Goal: Information Seeking & Learning: Learn about a topic

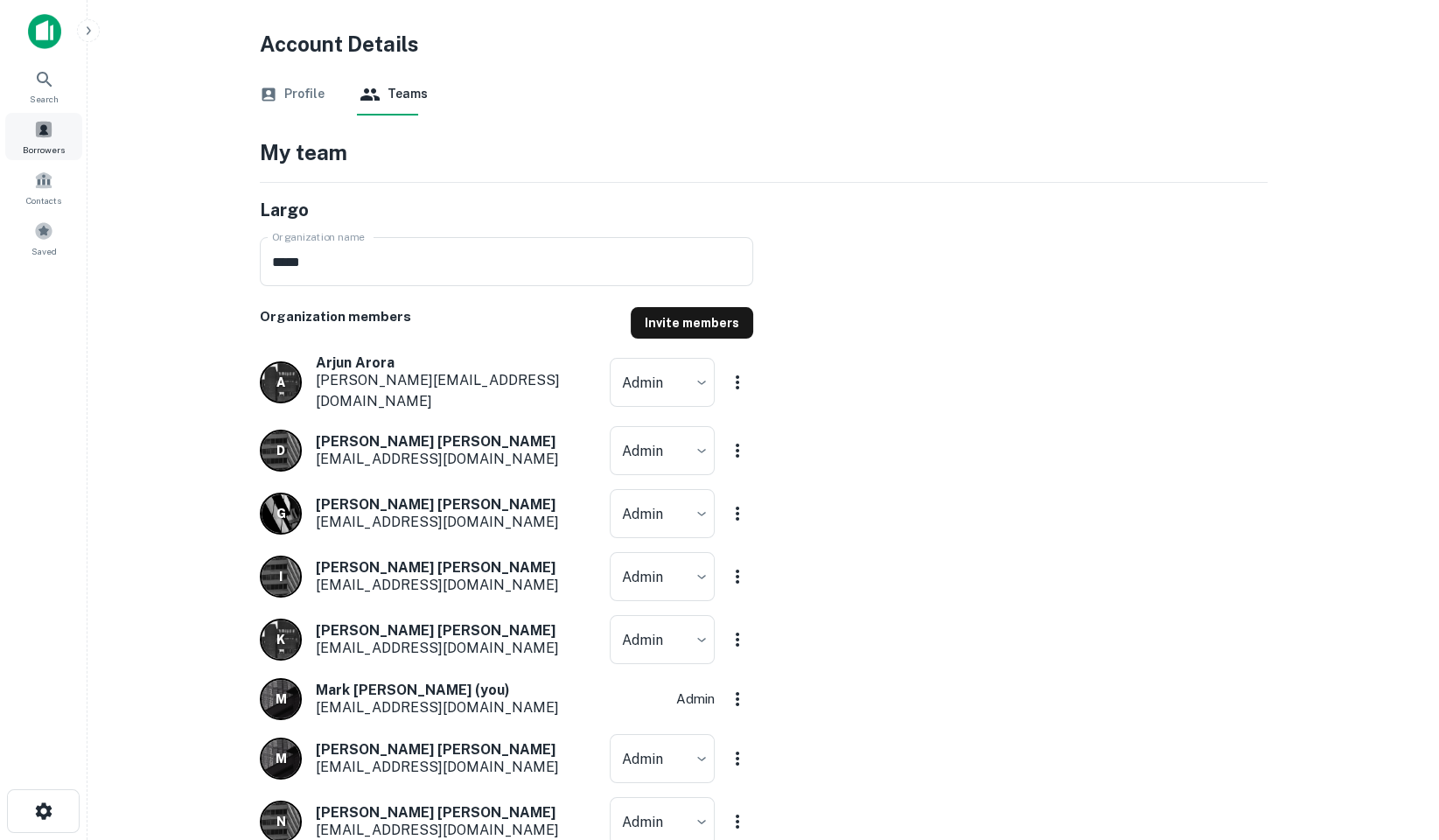
click at [37, 127] on span at bounding box center [43, 129] width 19 height 19
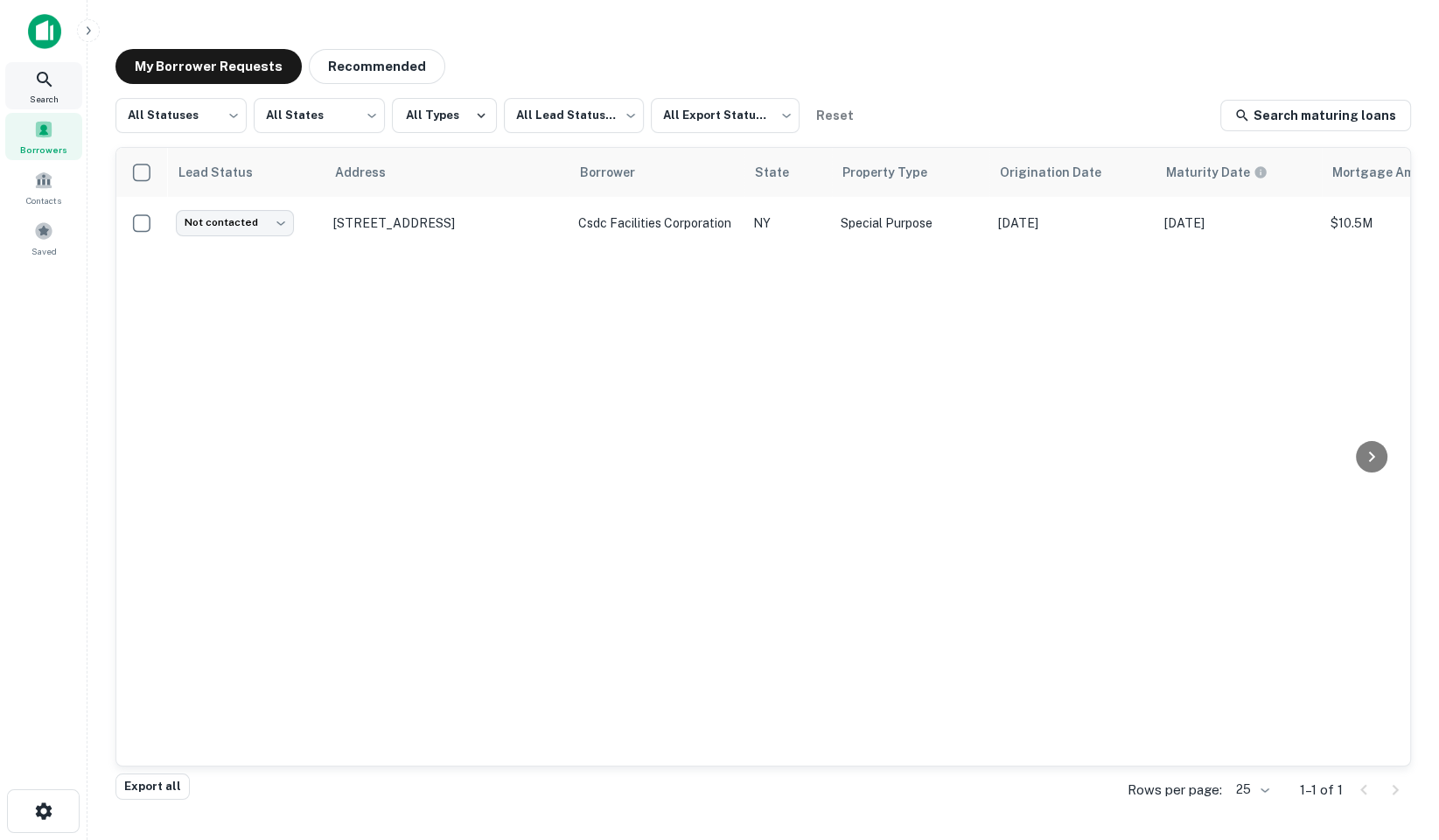
click at [47, 84] on icon at bounding box center [44, 79] width 21 height 21
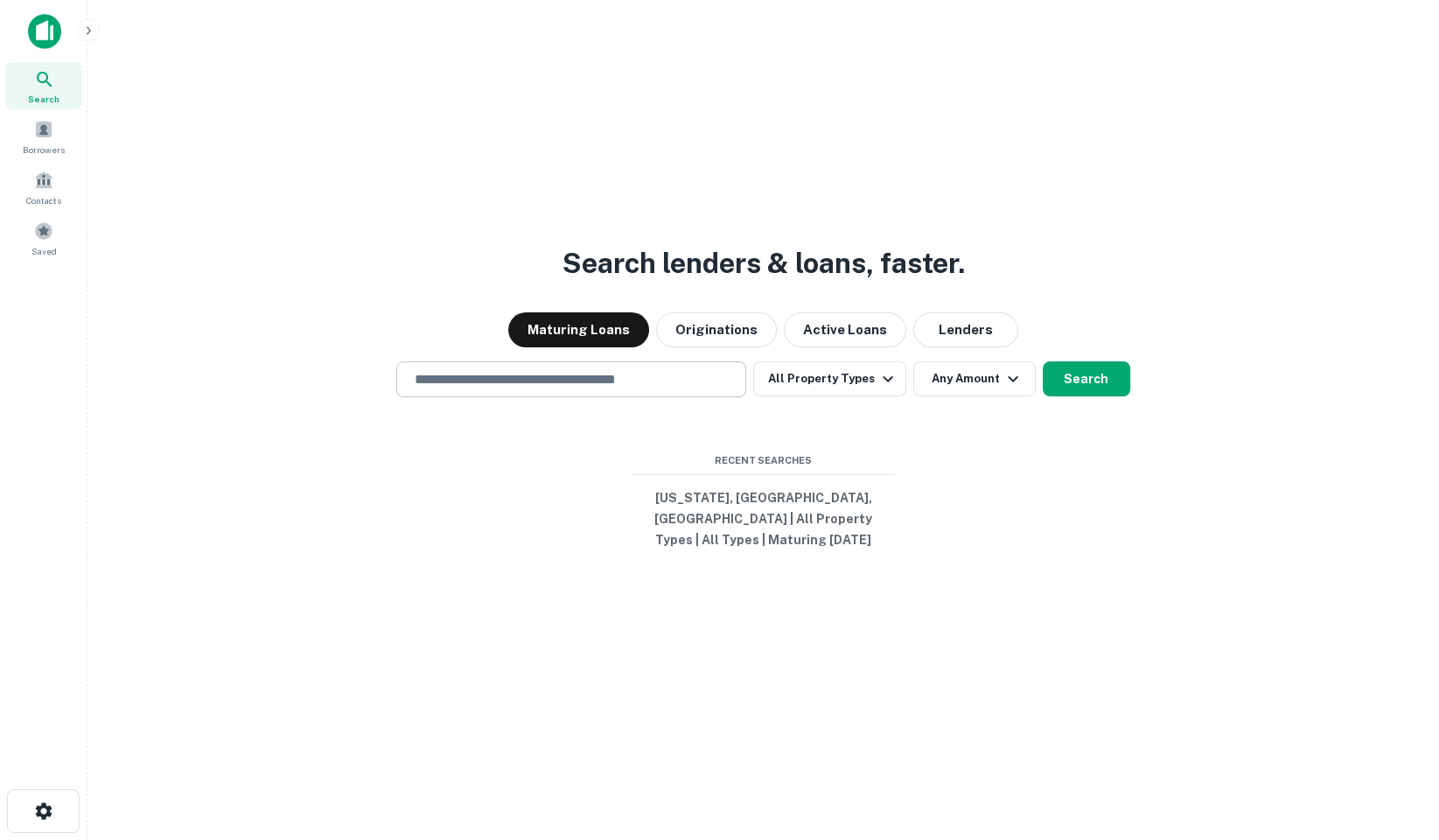
click at [621, 375] on div "​" at bounding box center [572, 379] width 350 height 36
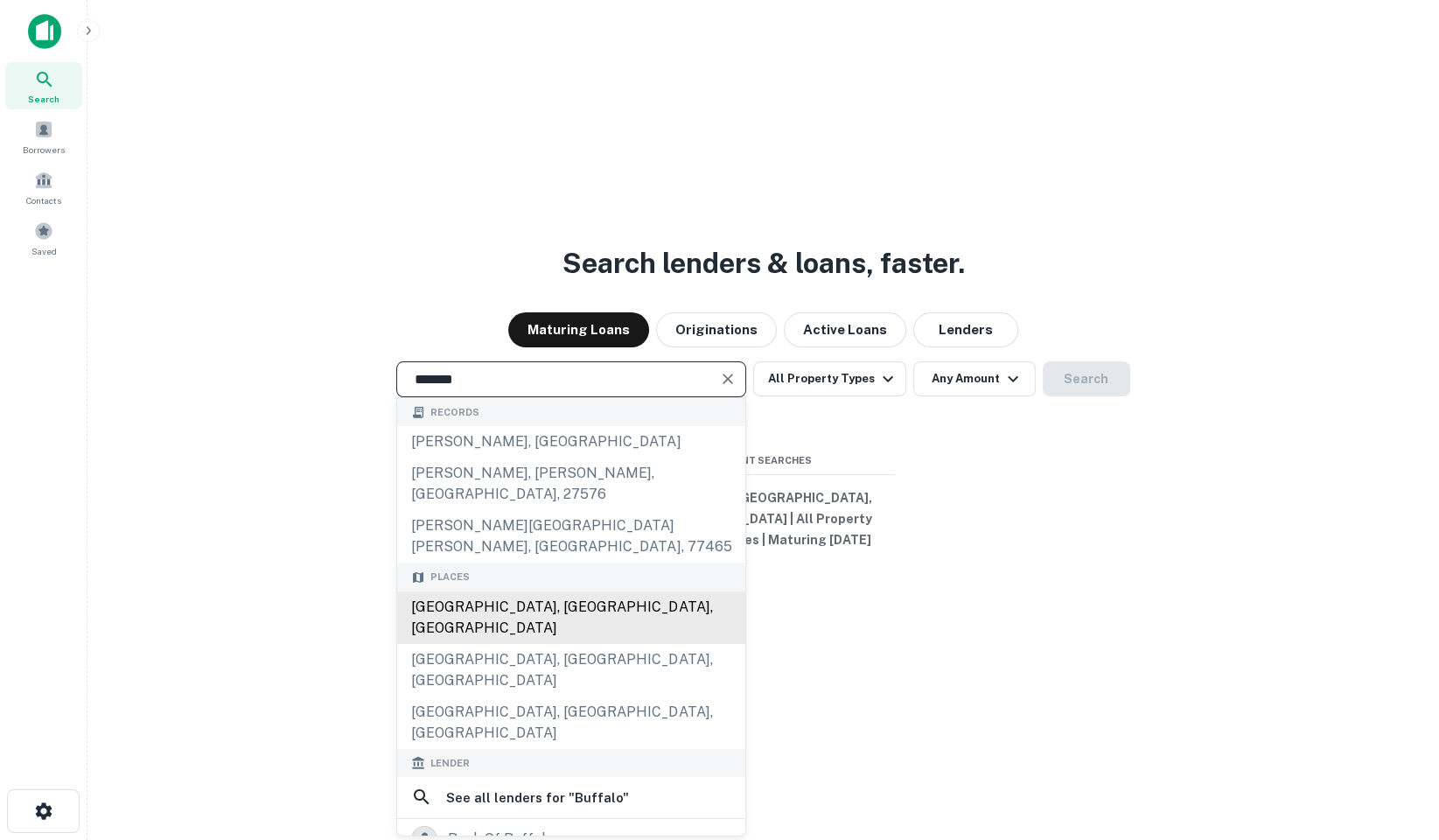
click at [599, 592] on div "[GEOGRAPHIC_DATA], [GEOGRAPHIC_DATA], [GEOGRAPHIC_DATA]" at bounding box center [572, 617] width 348 height 52
type input "**********"
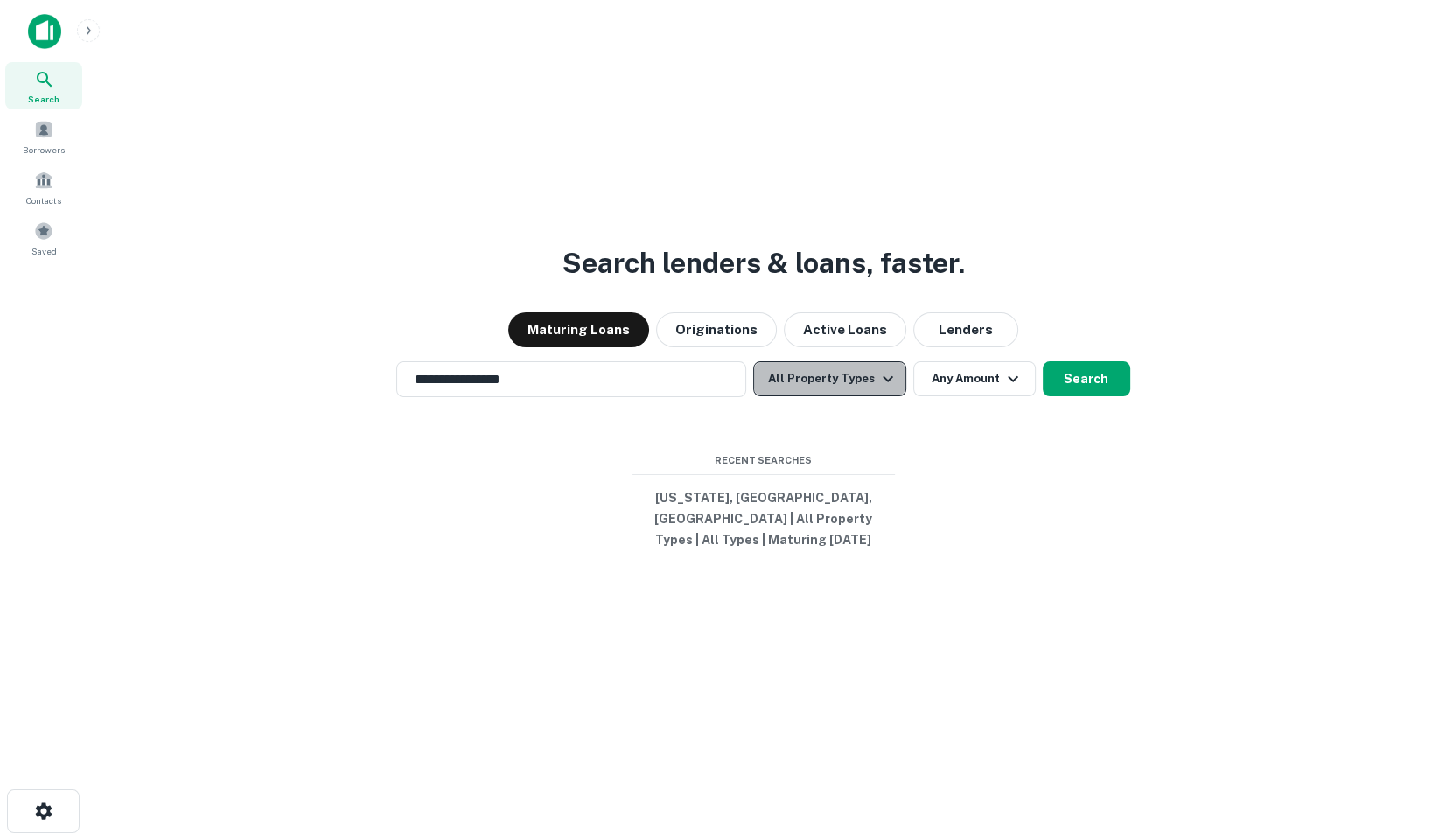
click at [867, 386] on button "All Property Types" at bounding box center [829, 379] width 152 height 35
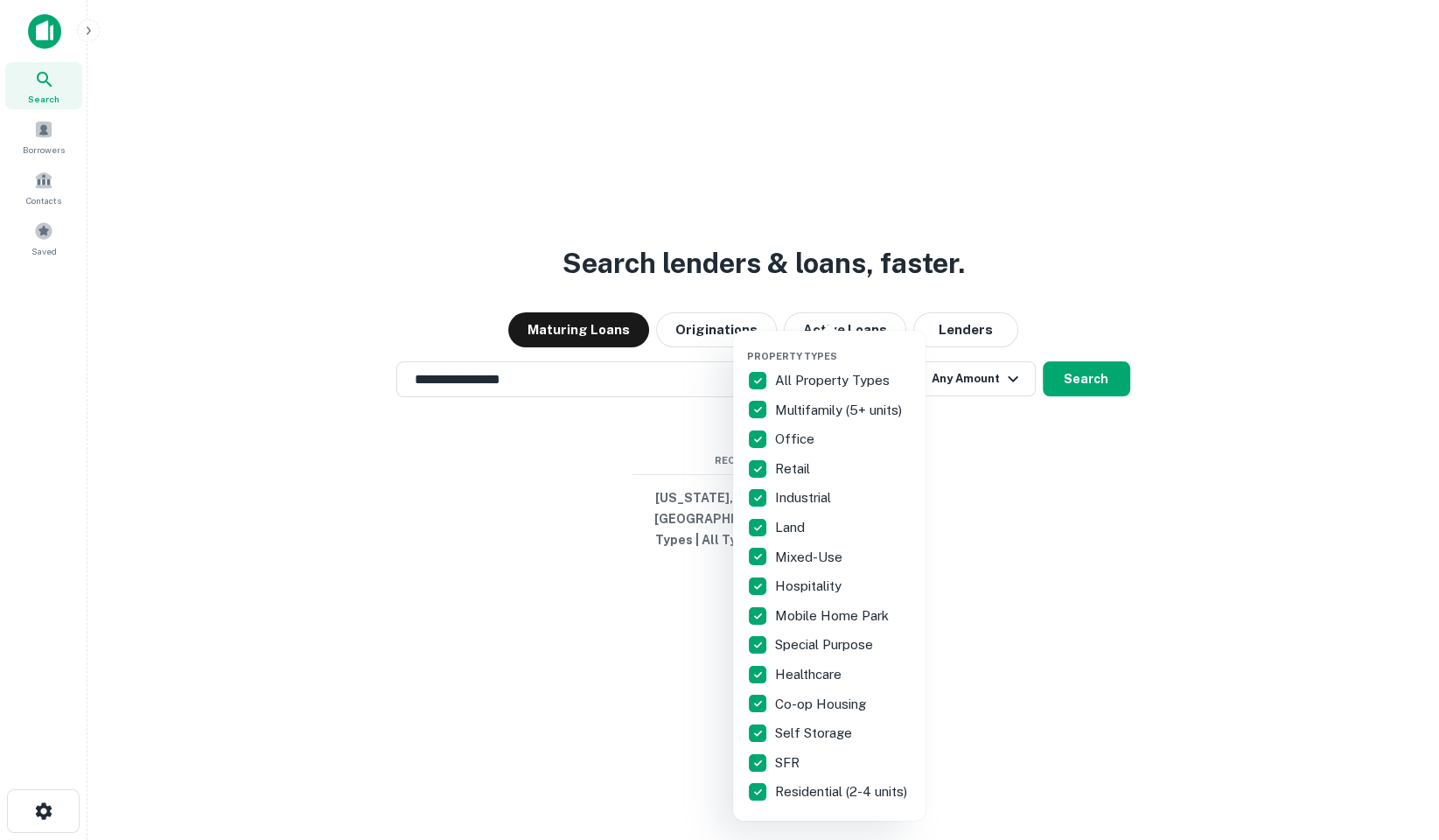
click at [908, 441] on div "Office" at bounding box center [830, 439] width 165 height 29
click at [858, 791] on p "Residential (2-4 units)" at bounding box center [843, 791] width 136 height 21
click at [830, 753] on div "SFR" at bounding box center [830, 763] width 165 height 29
click at [831, 733] on p "Self Storage" at bounding box center [815, 733] width 81 height 21
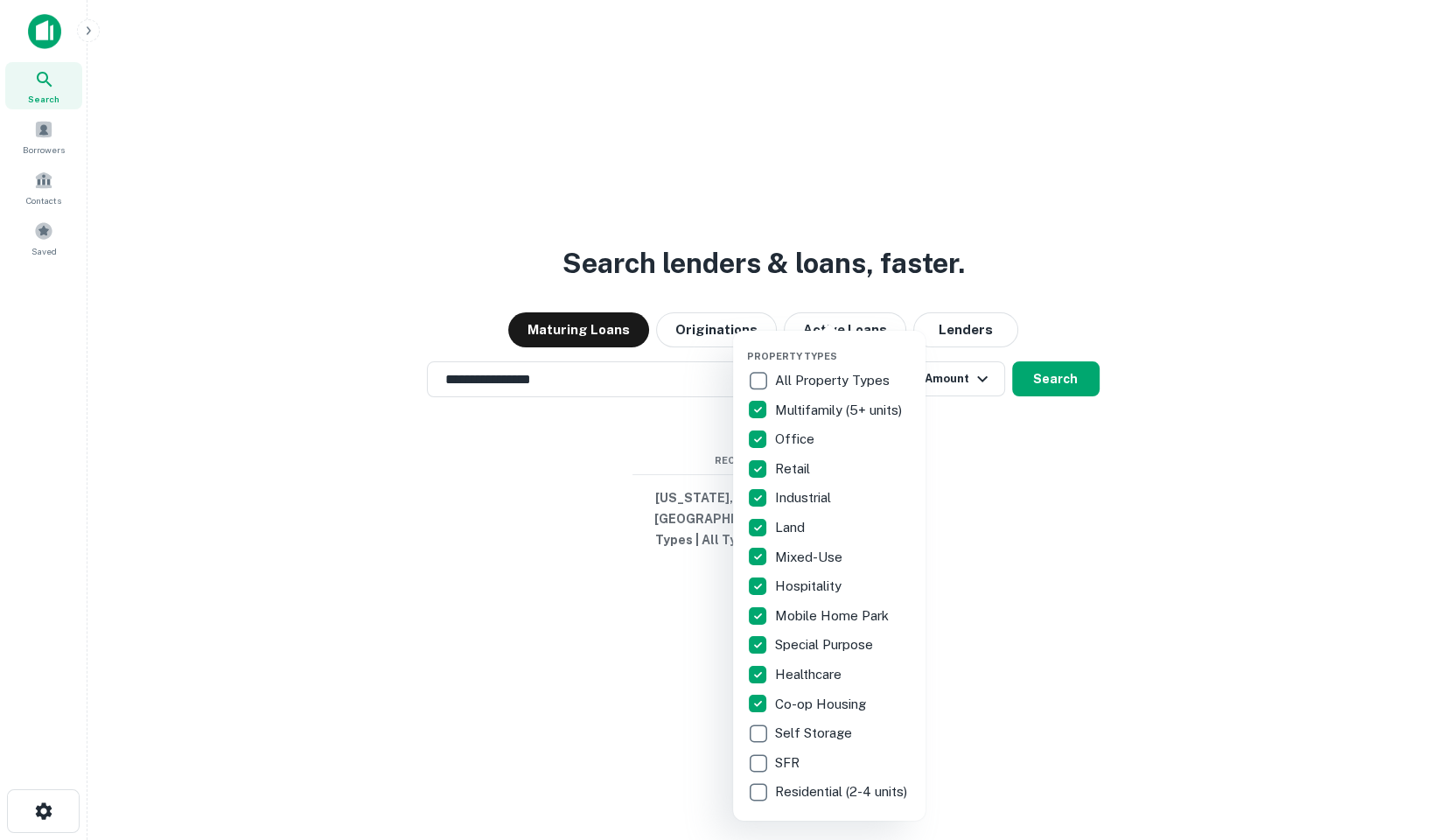
click at [834, 713] on p "Co-op Housing" at bounding box center [822, 704] width 94 height 21
click at [834, 684] on div "Healthcare" at bounding box center [830, 674] width 165 height 29
click at [834, 627] on div "Mobile Home Park" at bounding box center [830, 616] width 165 height 29
click at [837, 646] on p "Special Purpose" at bounding box center [825, 645] width 102 height 21
click at [714, 202] on div at bounding box center [719, 420] width 1439 height 840
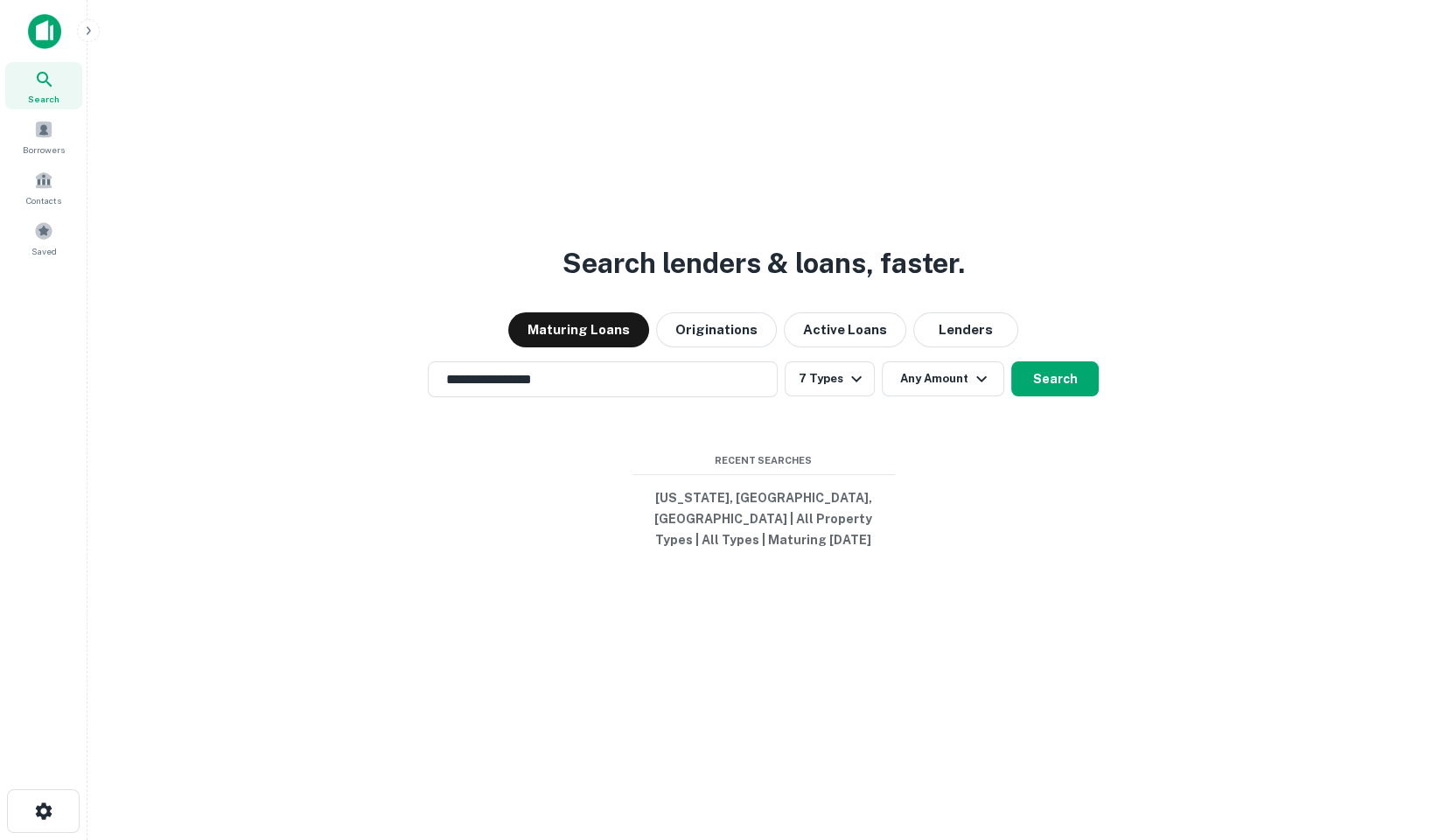
click at [816, 144] on div "**********" at bounding box center [763, 462] width 1324 height 840
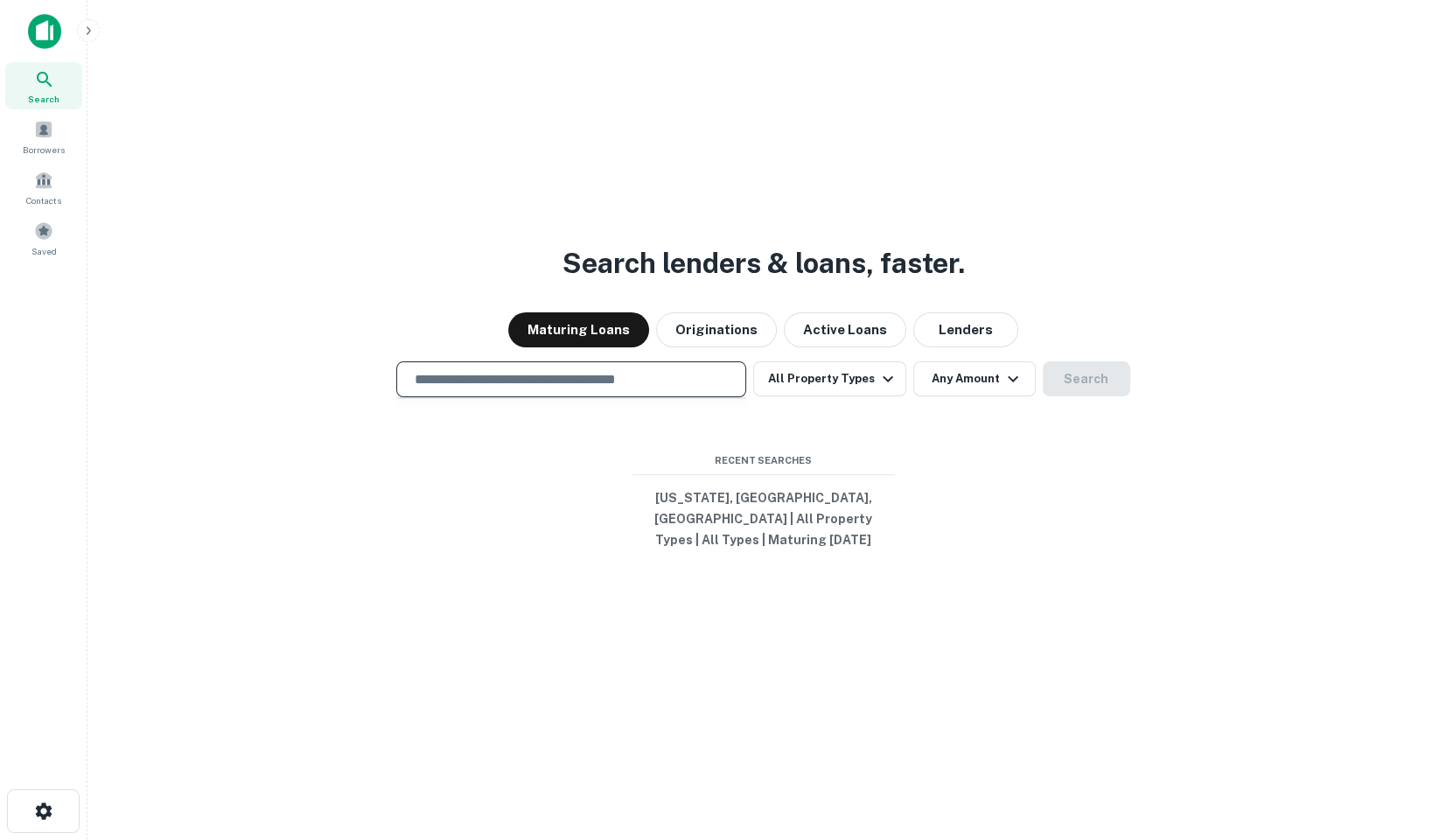
click at [601, 389] on input "text" at bounding box center [571, 379] width 334 height 20
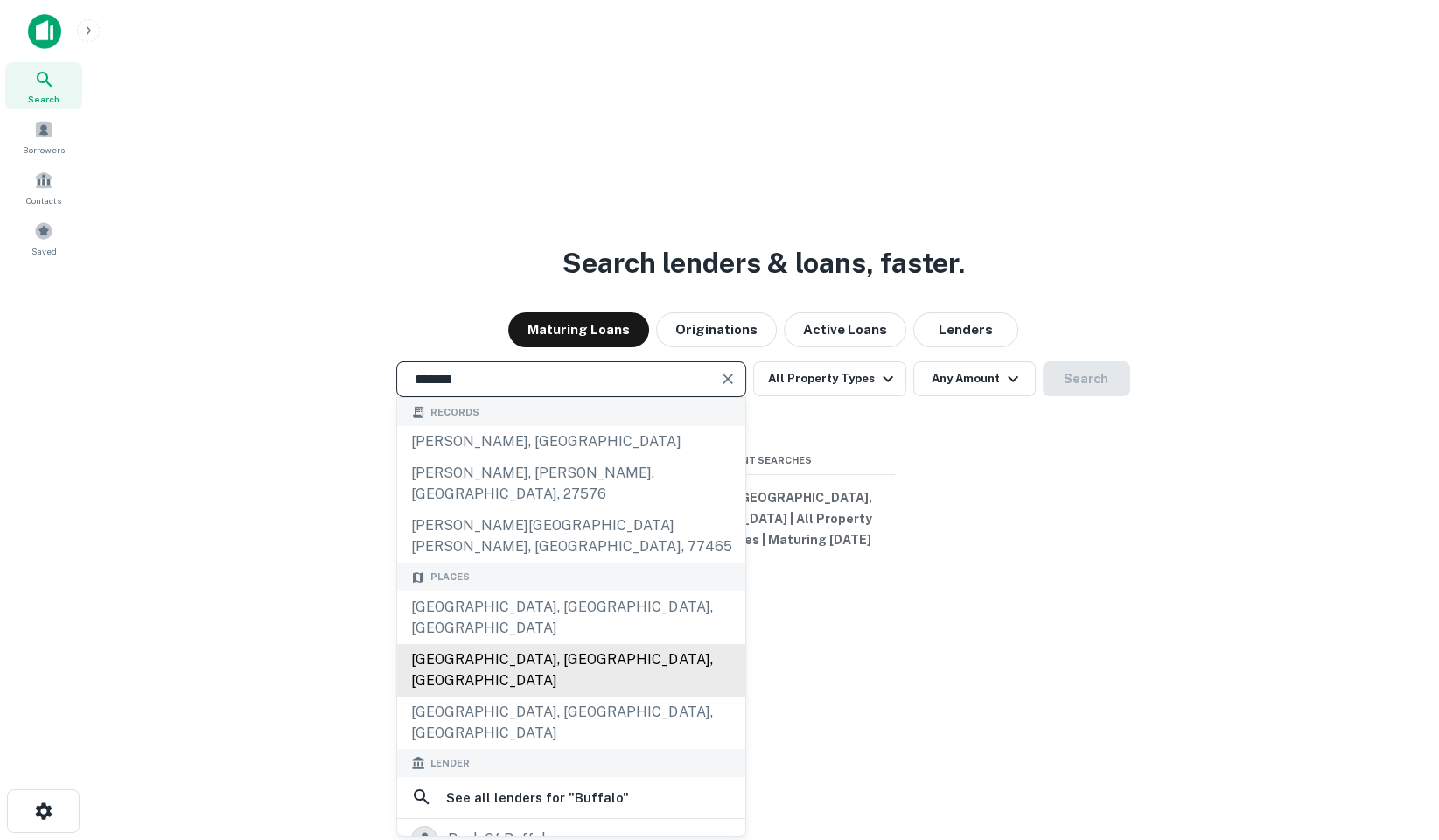
click at [565, 644] on div "Buffalo, WY, USA" at bounding box center [572, 670] width 348 height 52
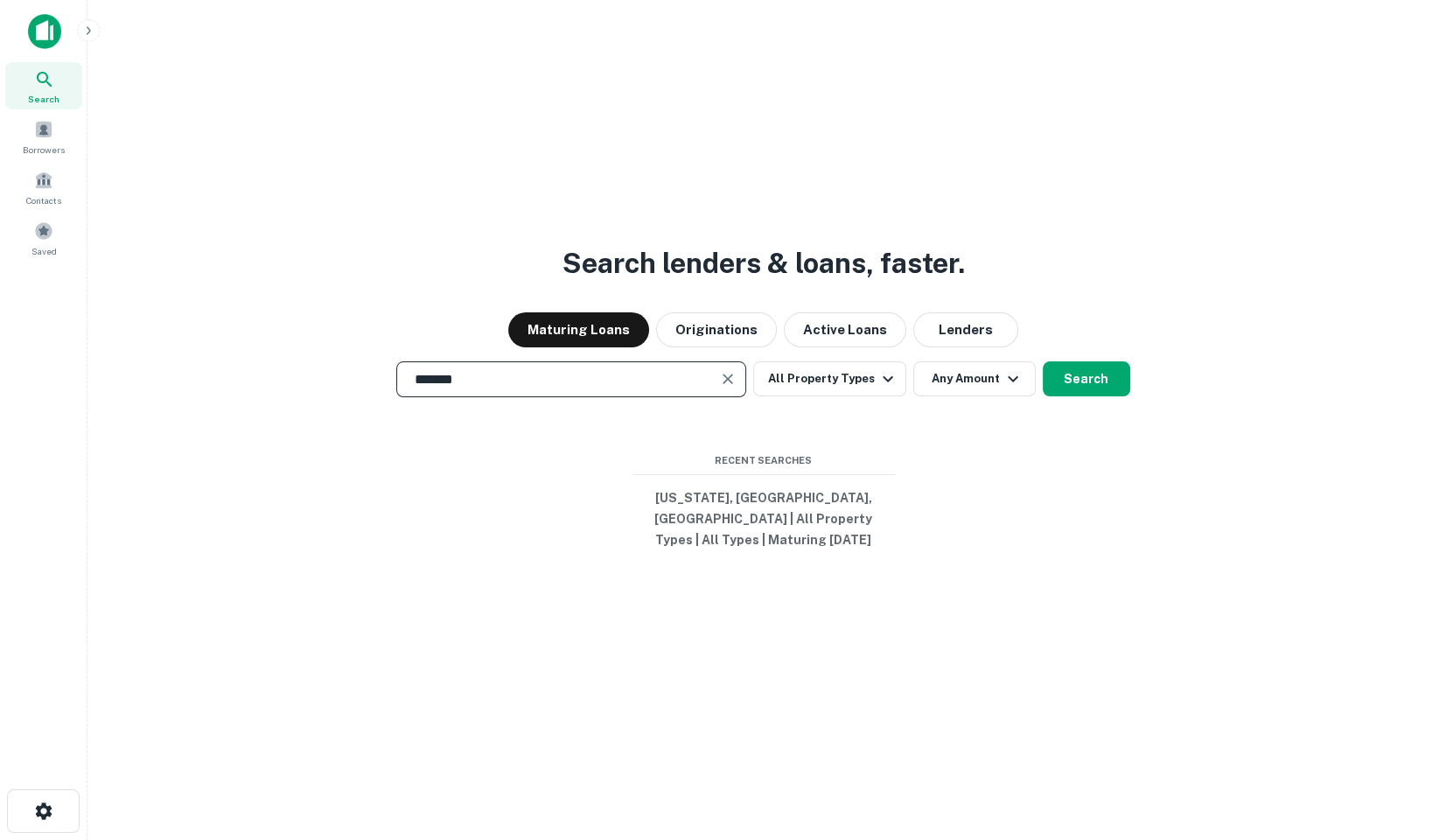
type input "*******"
click at [550, 506] on div "Search lenders & loans, faster. Maturing Loans Originations Active Loans Lender…" at bounding box center [763, 462] width 1324 height 840
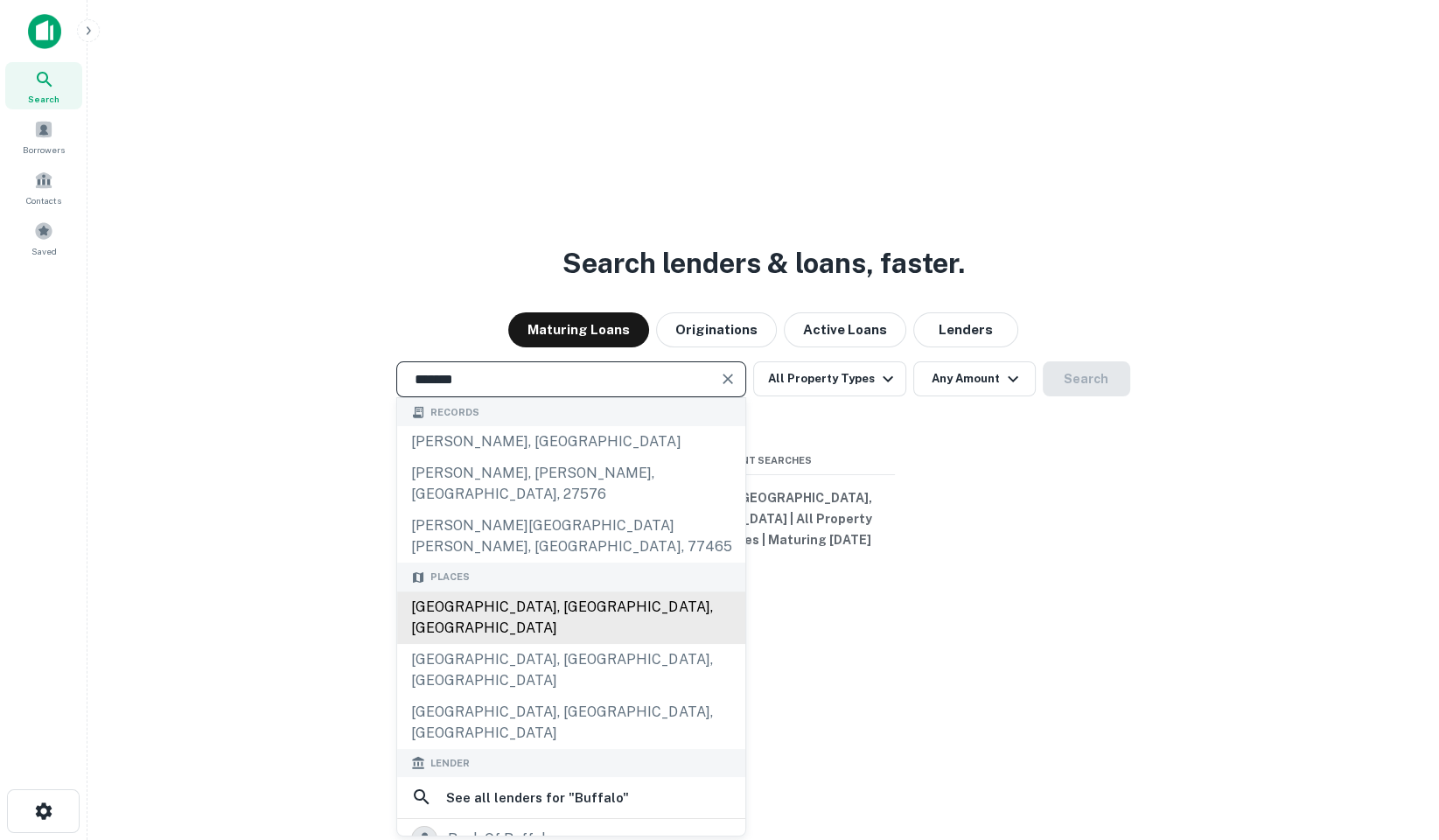
click at [498, 592] on div "[GEOGRAPHIC_DATA], [GEOGRAPHIC_DATA], [GEOGRAPHIC_DATA]" at bounding box center [572, 617] width 348 height 52
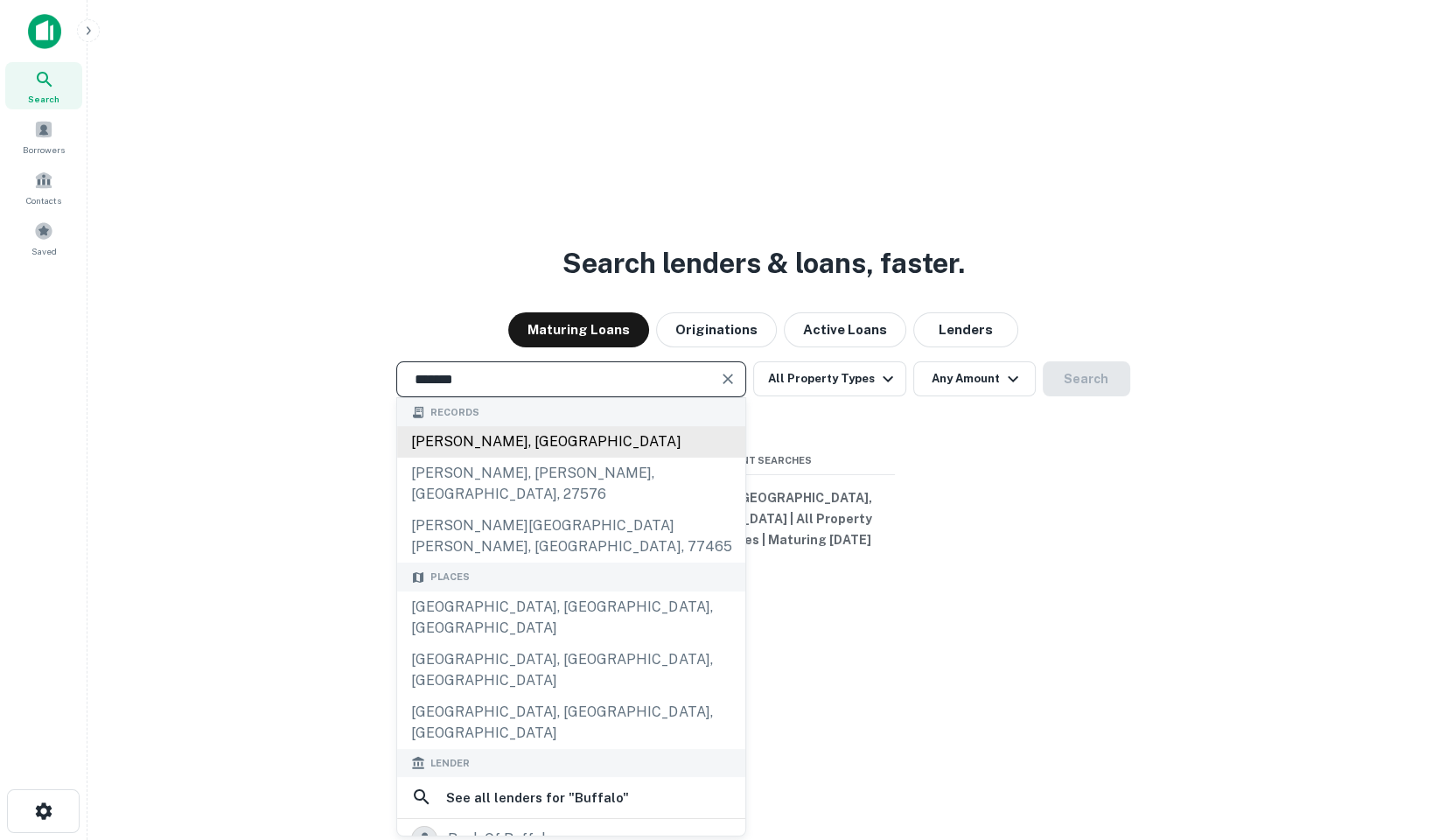
type input "**********"
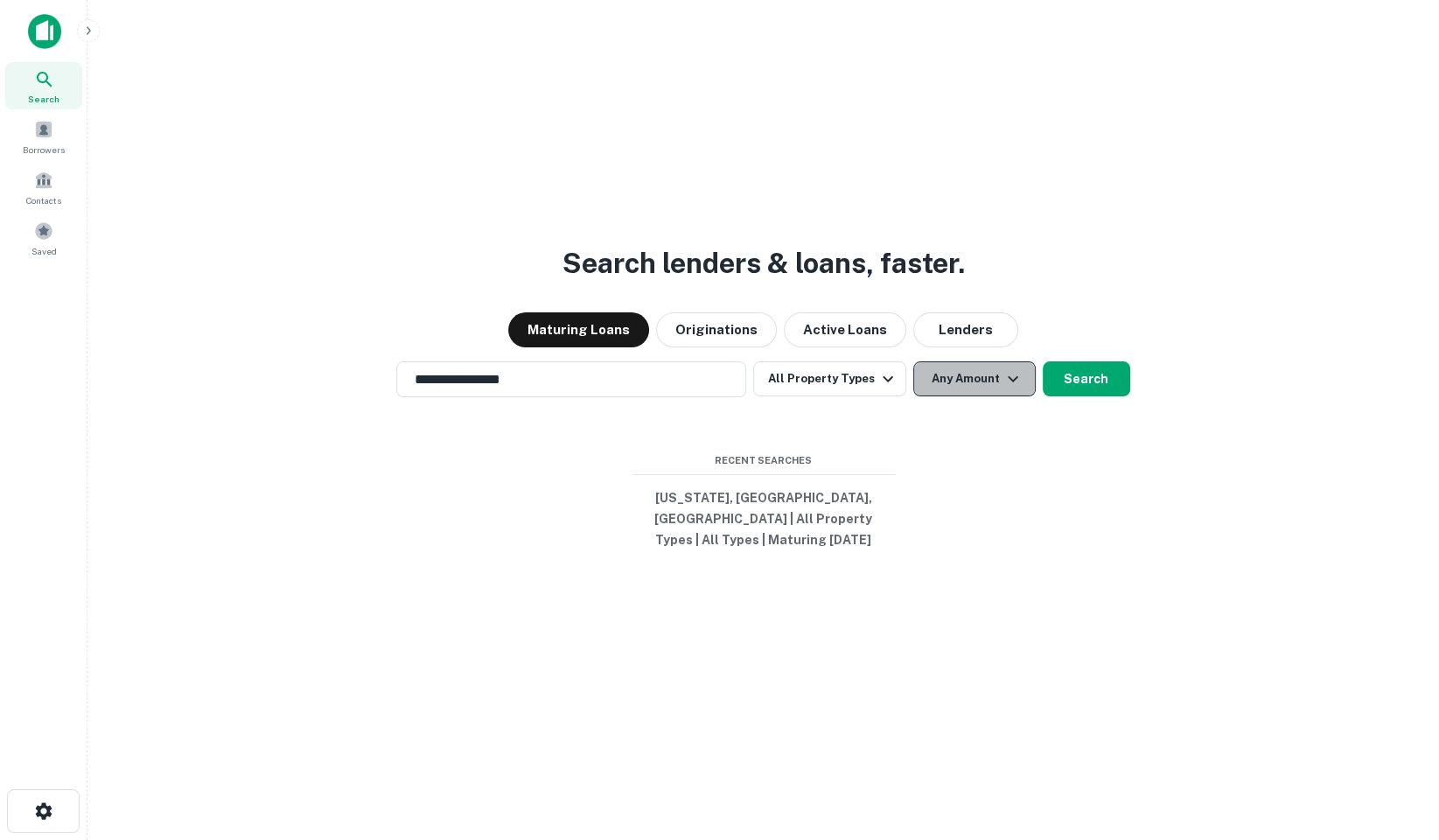
click at [1019, 394] on button "Any Amount" at bounding box center [975, 379] width 123 height 35
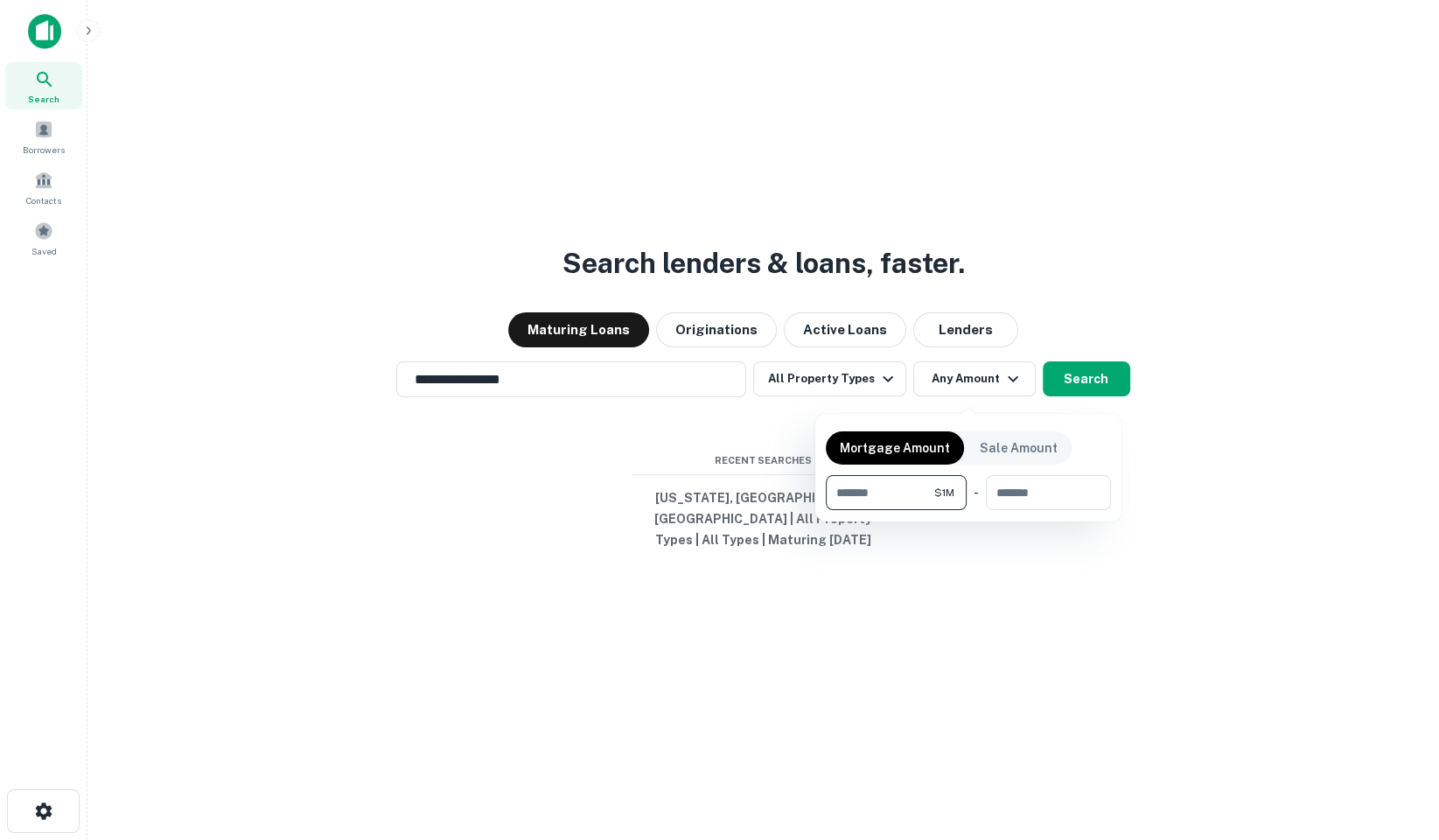
type input "*******"
click at [1102, 401] on div at bounding box center [719, 420] width 1439 height 840
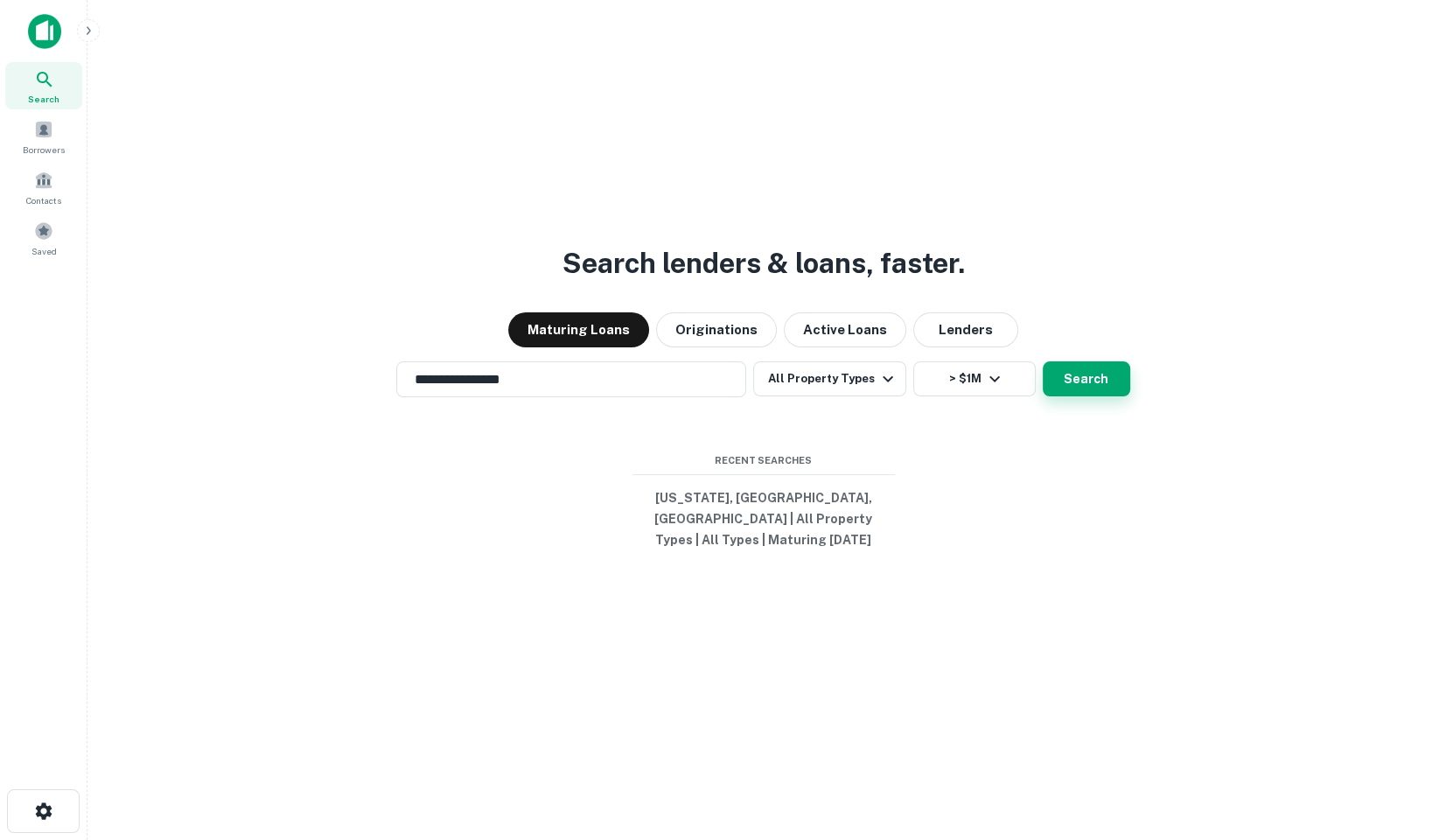
click at [1095, 392] on button "Search" at bounding box center [1087, 379] width 88 height 35
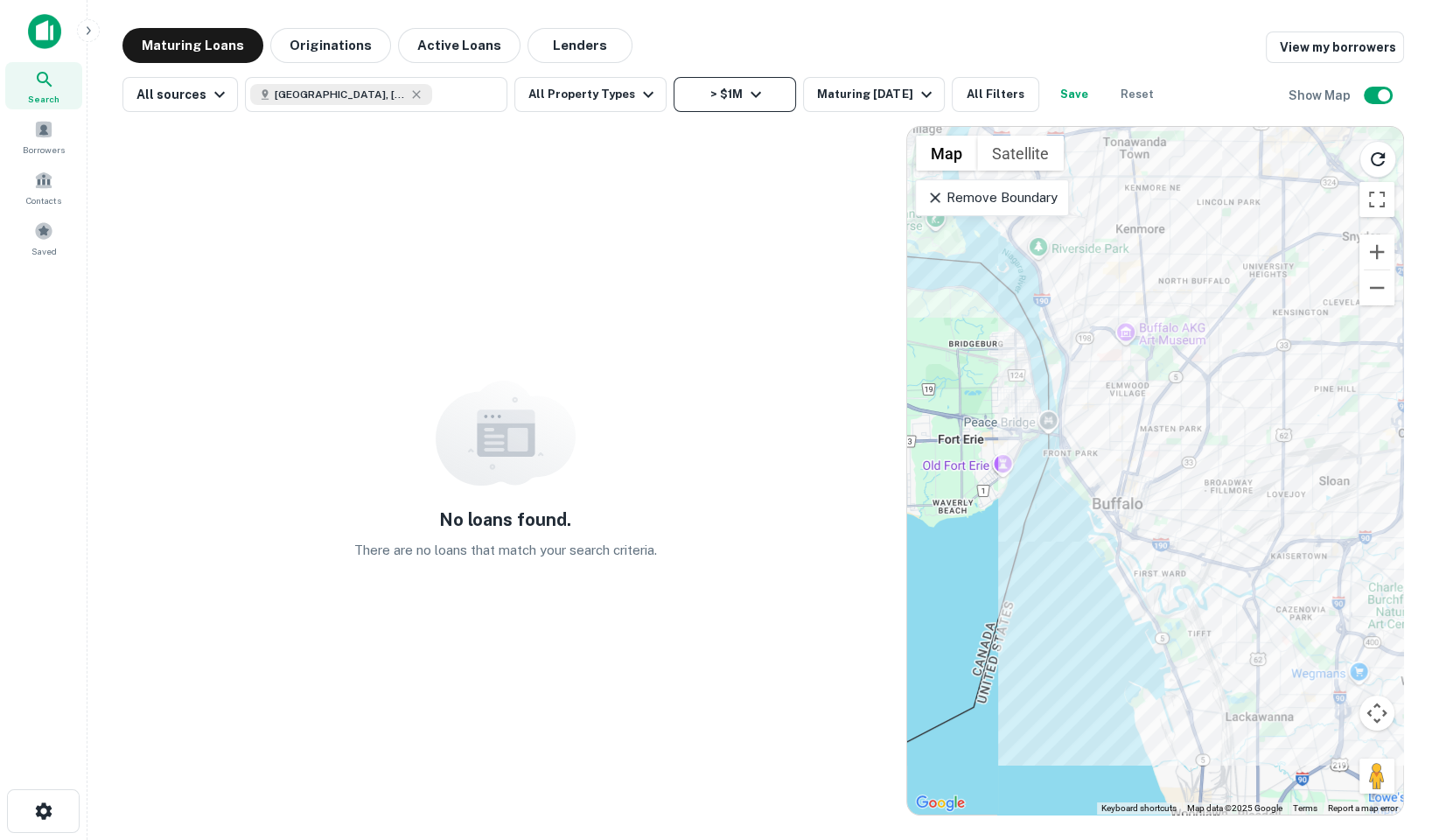
click at [716, 103] on button "> $1M" at bounding box center [736, 94] width 123 height 35
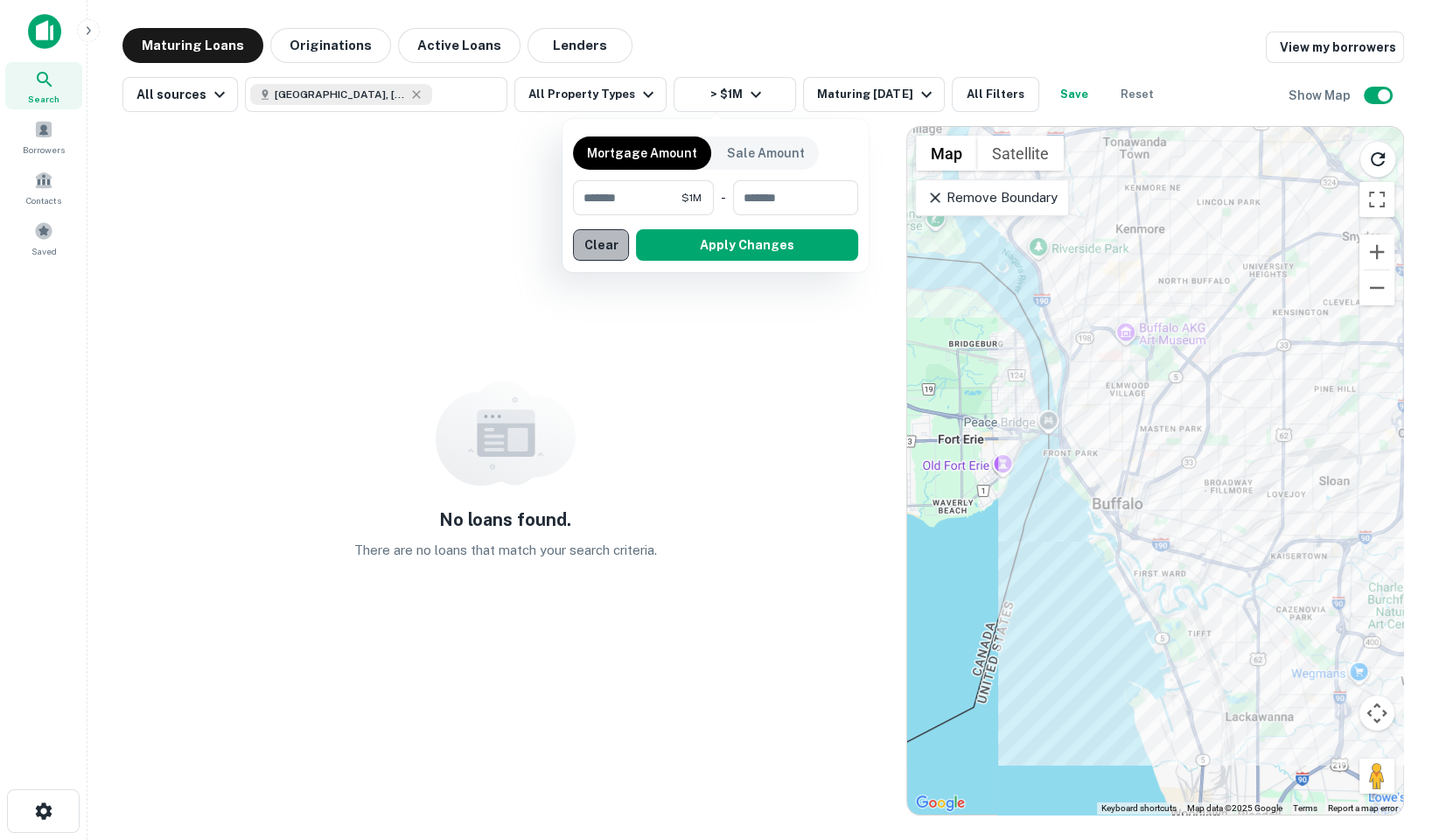
click at [607, 250] on button "Clear" at bounding box center [601, 245] width 56 height 31
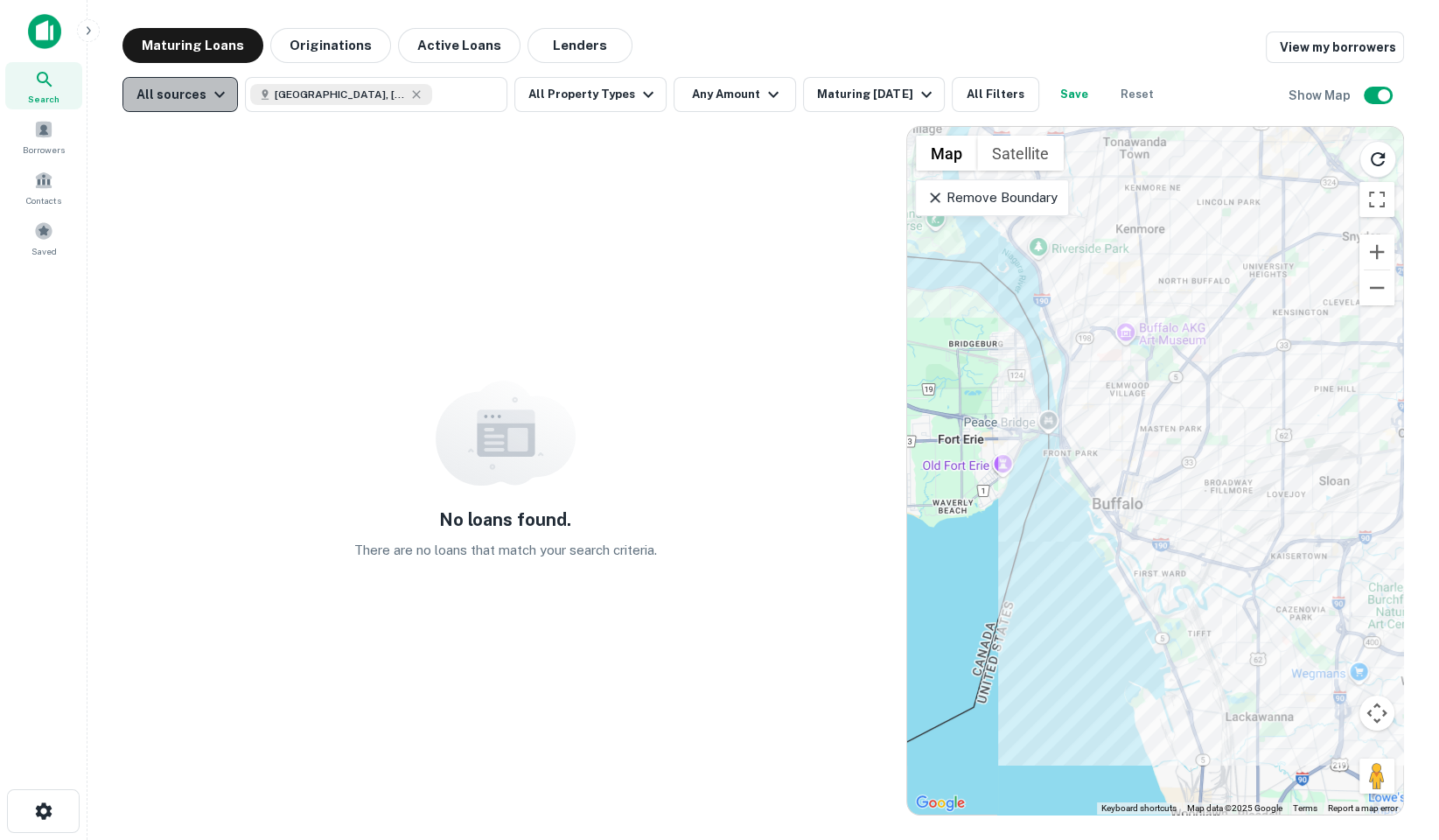
click at [209, 100] on icon "button" at bounding box center [219, 94] width 21 height 21
click at [206, 100] on div at bounding box center [719, 420] width 1439 height 840
click at [879, 105] on button "Maturing In 1 Year" at bounding box center [874, 94] width 141 height 35
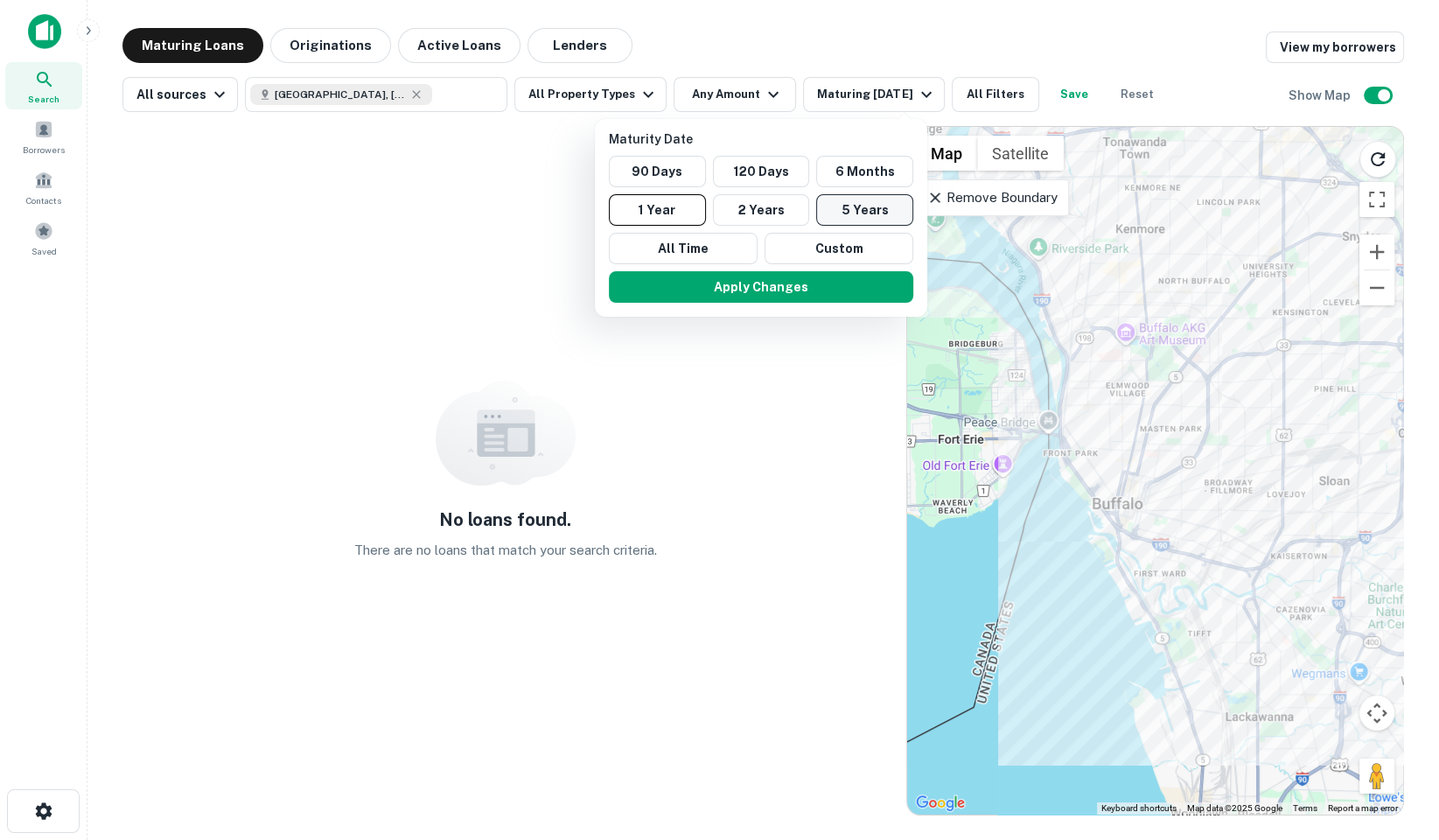
click at [846, 219] on button "5 Years" at bounding box center [865, 210] width 97 height 31
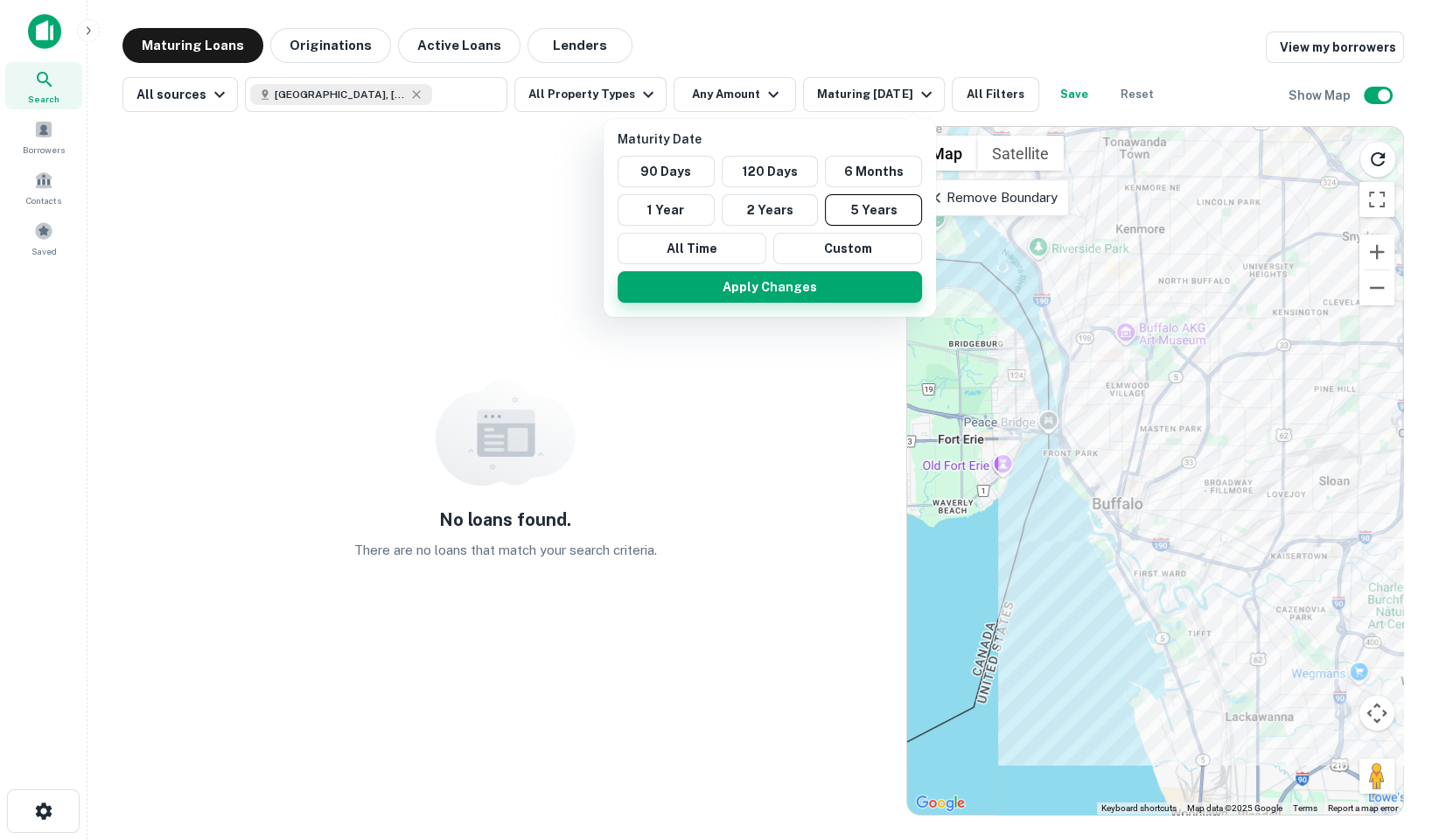
click at [839, 283] on button "Apply Changes" at bounding box center [769, 287] width 304 height 31
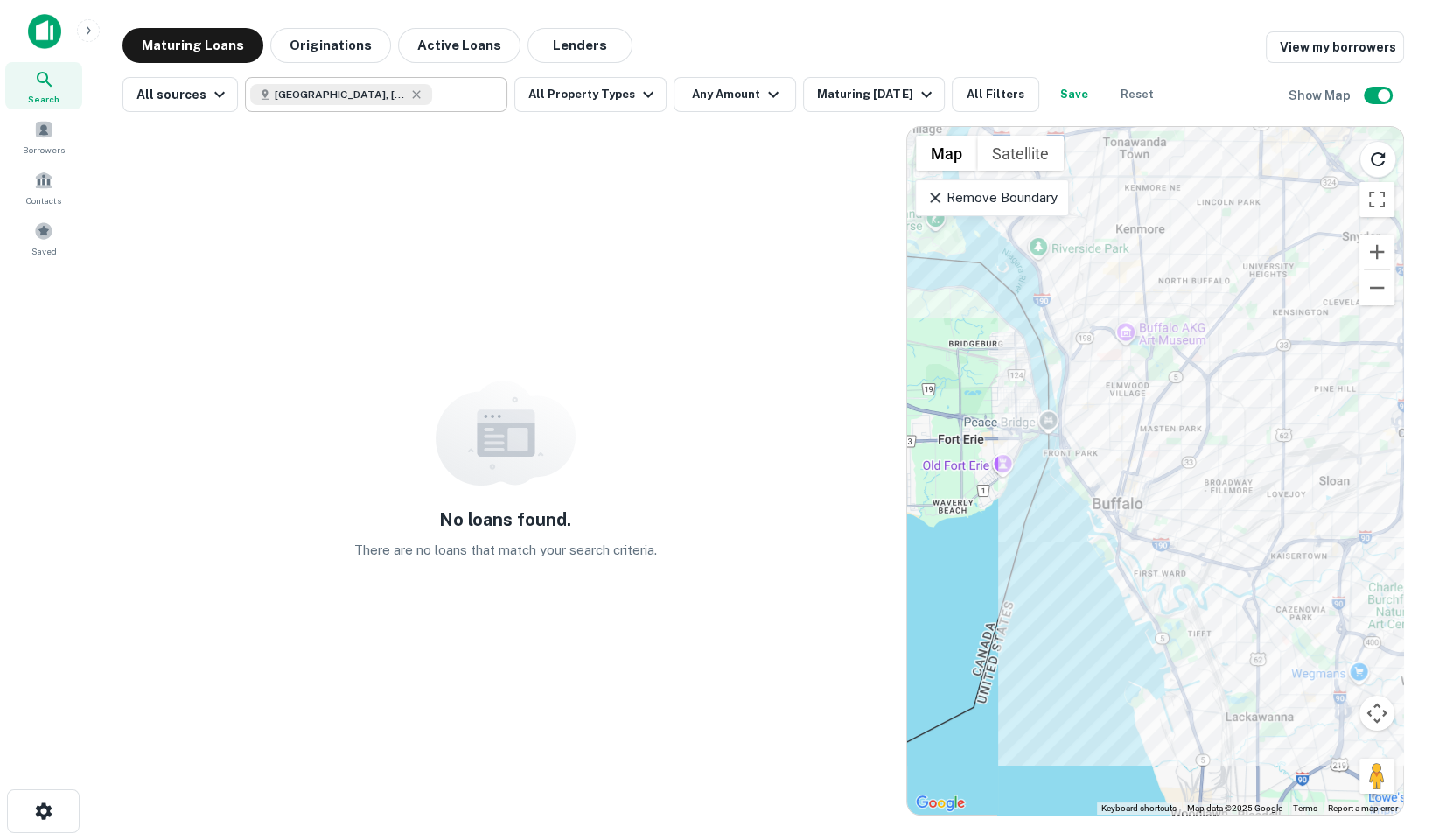
click at [362, 93] on div "Buffalo, NY, USA" at bounding box center [341, 94] width 182 height 21
type input "**********"
click at [354, 93] on input "**********" at bounding box center [362, 94] width 223 height 25
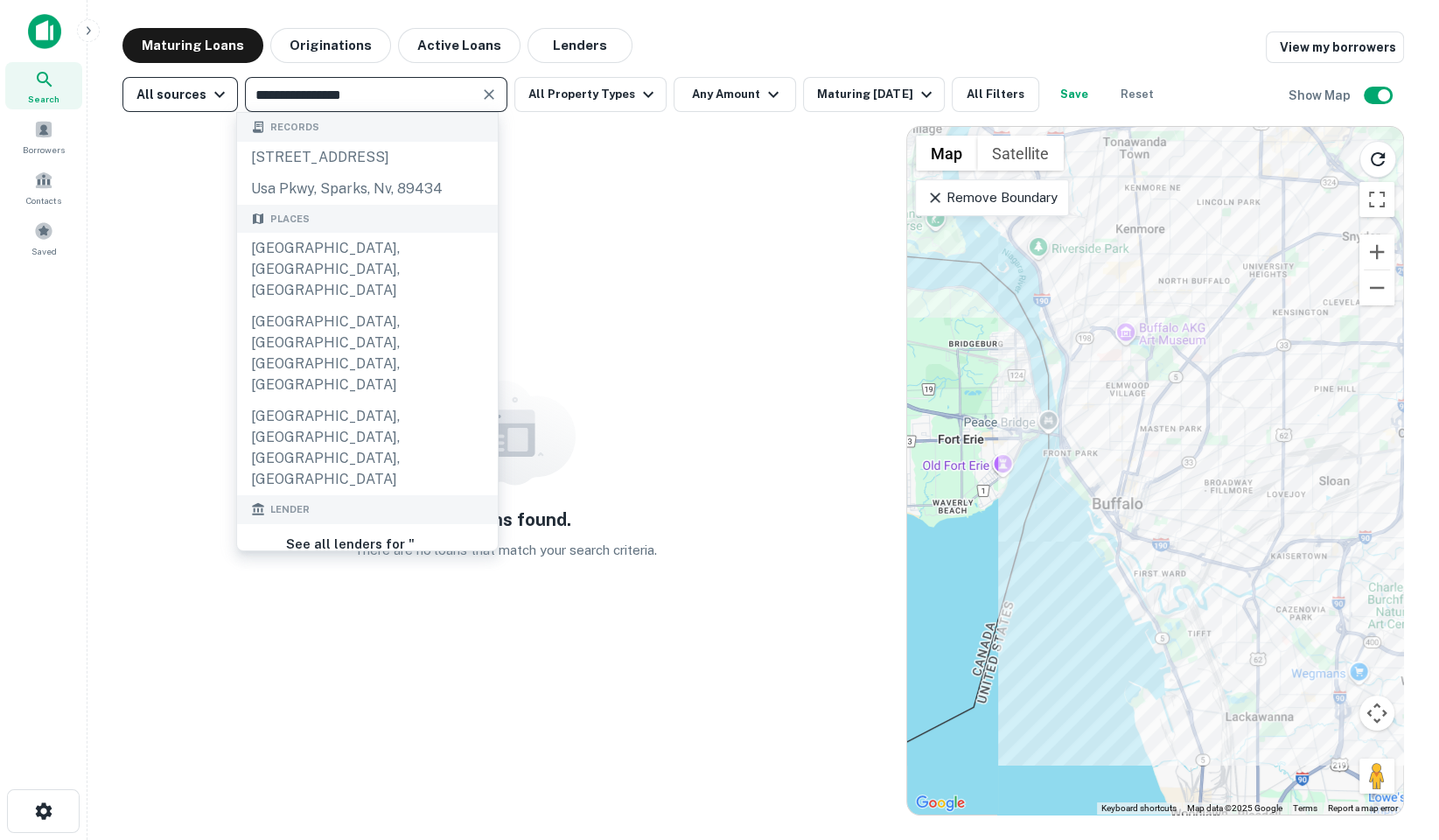
drag, startPoint x: 373, startPoint y: 94, endPoint x: 221, endPoint y: 94, distance: 152.0
click at [221, 94] on div "**********" at bounding box center [644, 94] width 1043 height 35
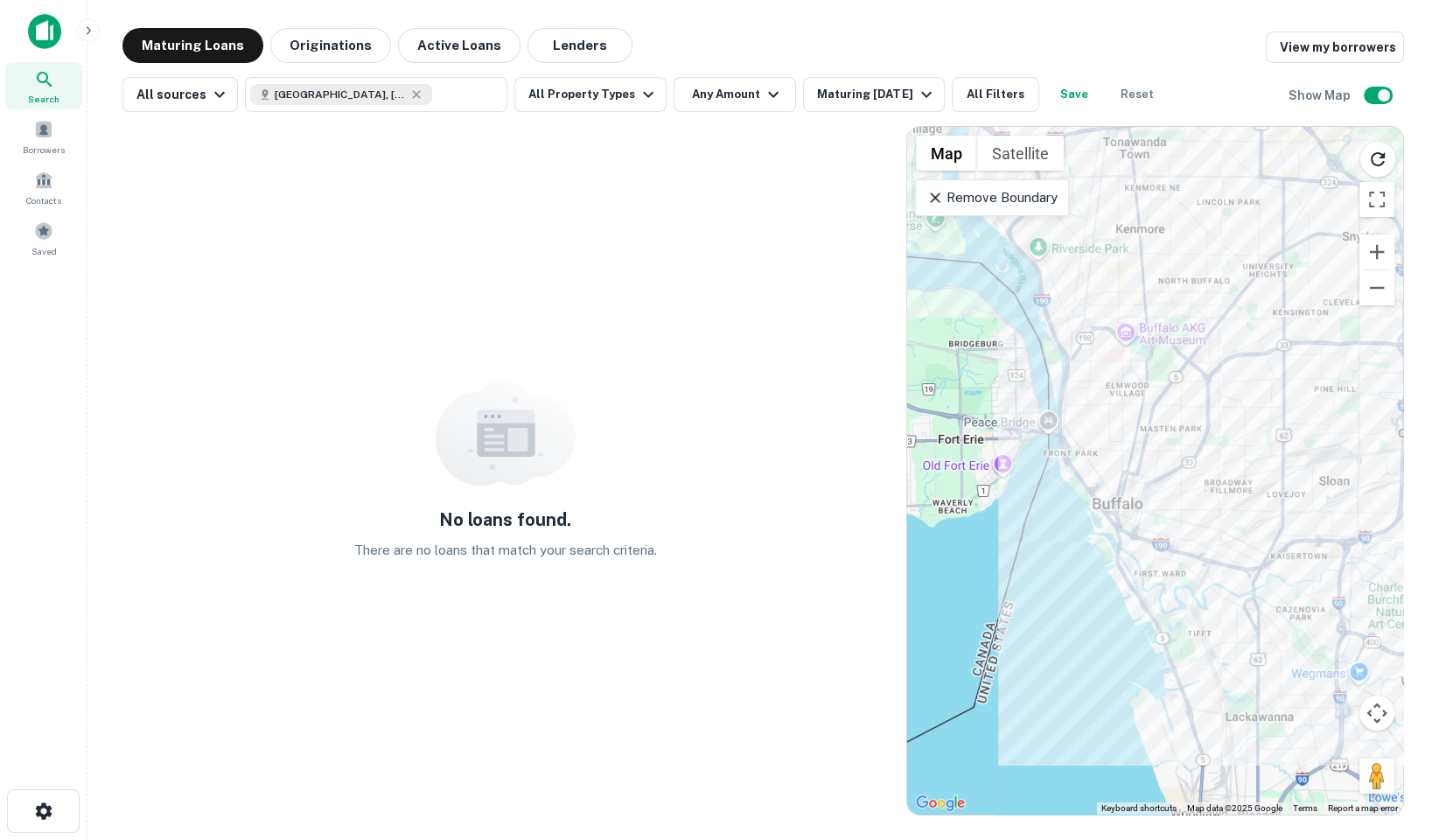
click at [1353, 675] on div at bounding box center [1156, 471] width 496 height 688
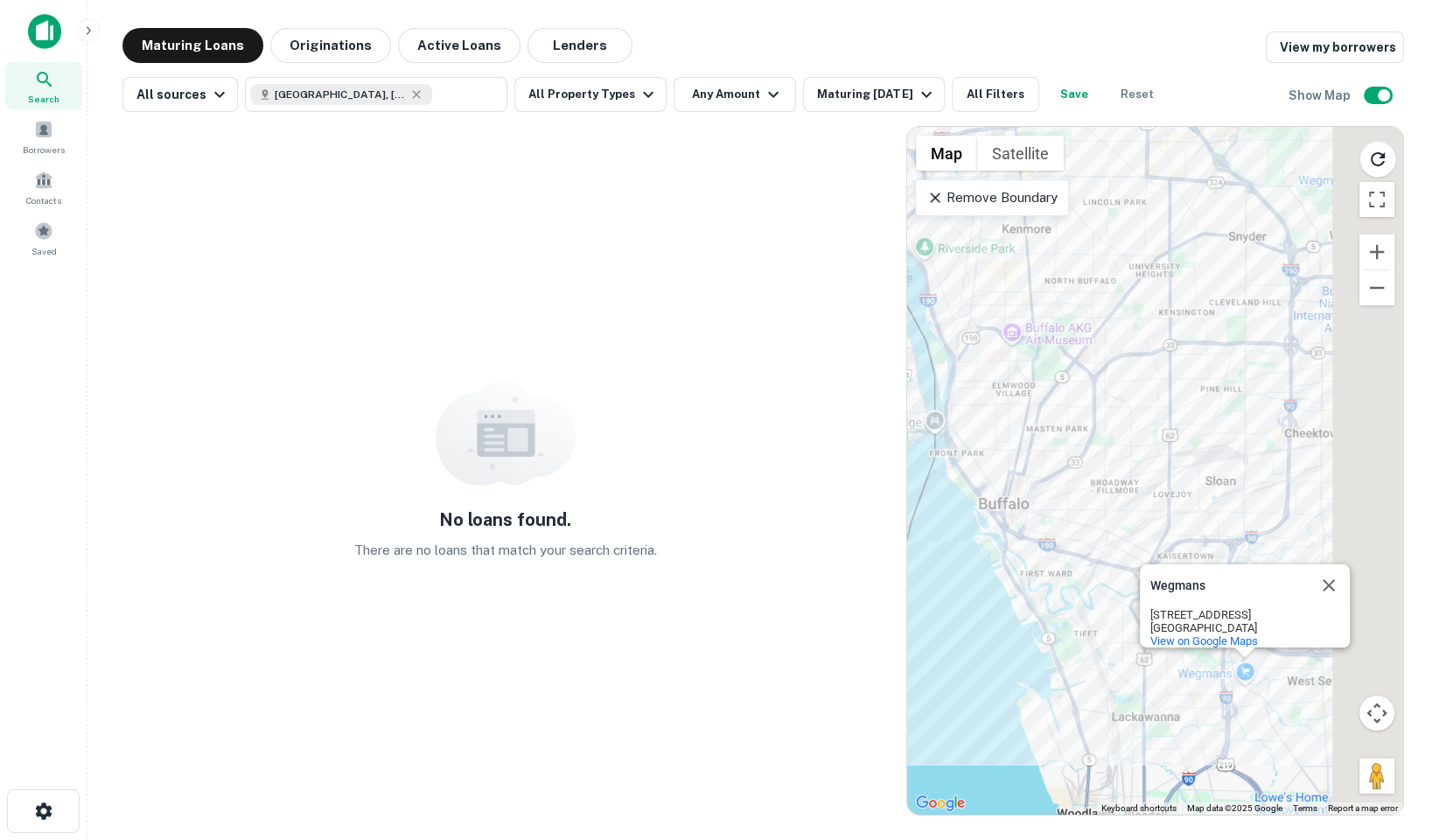
click at [965, 197] on p "Remove Boundary" at bounding box center [992, 197] width 130 height 21
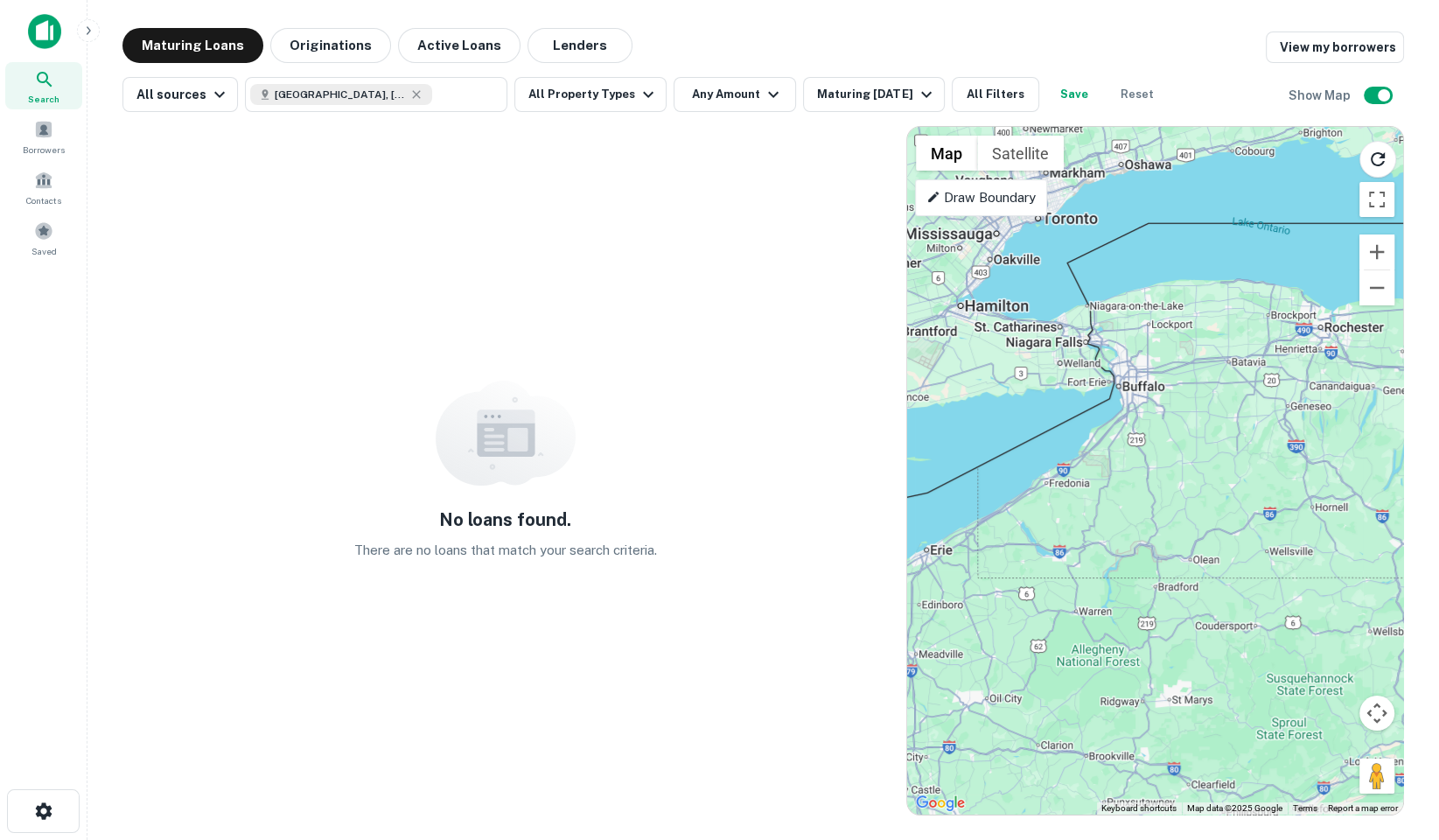
click at [1019, 193] on p "Draw Boundary" at bounding box center [981, 197] width 109 height 21
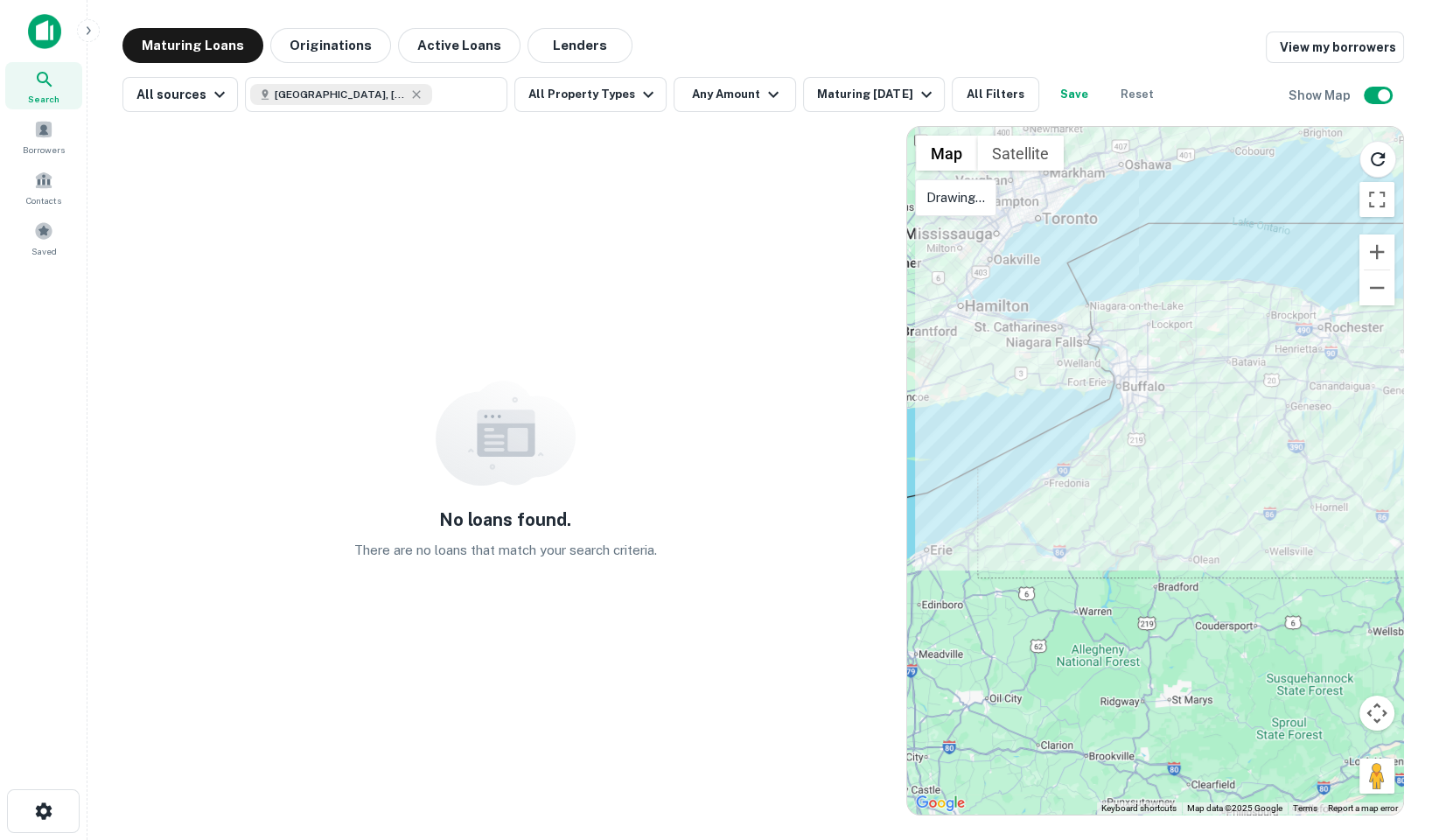
click at [1044, 309] on div at bounding box center [1156, 471] width 496 height 688
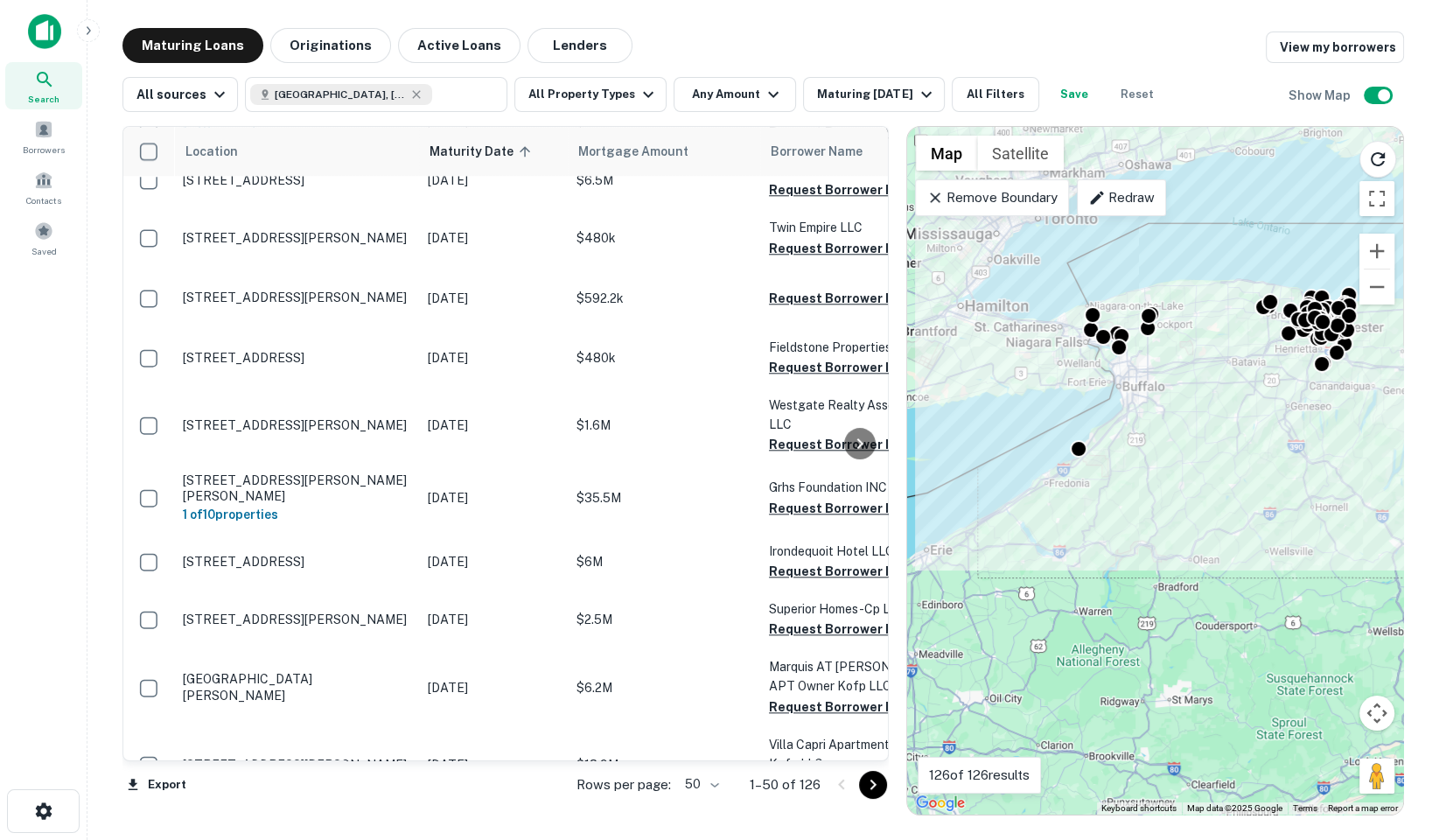
scroll to position [1927, 0]
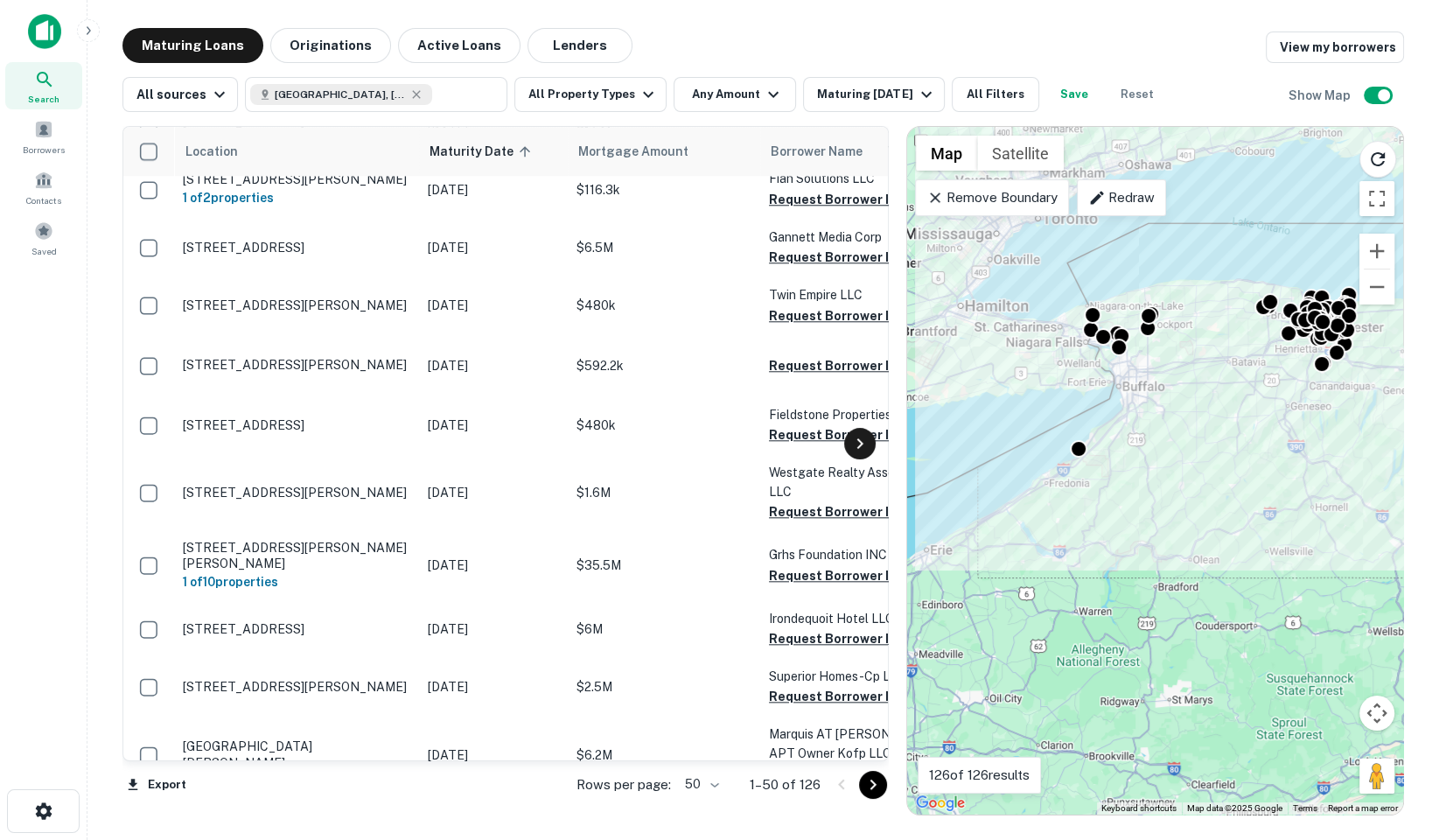
click at [867, 452] on icon at bounding box center [860, 443] width 21 height 21
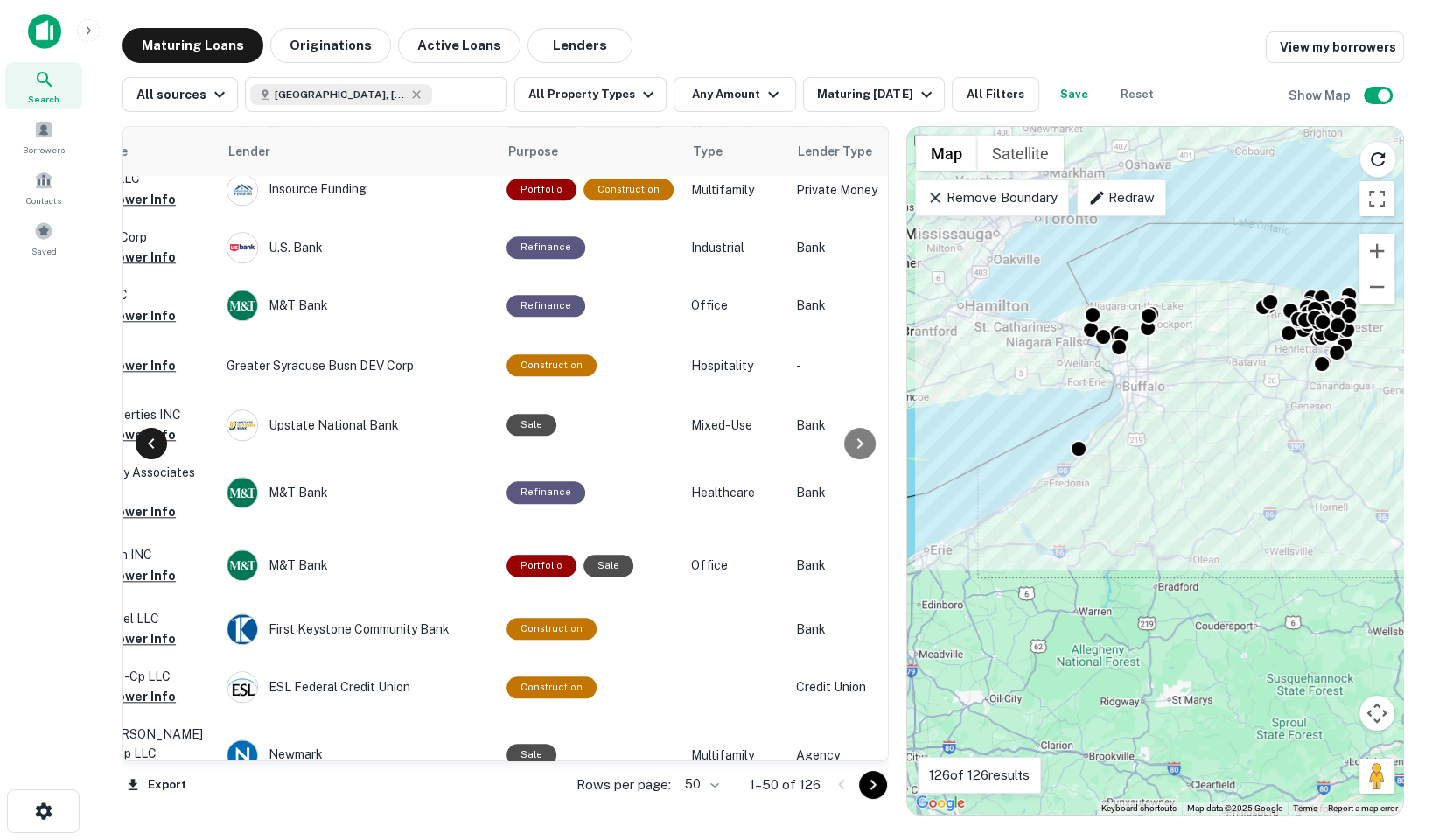
click at [136, 441] on div at bounding box center [151, 443] width 31 height 31
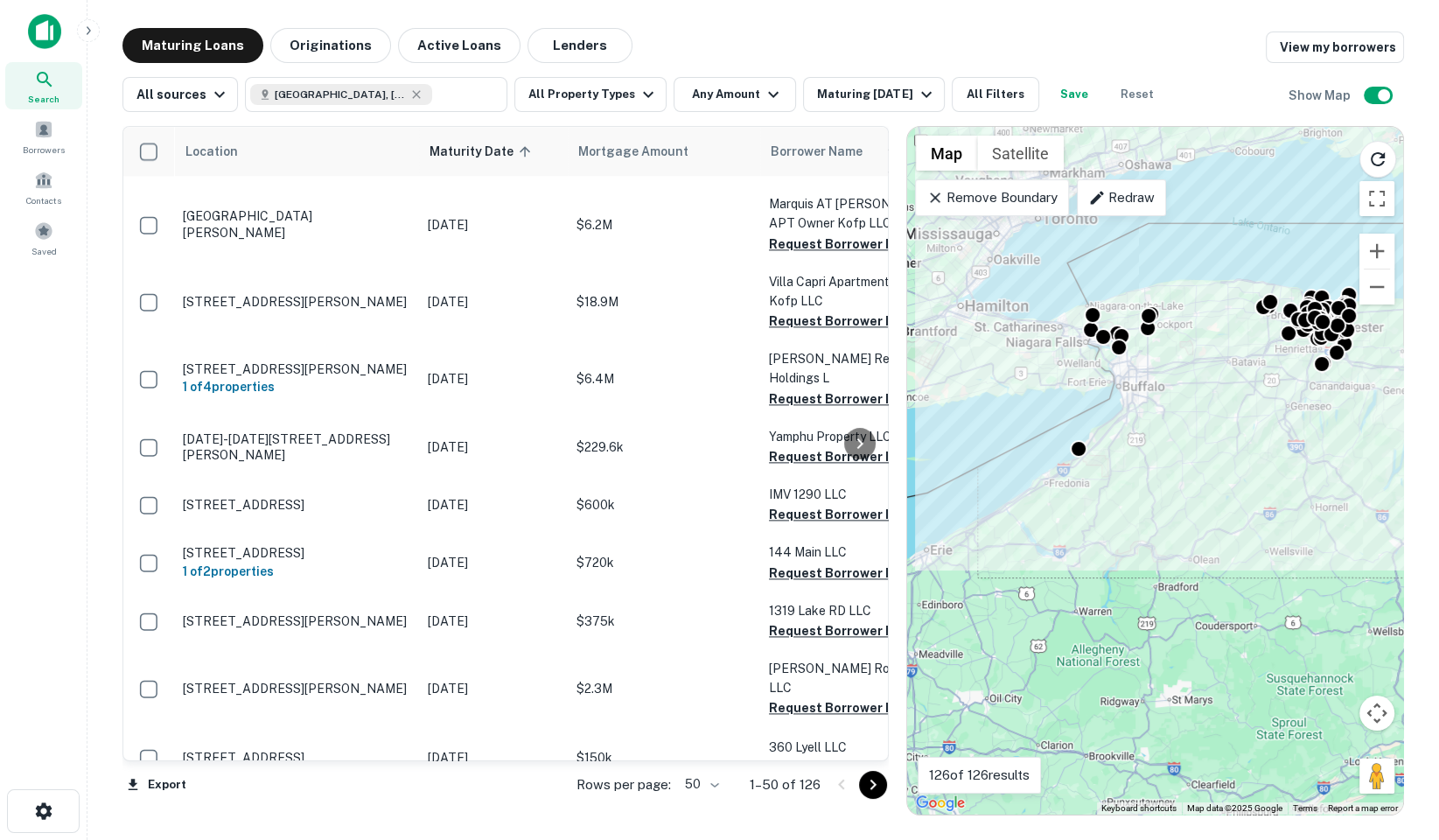
scroll to position [2457, 0]
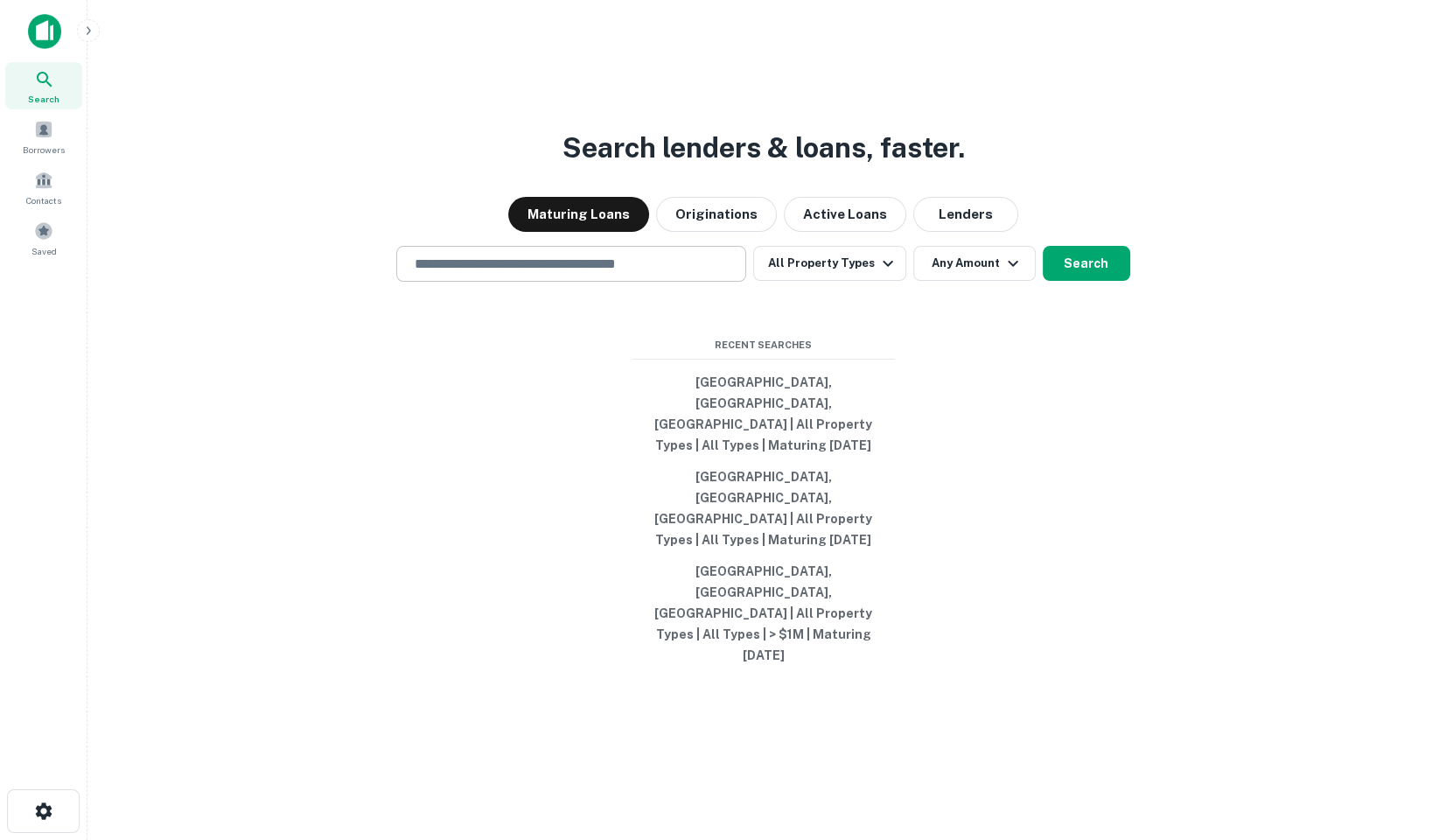
click at [594, 282] on div "​" at bounding box center [572, 263] width 350 height 36
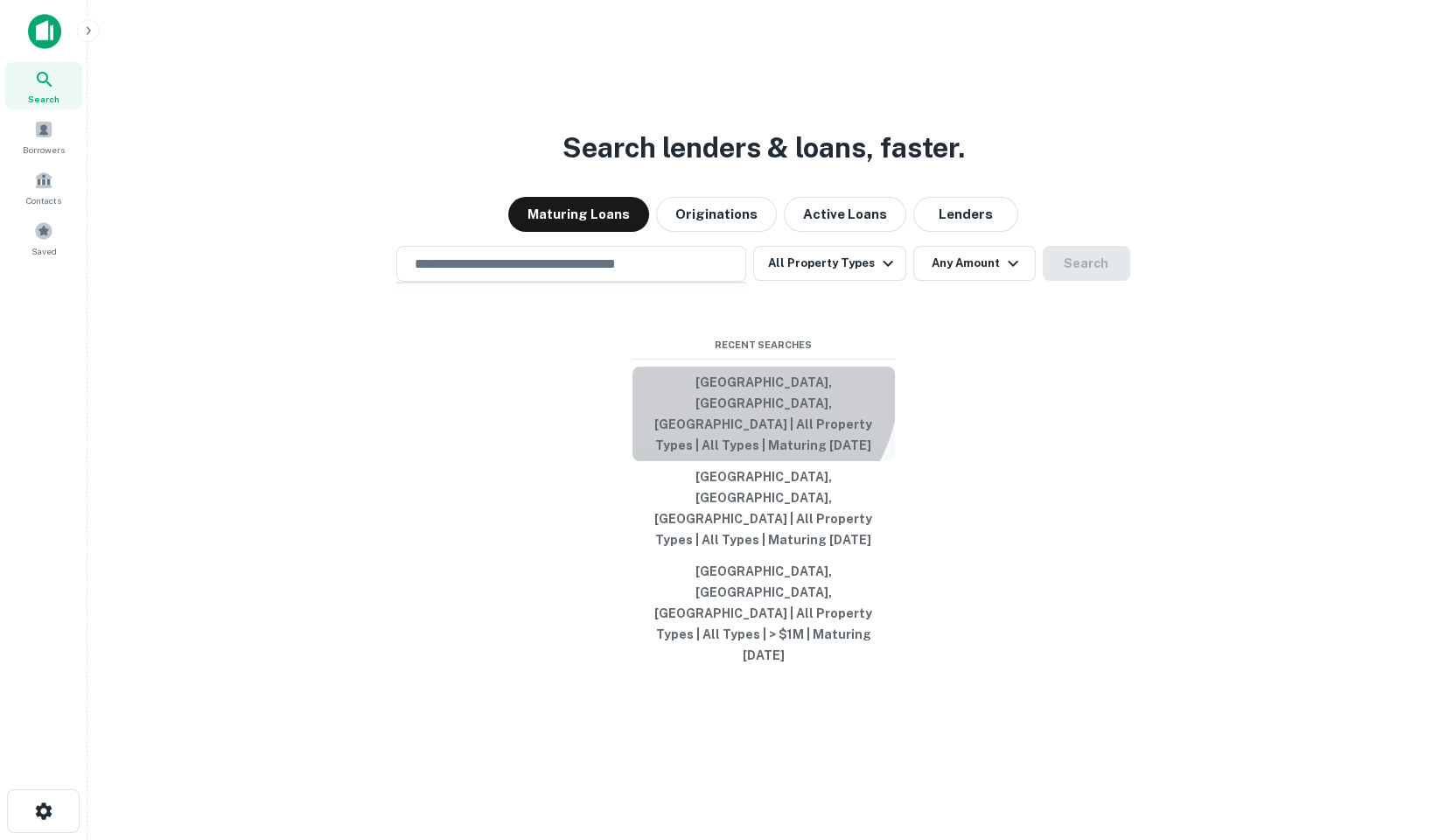
click at [732, 455] on button "Buffalo, NY, USA | All Property Types | All Types | Maturing In 5 Years" at bounding box center [764, 413] width 263 height 94
type input "**********"
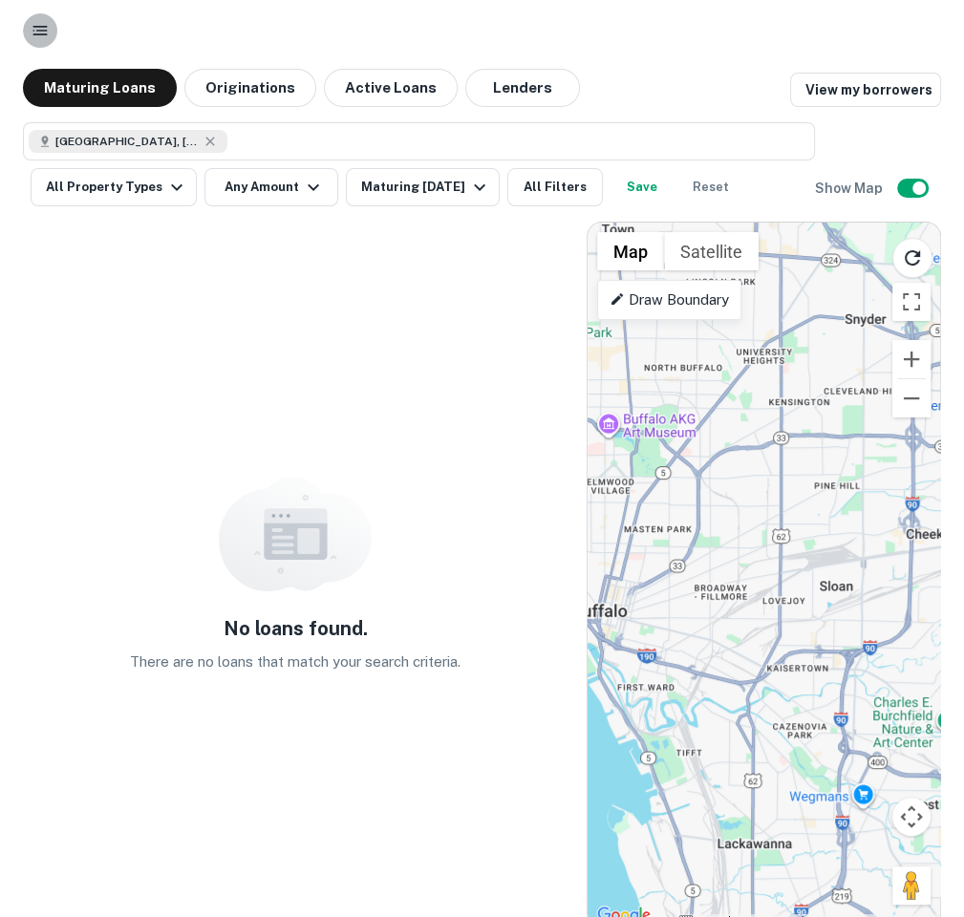
click at [43, 25] on icon "button" at bounding box center [40, 30] width 19 height 19
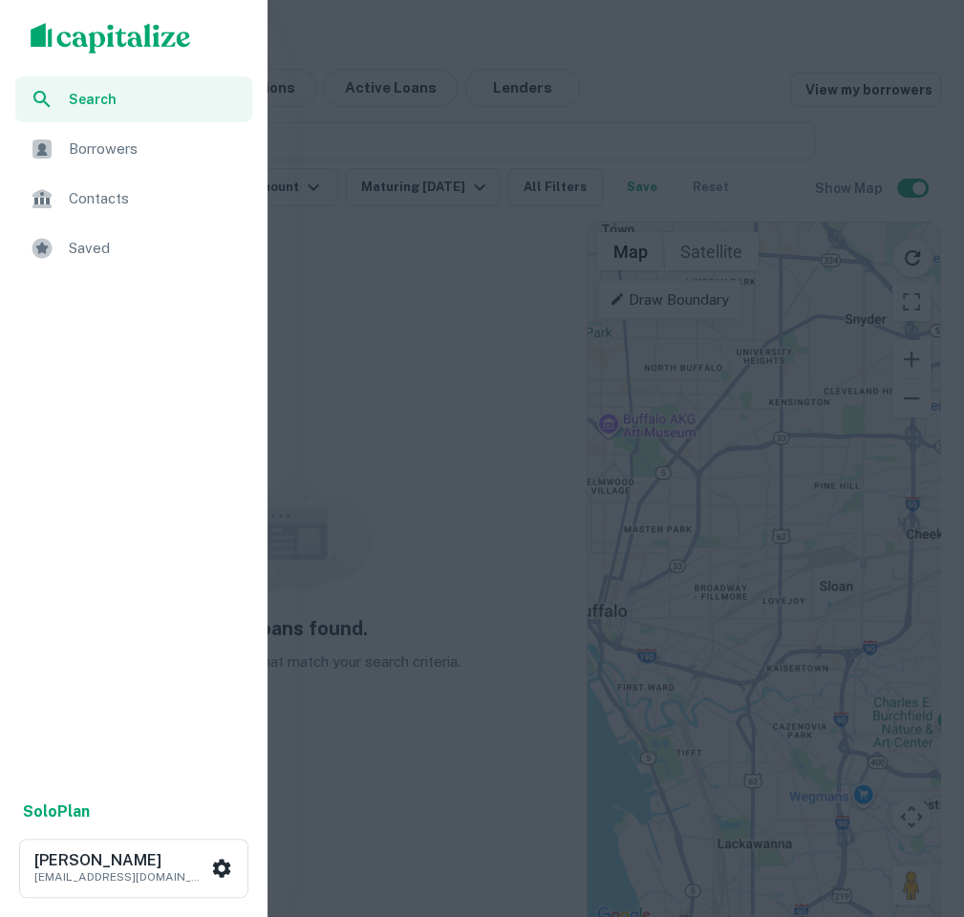
click at [120, 204] on span "Contacts" at bounding box center [155, 198] width 172 height 23
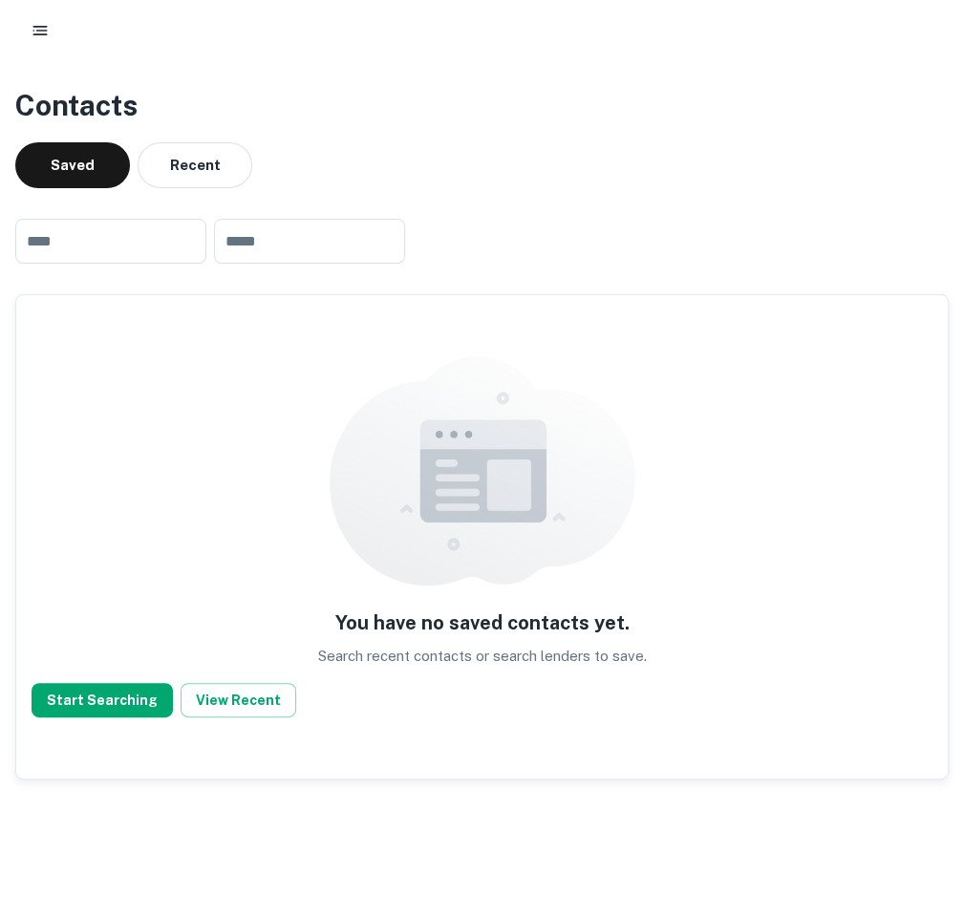
click at [797, 262] on div "​ ​" at bounding box center [481, 240] width 933 height 75
click at [31, 34] on icon "button" at bounding box center [40, 30] width 19 height 19
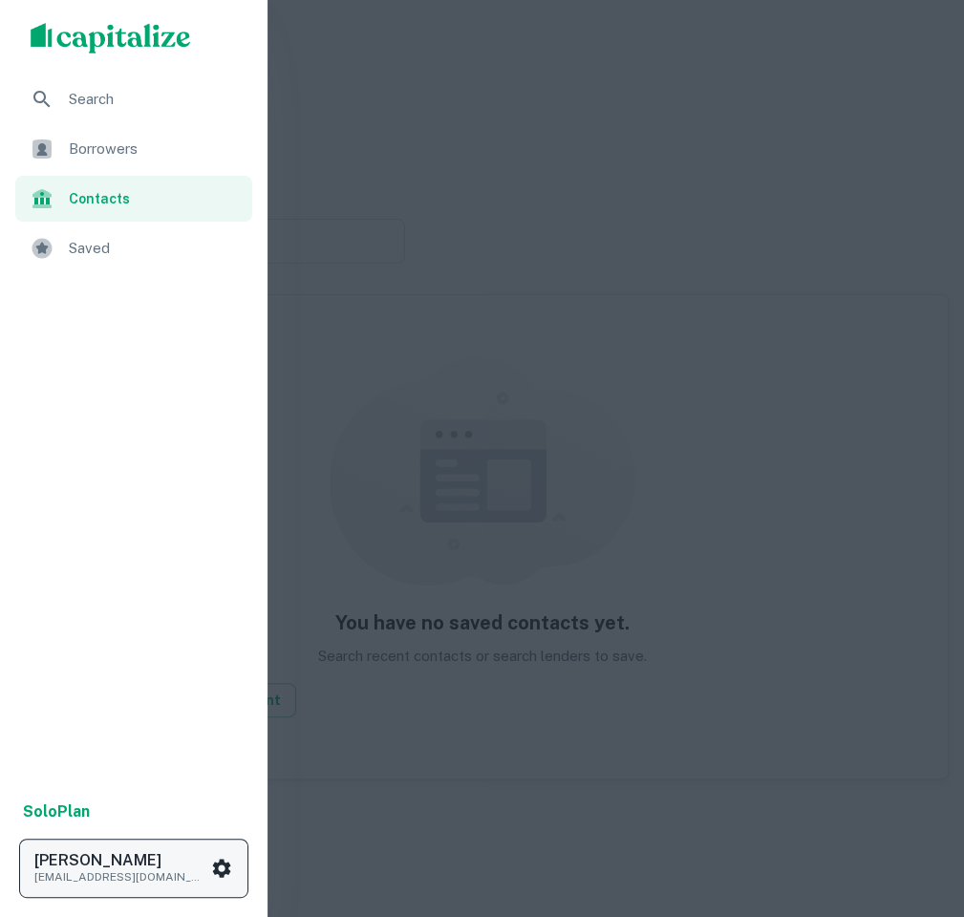
click at [194, 877] on p "[EMAIL_ADDRESS][DOMAIN_NAME]" at bounding box center [120, 876] width 172 height 17
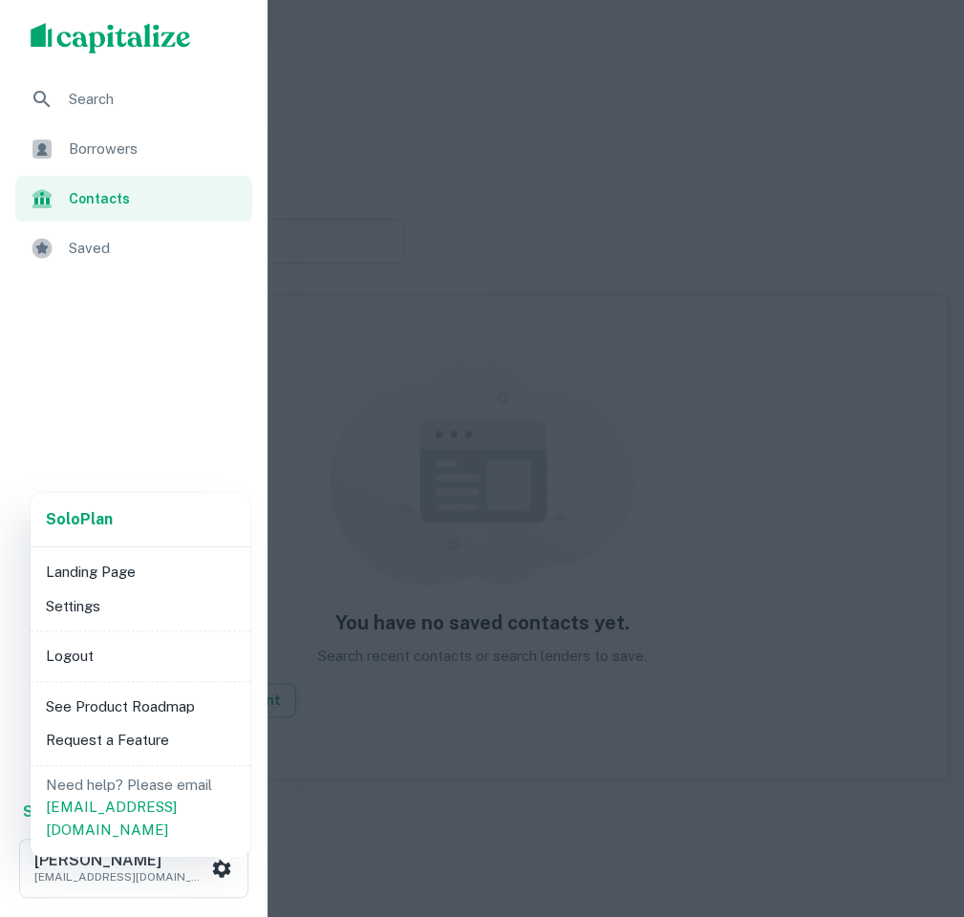
click at [75, 401] on div at bounding box center [482, 458] width 964 height 917
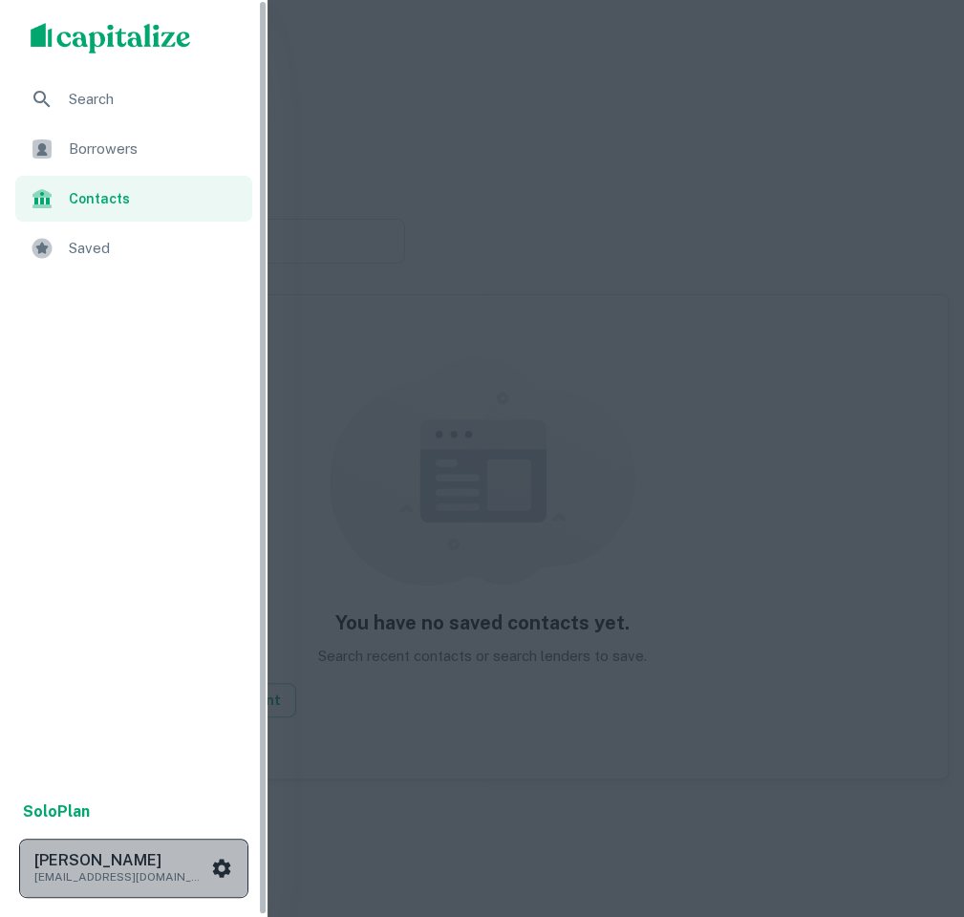
click at [136, 861] on h6 "[PERSON_NAME]" at bounding box center [120, 860] width 172 height 15
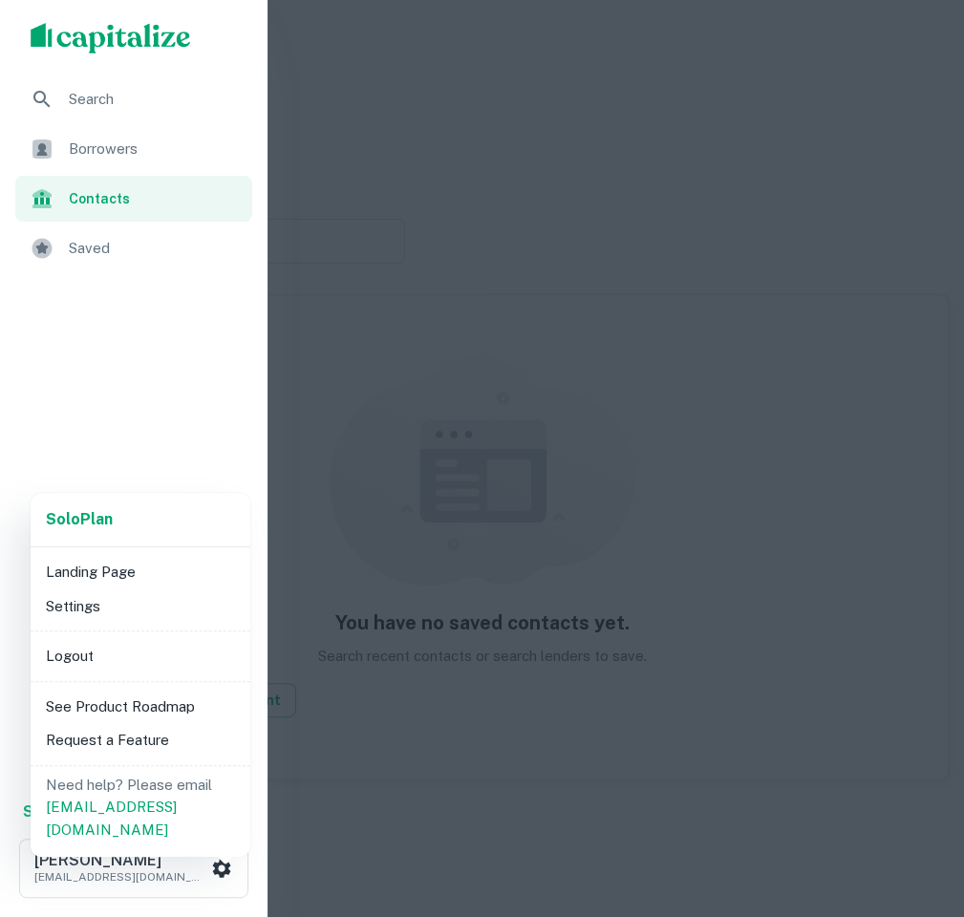
click at [127, 659] on li "Logout" at bounding box center [140, 656] width 204 height 34
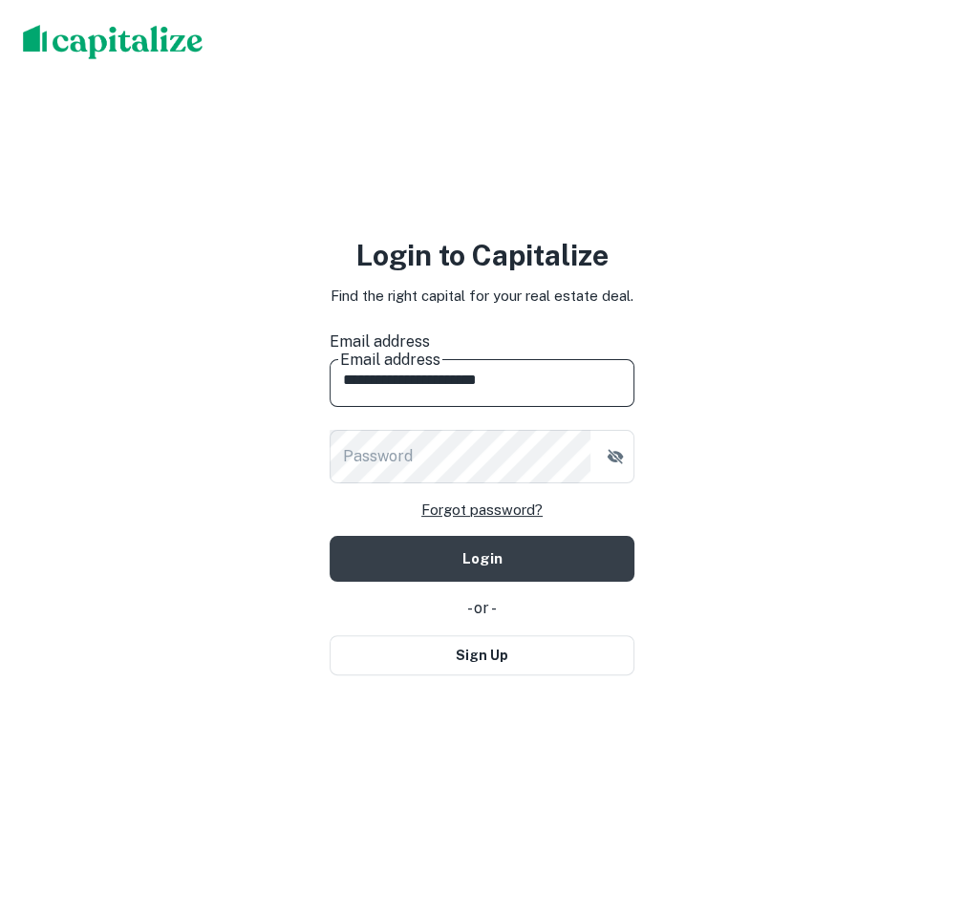
type input "**********"
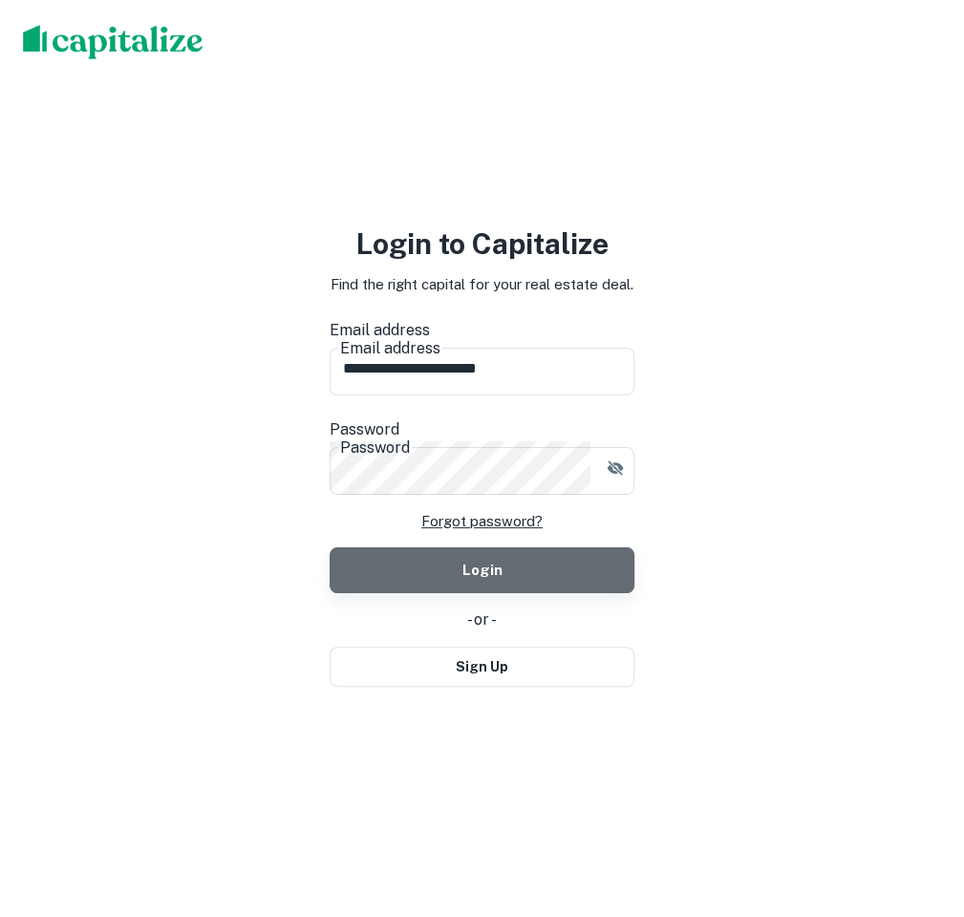
click at [513, 547] on button "Login" at bounding box center [482, 570] width 304 height 46
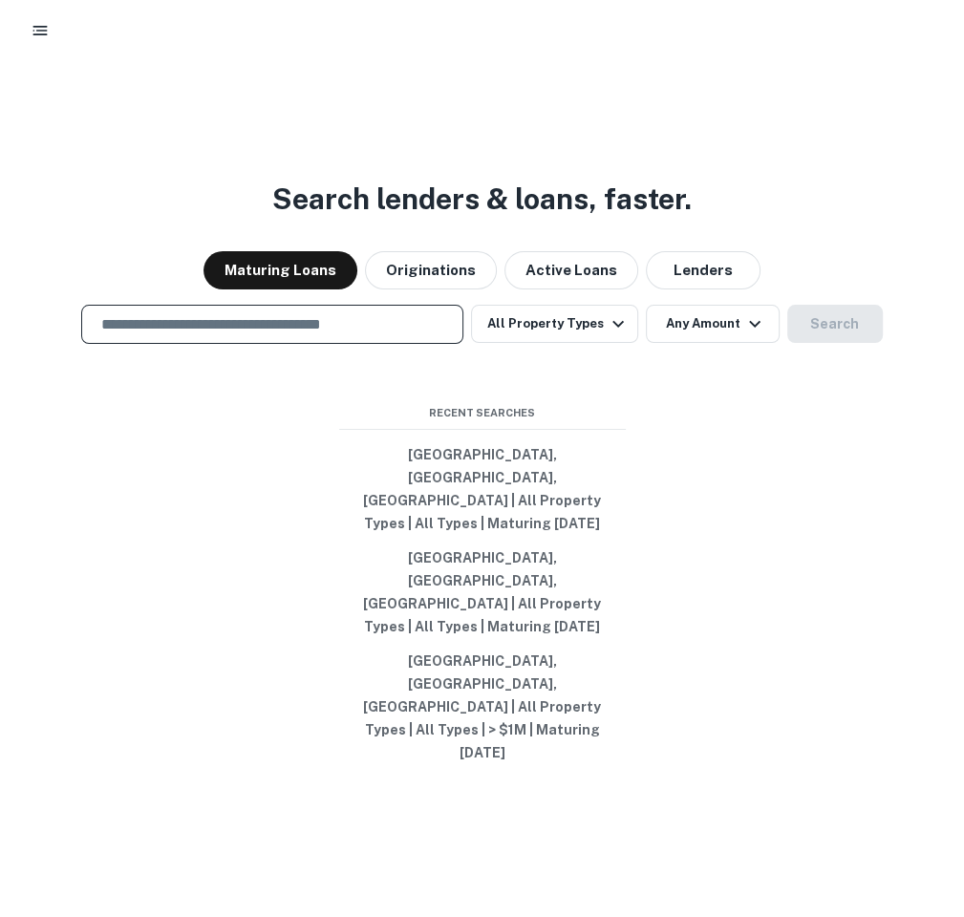
click at [356, 335] on input "text" at bounding box center [272, 324] width 365 height 22
click at [38, 36] on icon "button" at bounding box center [40, 30] width 19 height 19
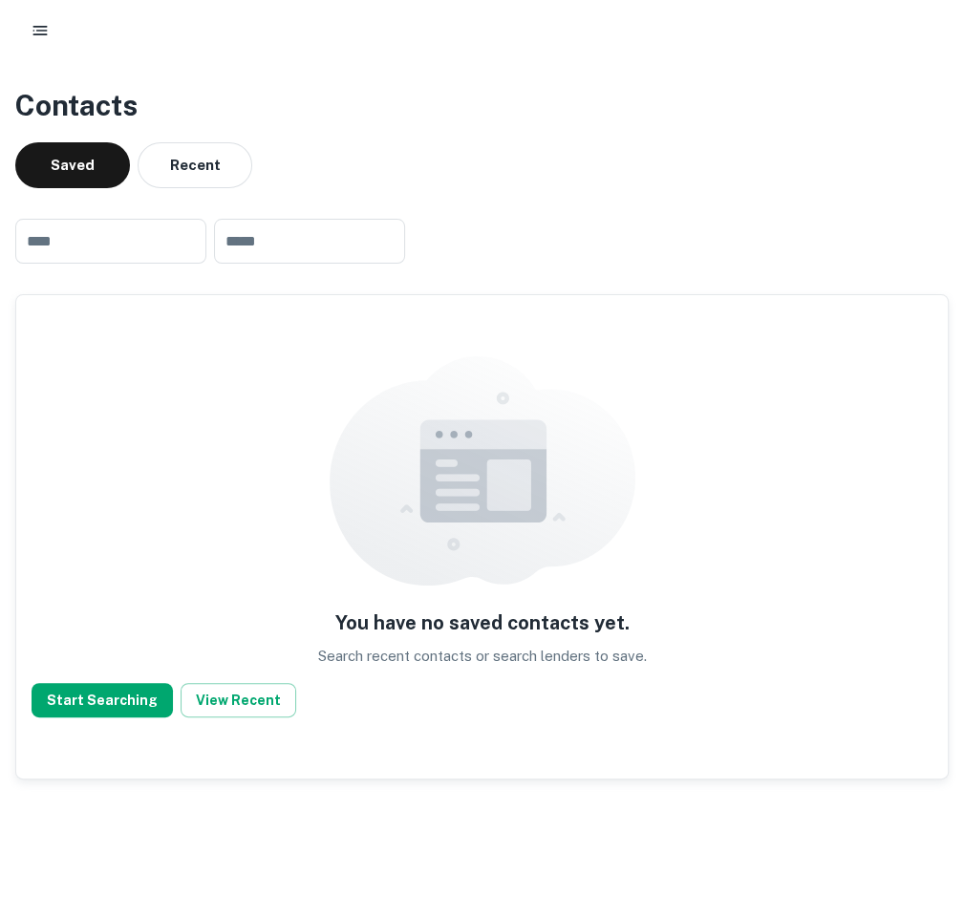
click at [35, 24] on icon "button" at bounding box center [40, 30] width 19 height 19
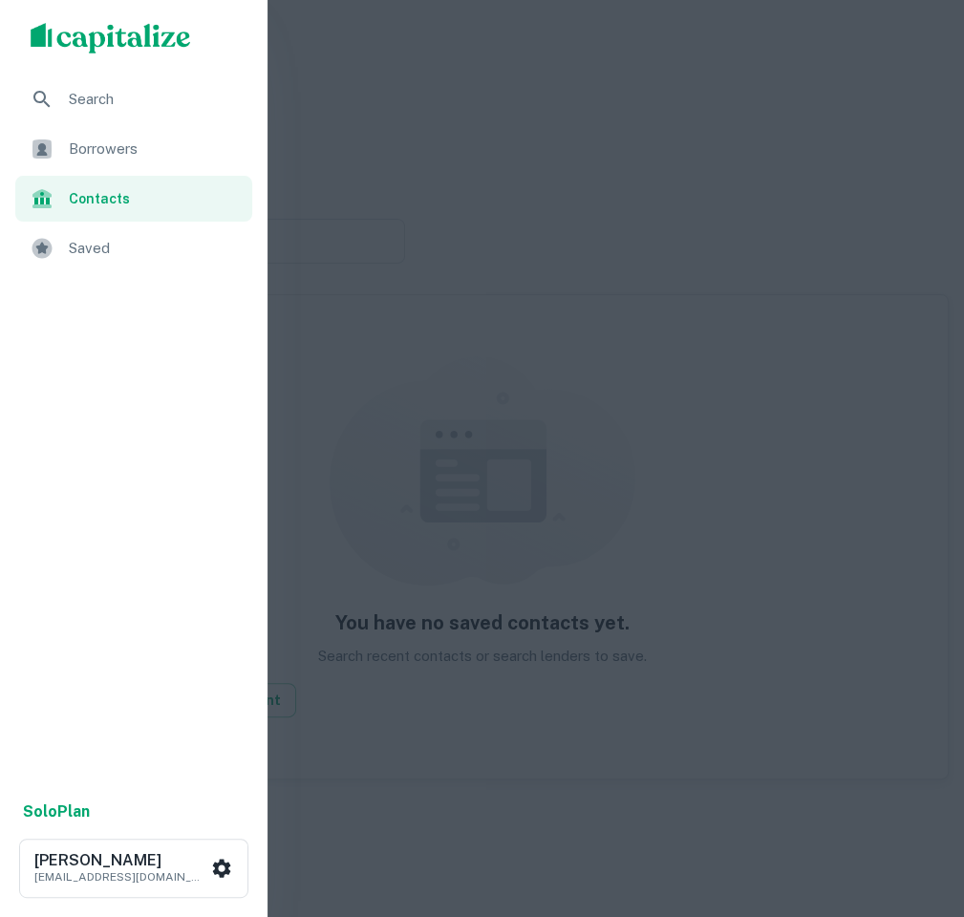
click at [84, 158] on span "Borrowers" at bounding box center [155, 149] width 172 height 23
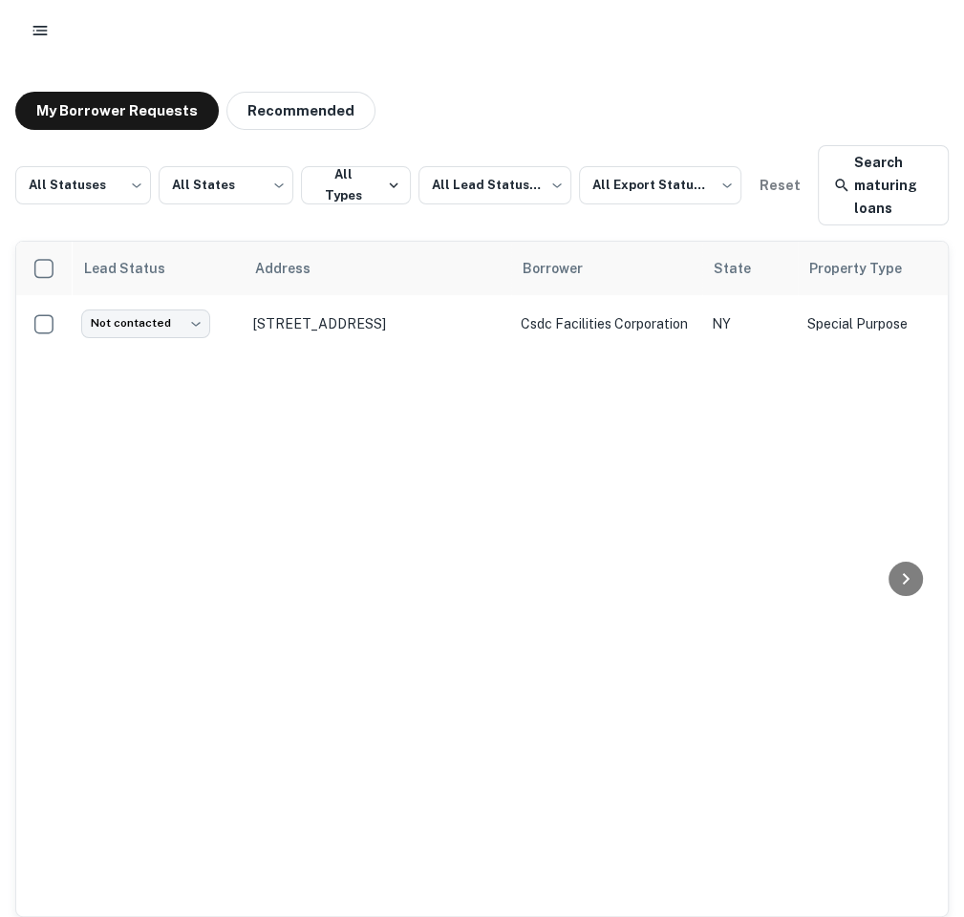
click at [32, 43] on button "button" at bounding box center [40, 30] width 34 height 34
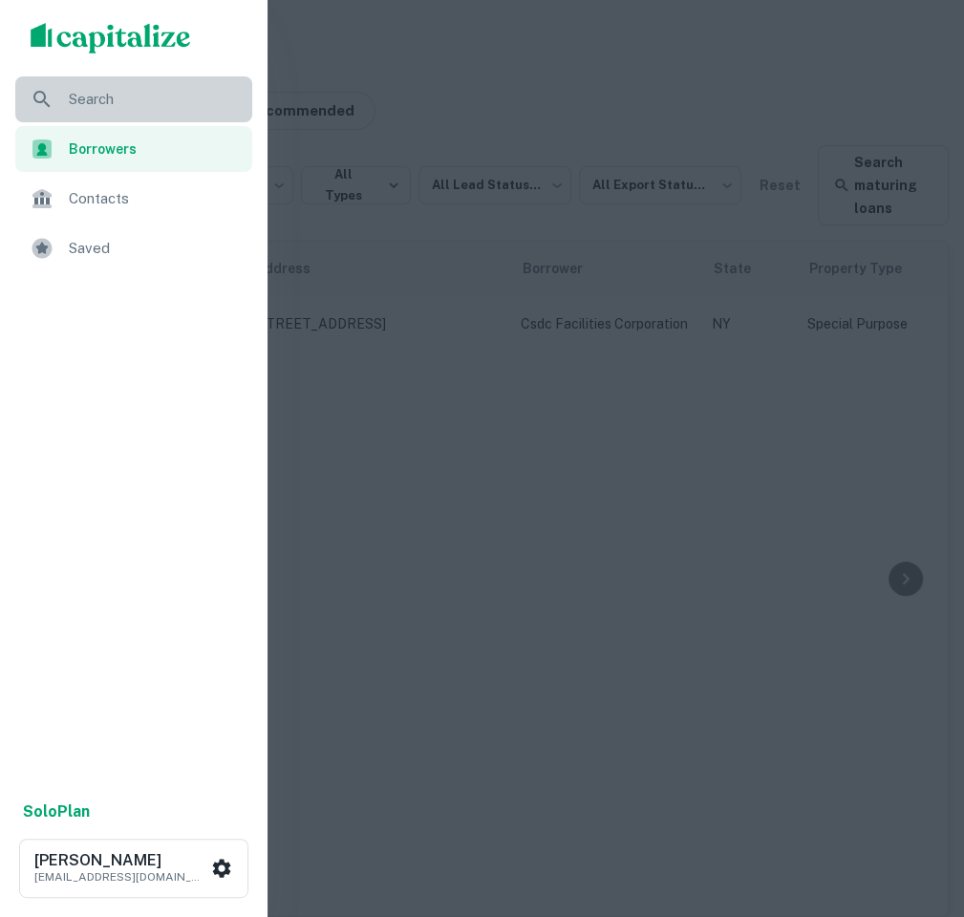
click at [69, 102] on span "Search" at bounding box center [155, 99] width 172 height 23
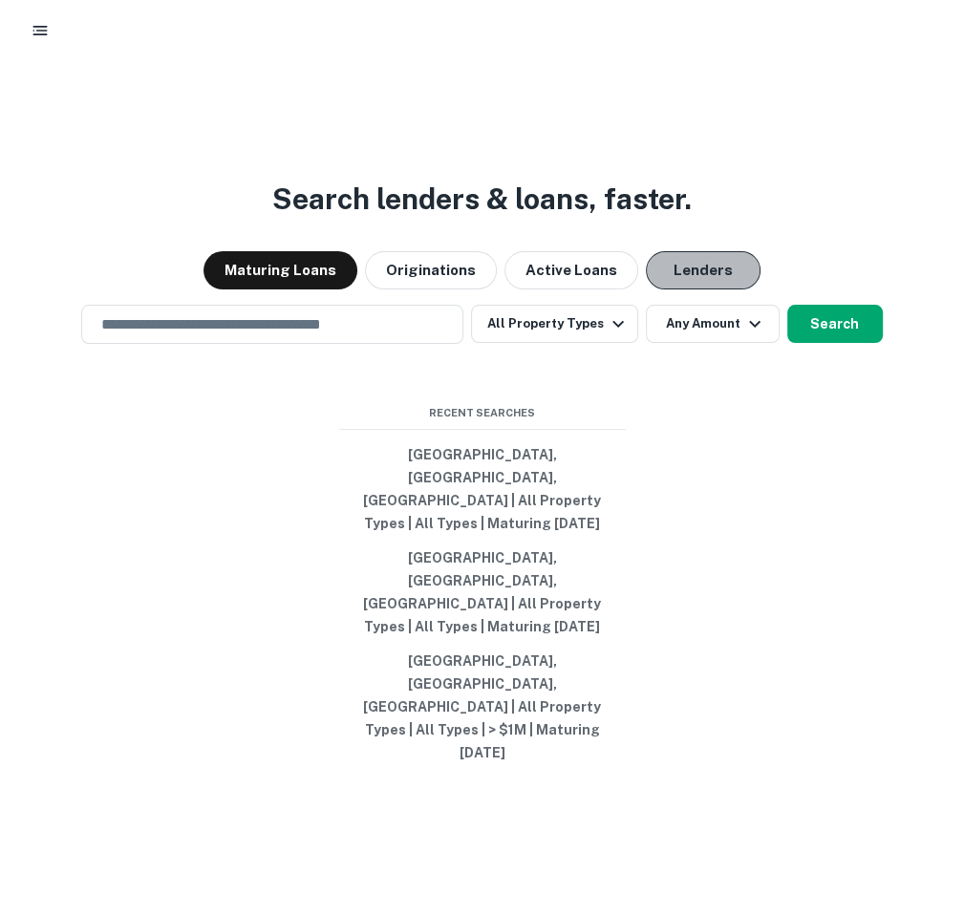
click at [712, 289] on button "Lenders" at bounding box center [703, 270] width 115 height 38
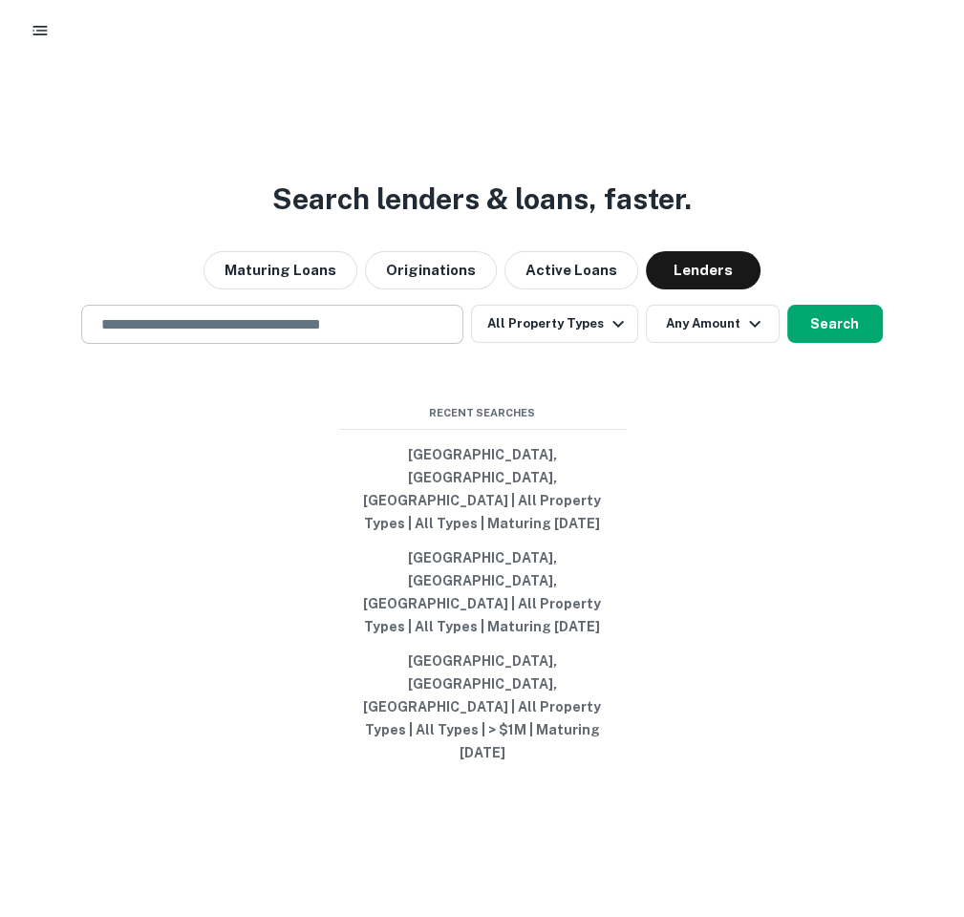
click at [405, 344] on div "​" at bounding box center [272, 324] width 382 height 39
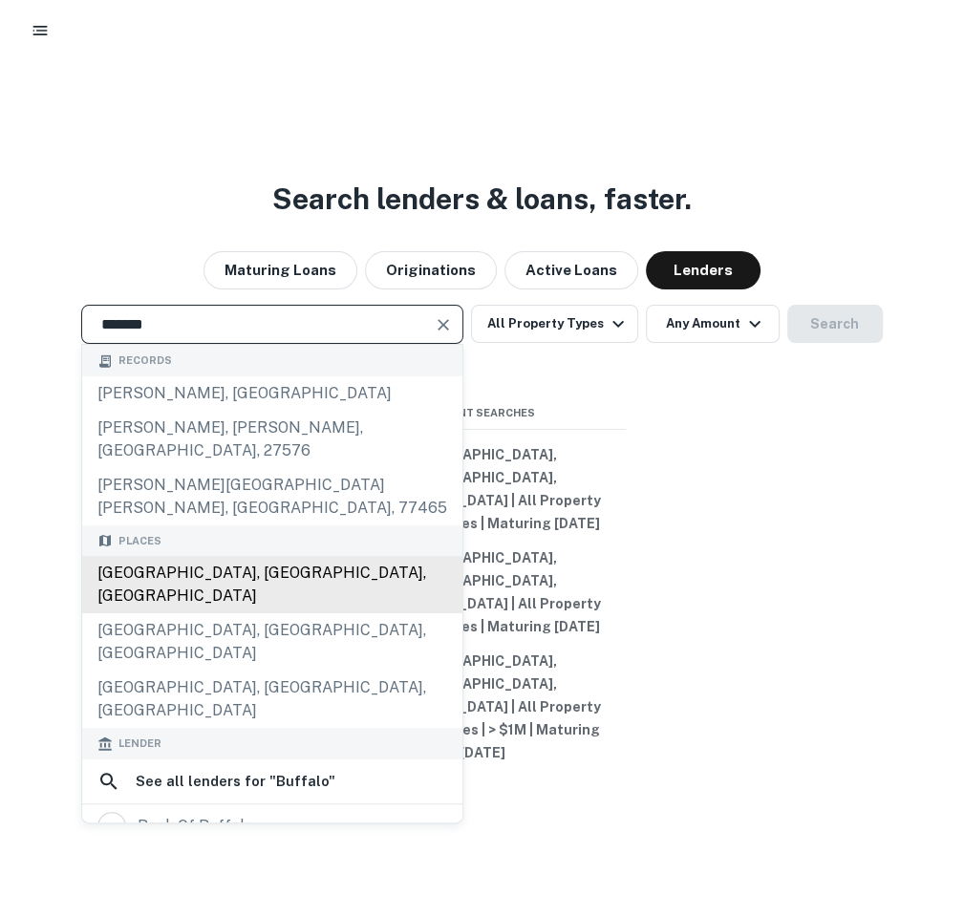
click at [340, 599] on div "[GEOGRAPHIC_DATA], [GEOGRAPHIC_DATA], [GEOGRAPHIC_DATA]" at bounding box center [272, 584] width 380 height 57
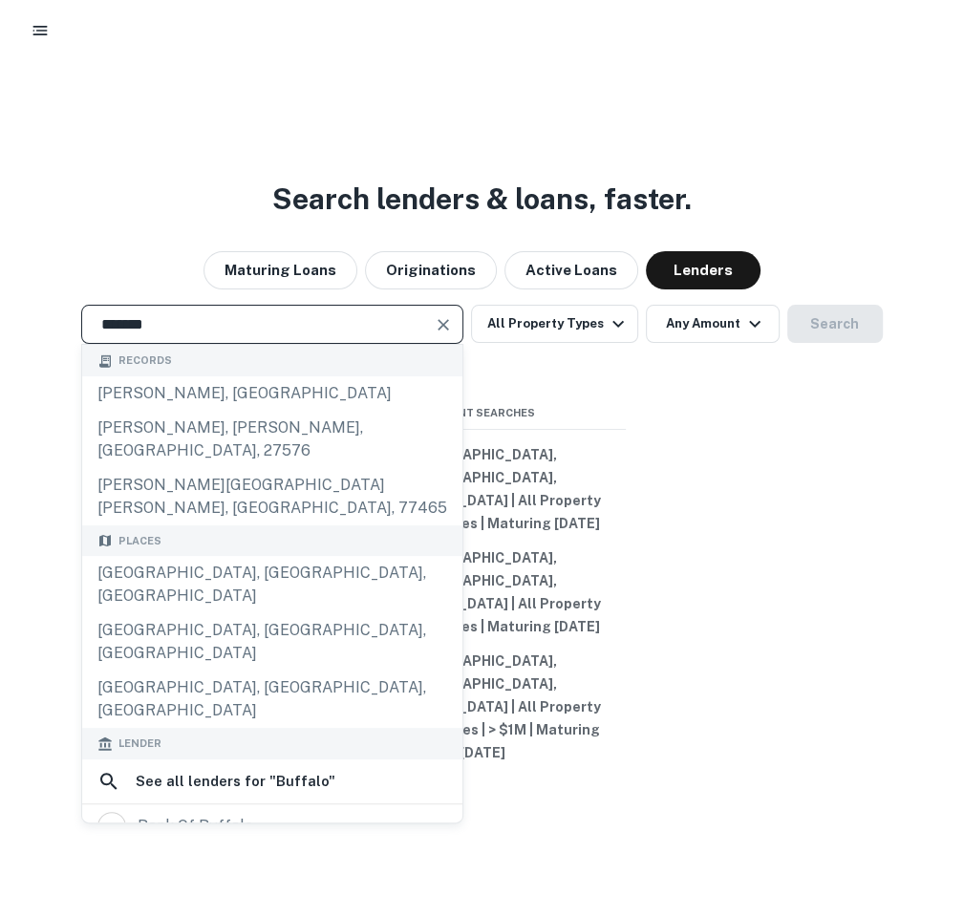
type input "**********"
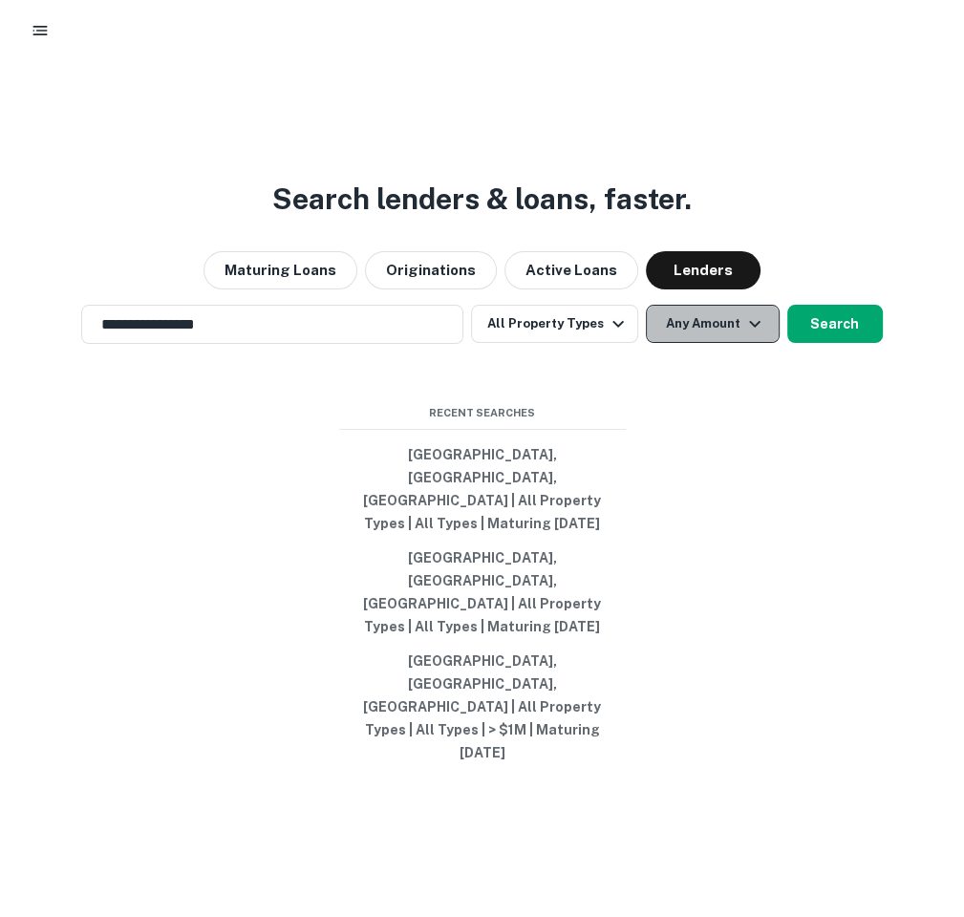
click at [713, 343] on button "Any Amount" at bounding box center [713, 324] width 134 height 38
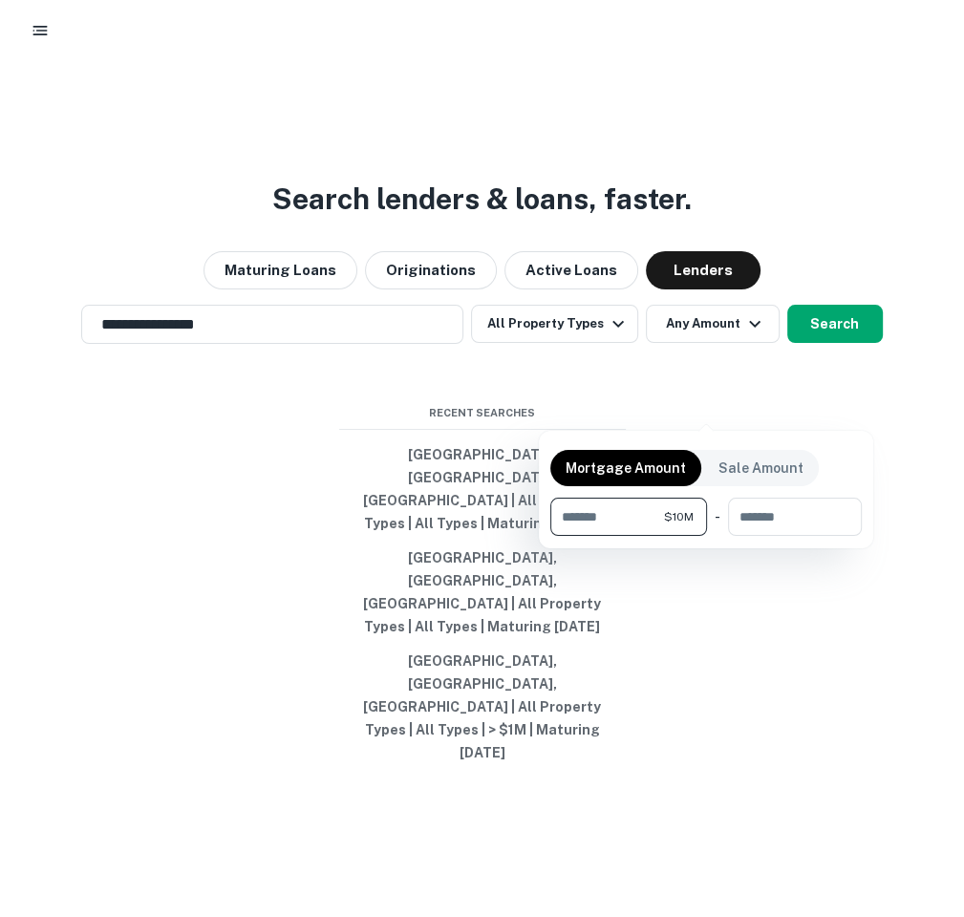
type input "********"
click at [754, 587] on div at bounding box center [482, 458] width 964 height 917
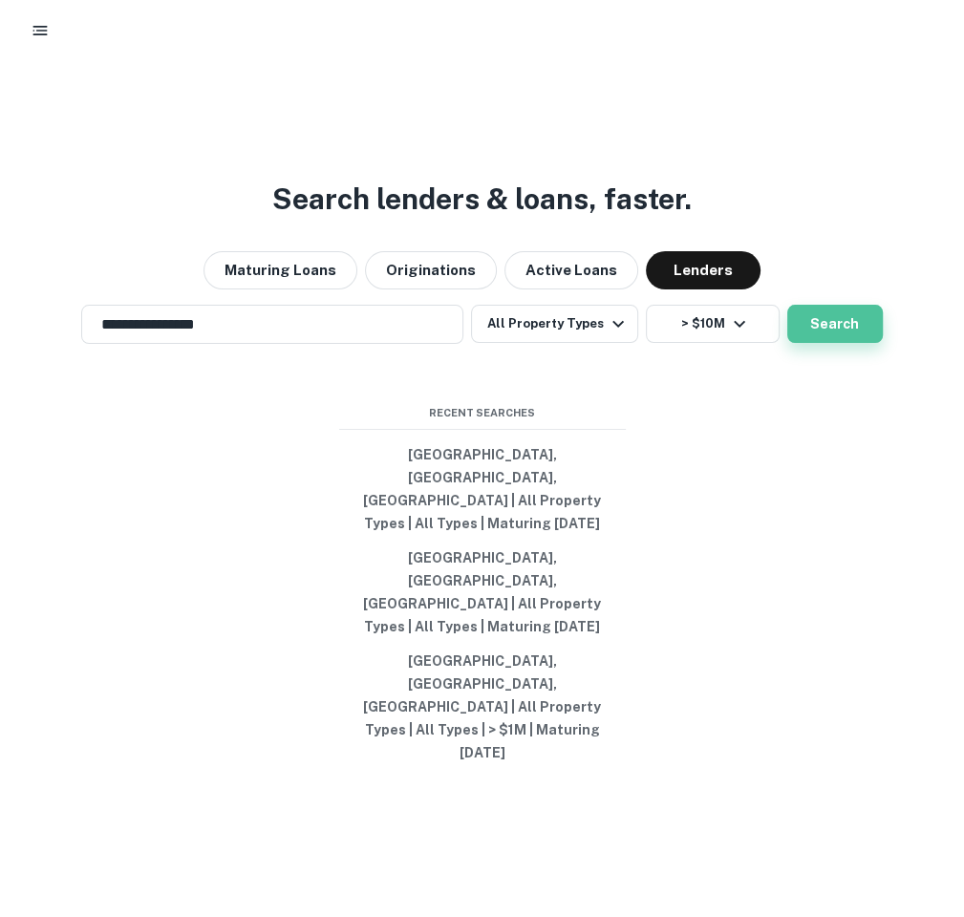
click at [837, 343] on button "Search" at bounding box center [835, 324] width 96 height 38
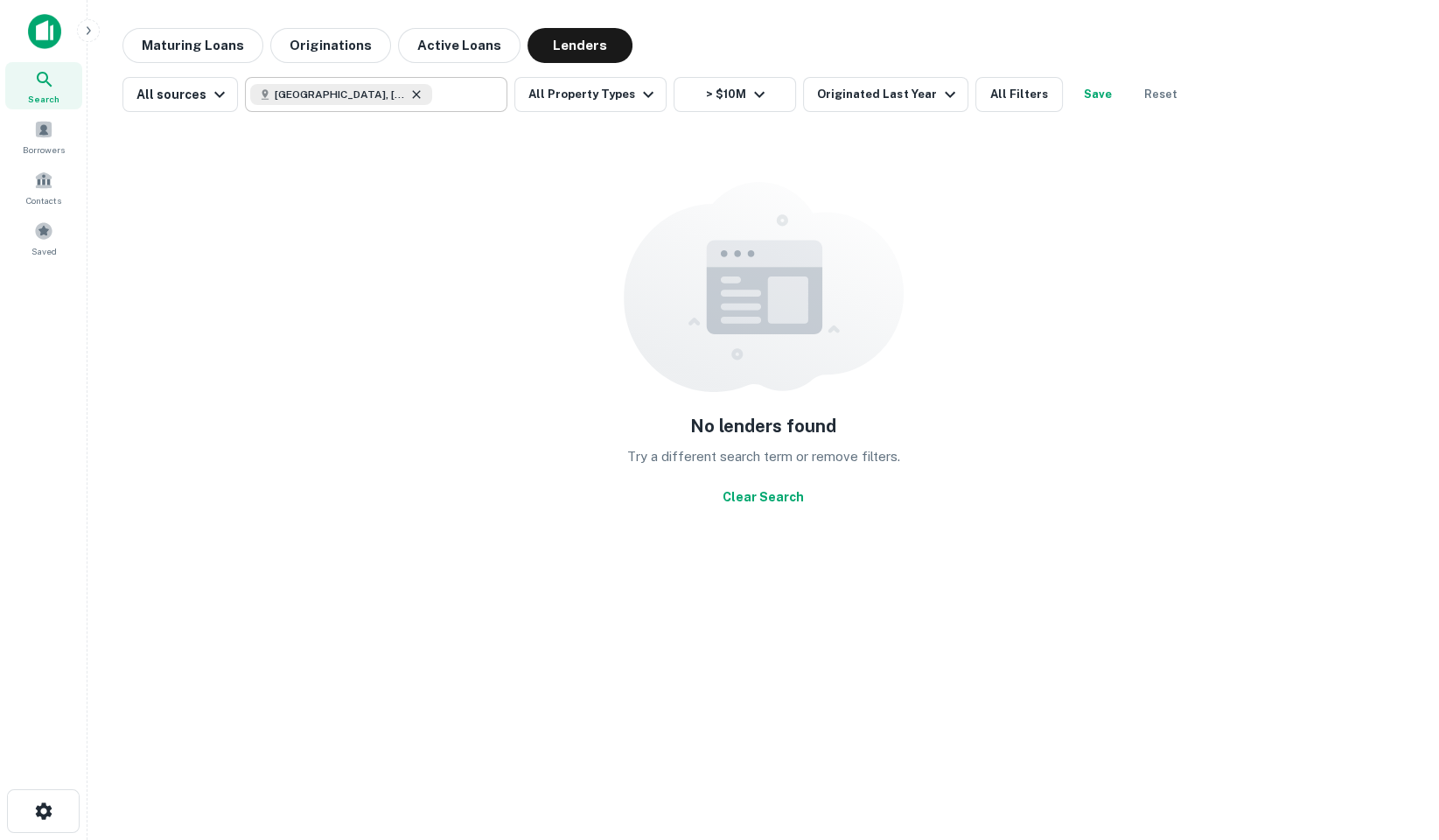
click at [409, 96] on icon at bounding box center [416, 94] width 14 height 14
type input "**********"
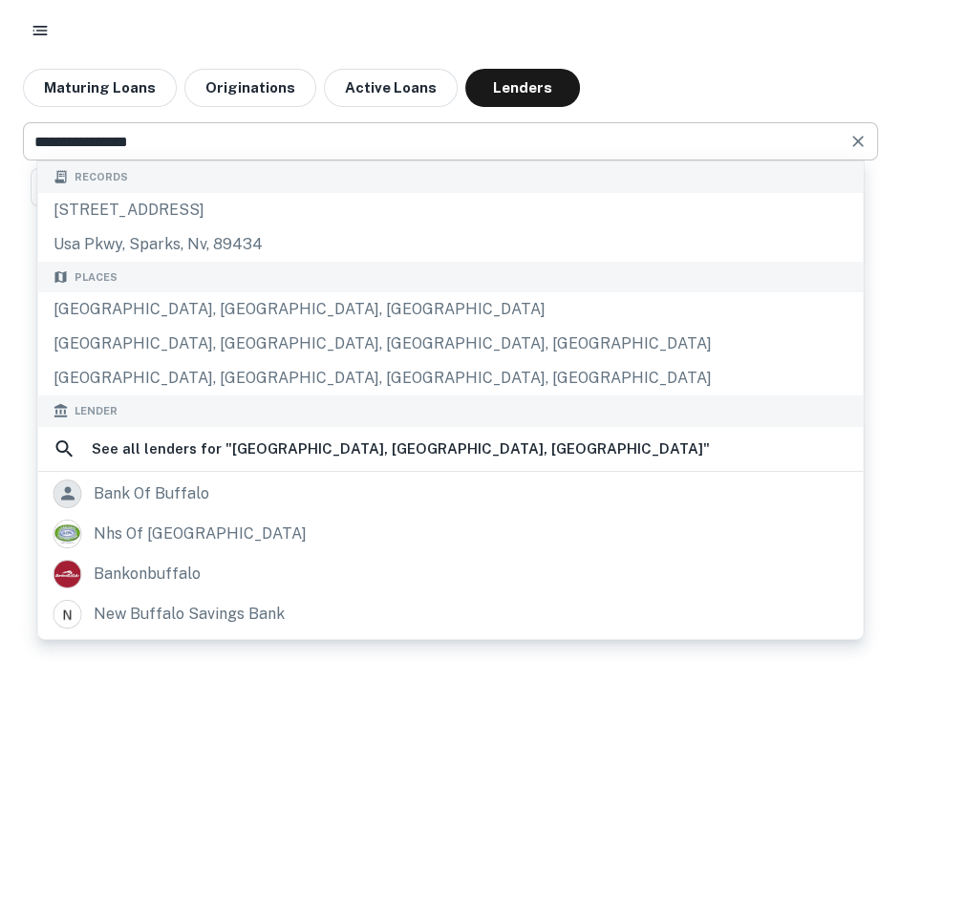
click at [721, 312] on body "**********" at bounding box center [482, 458] width 964 height 917
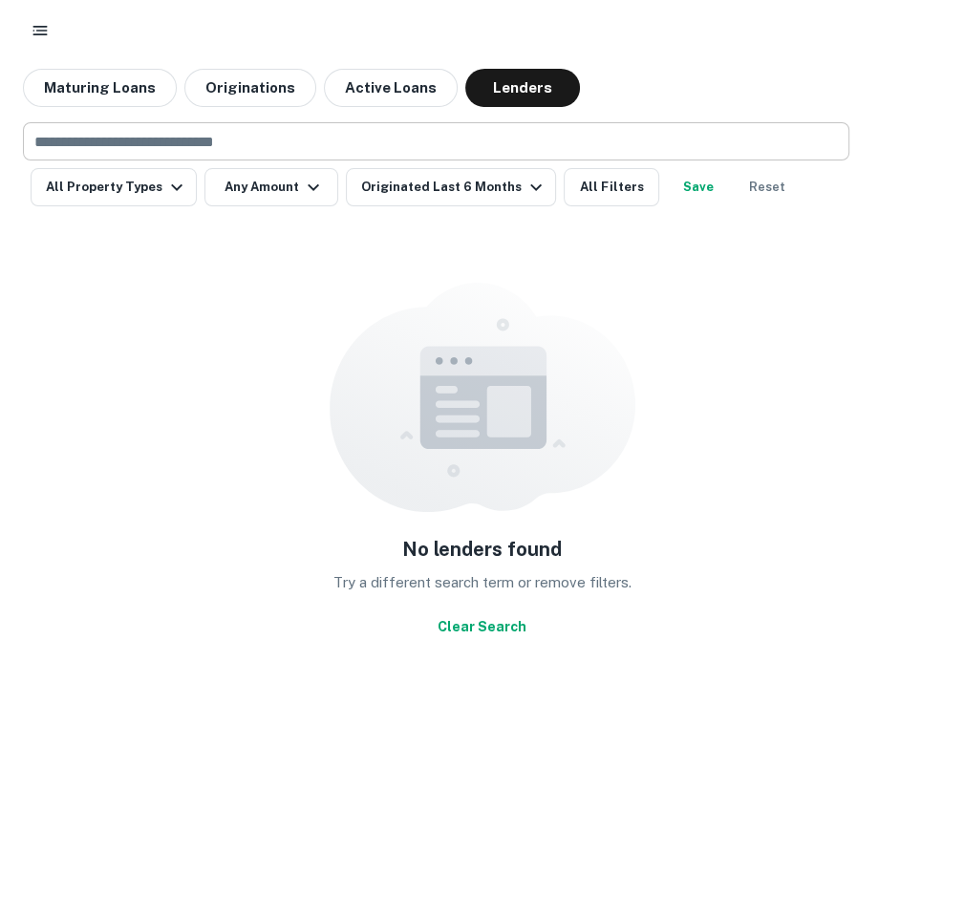
click at [672, 149] on input "text" at bounding box center [435, 141] width 812 height 27
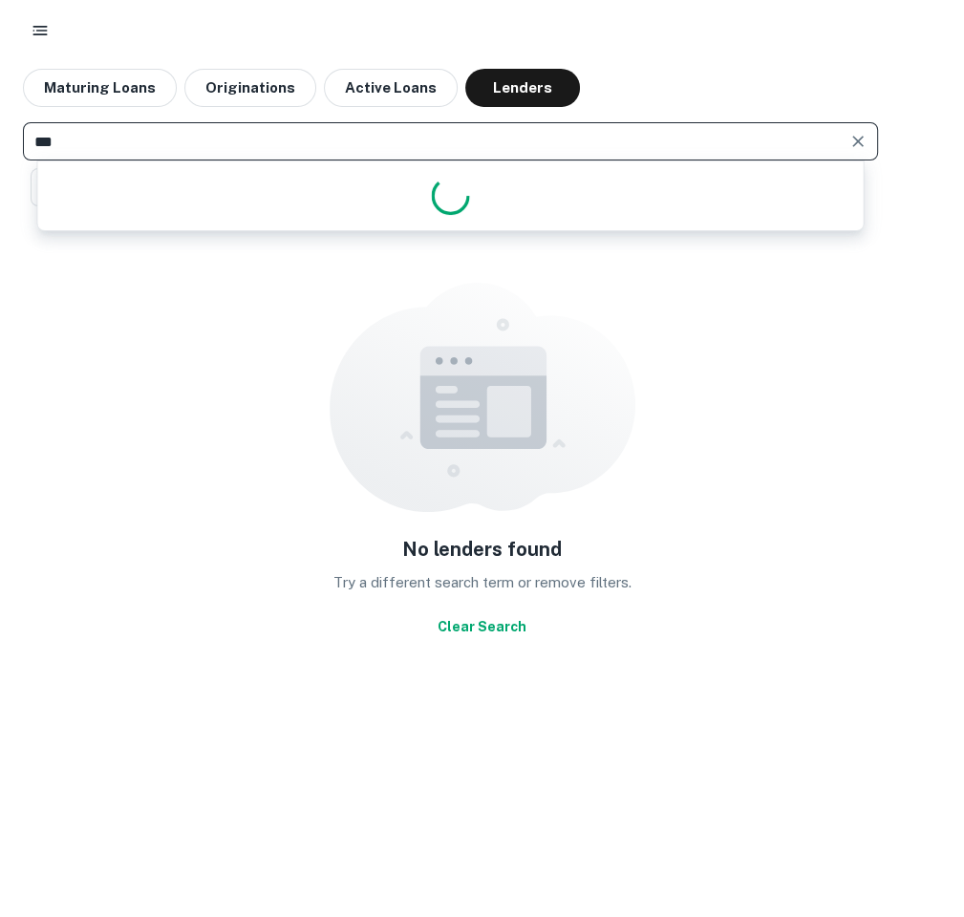
type input "****"
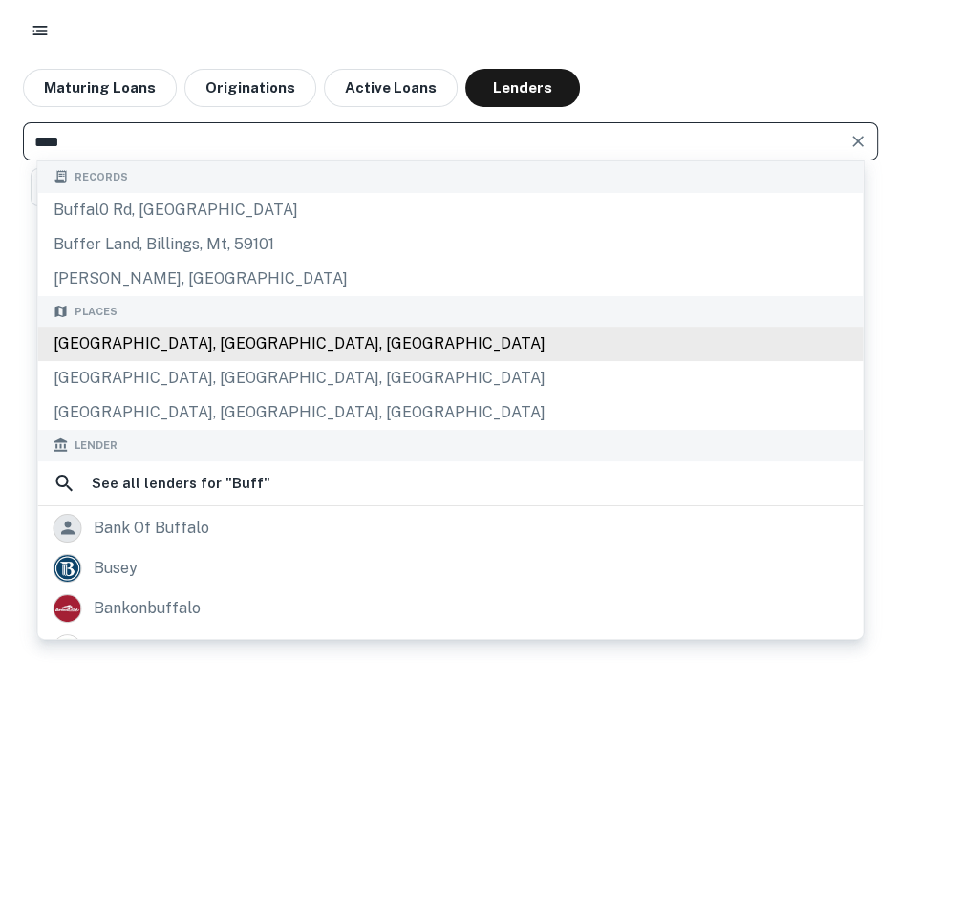
click at [378, 355] on div "[GEOGRAPHIC_DATA], [GEOGRAPHIC_DATA], [GEOGRAPHIC_DATA]" at bounding box center [450, 344] width 825 height 34
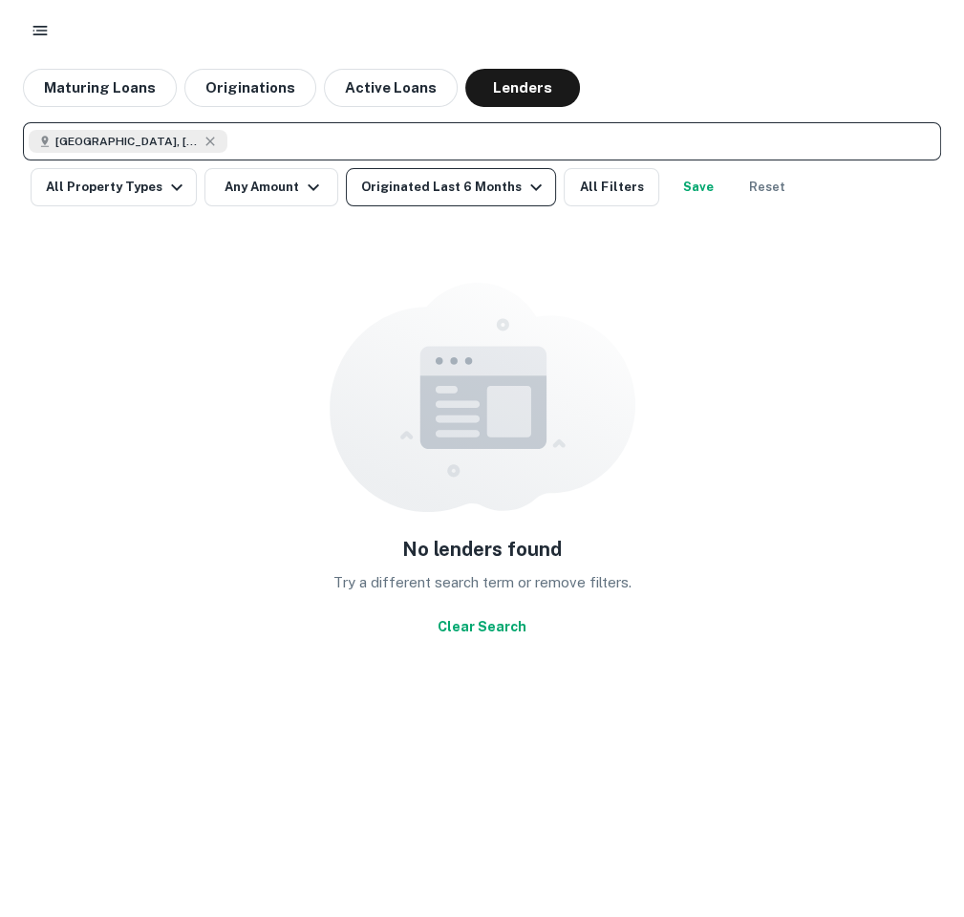
click at [497, 189] on div "Originated Last 6 Months" at bounding box center [454, 187] width 186 height 23
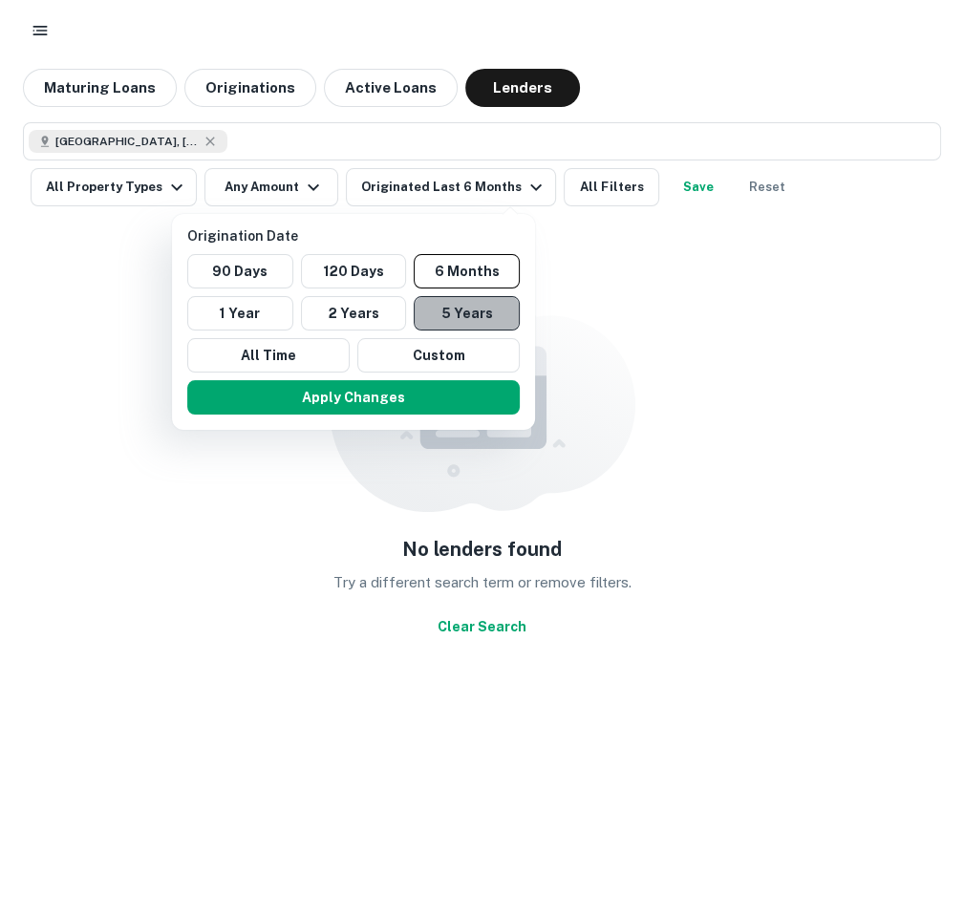
click at [470, 313] on button "5 Years" at bounding box center [467, 313] width 106 height 34
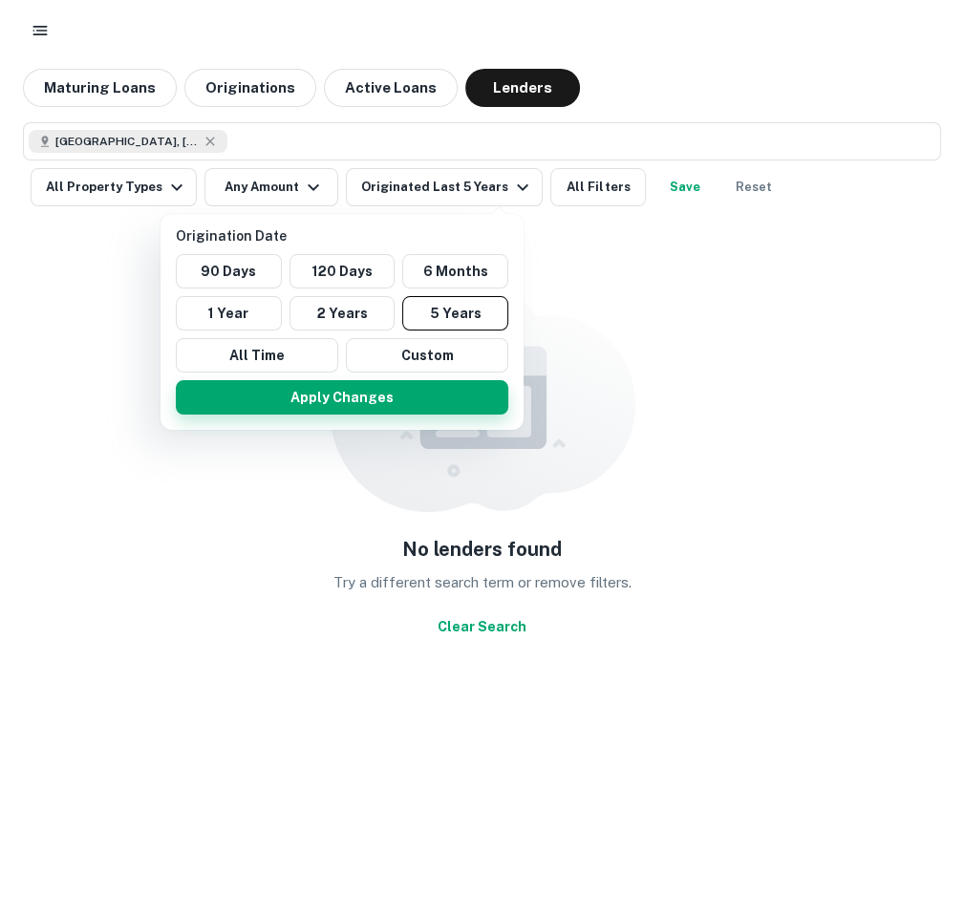
click at [465, 397] on button "Apply Changes" at bounding box center [342, 397] width 332 height 34
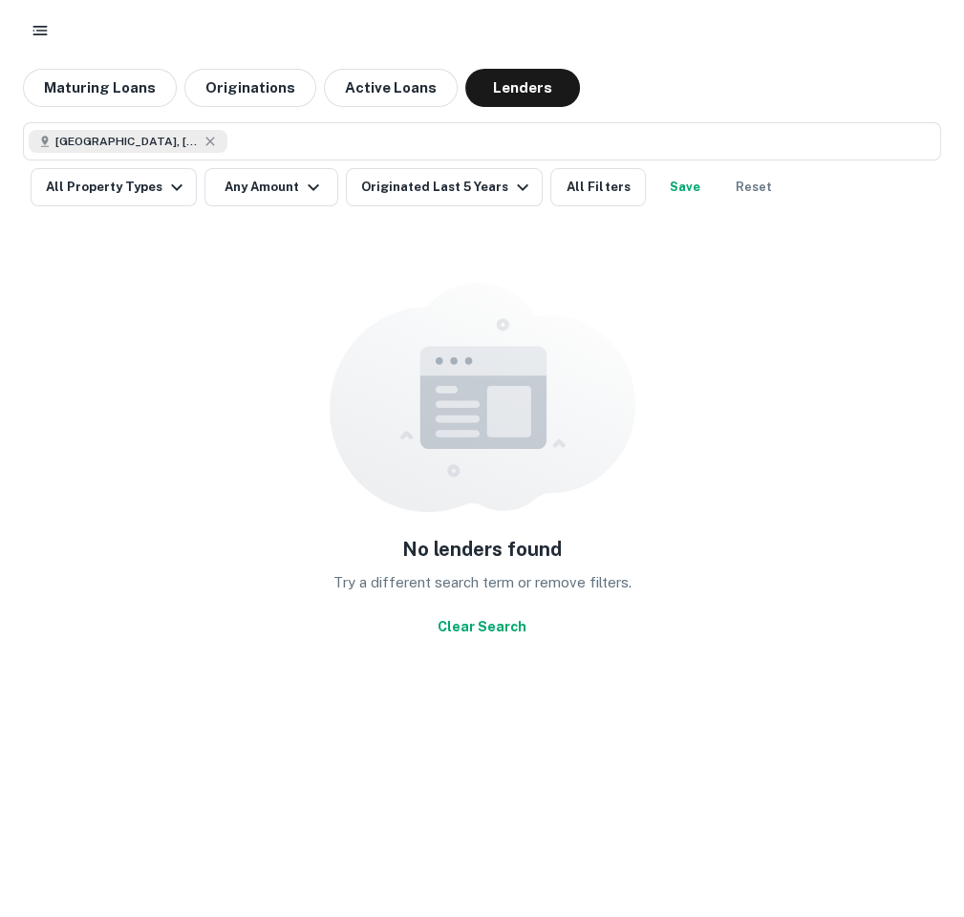
click at [600, 336] on img at bounding box center [483, 397] width 306 height 229
click at [280, 199] on button "Any Amount" at bounding box center [271, 187] width 134 height 38
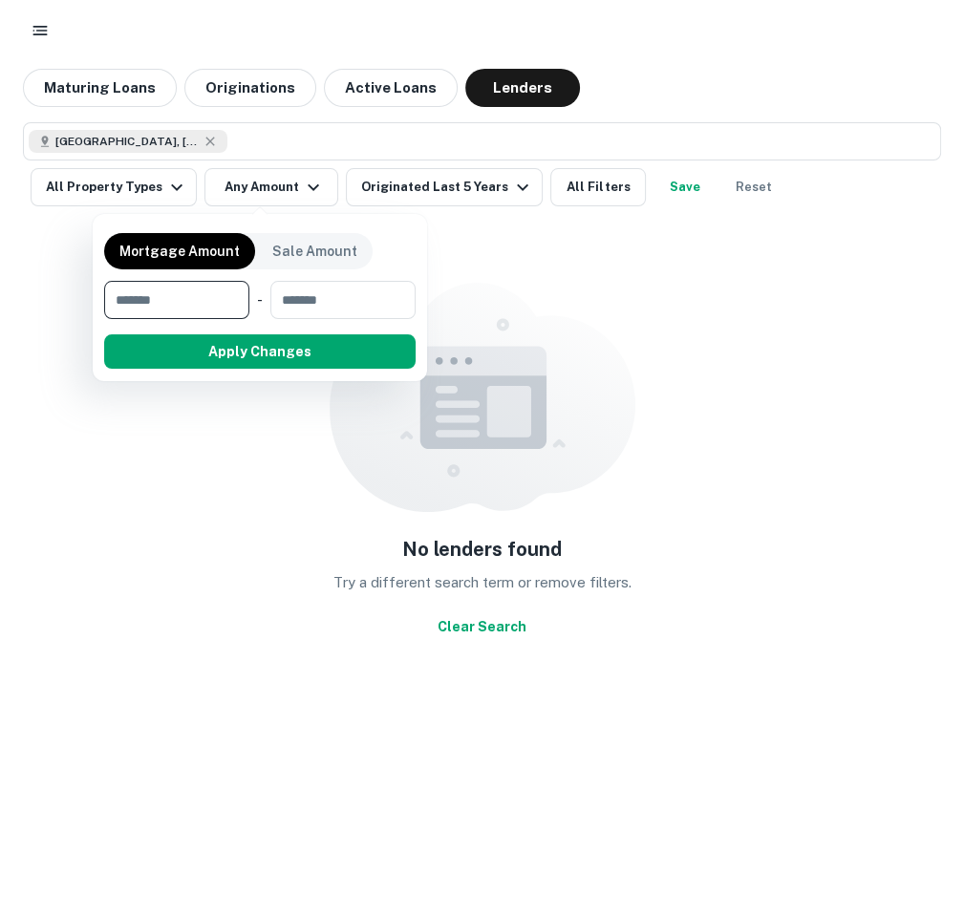
click at [199, 151] on div at bounding box center [482, 458] width 964 height 917
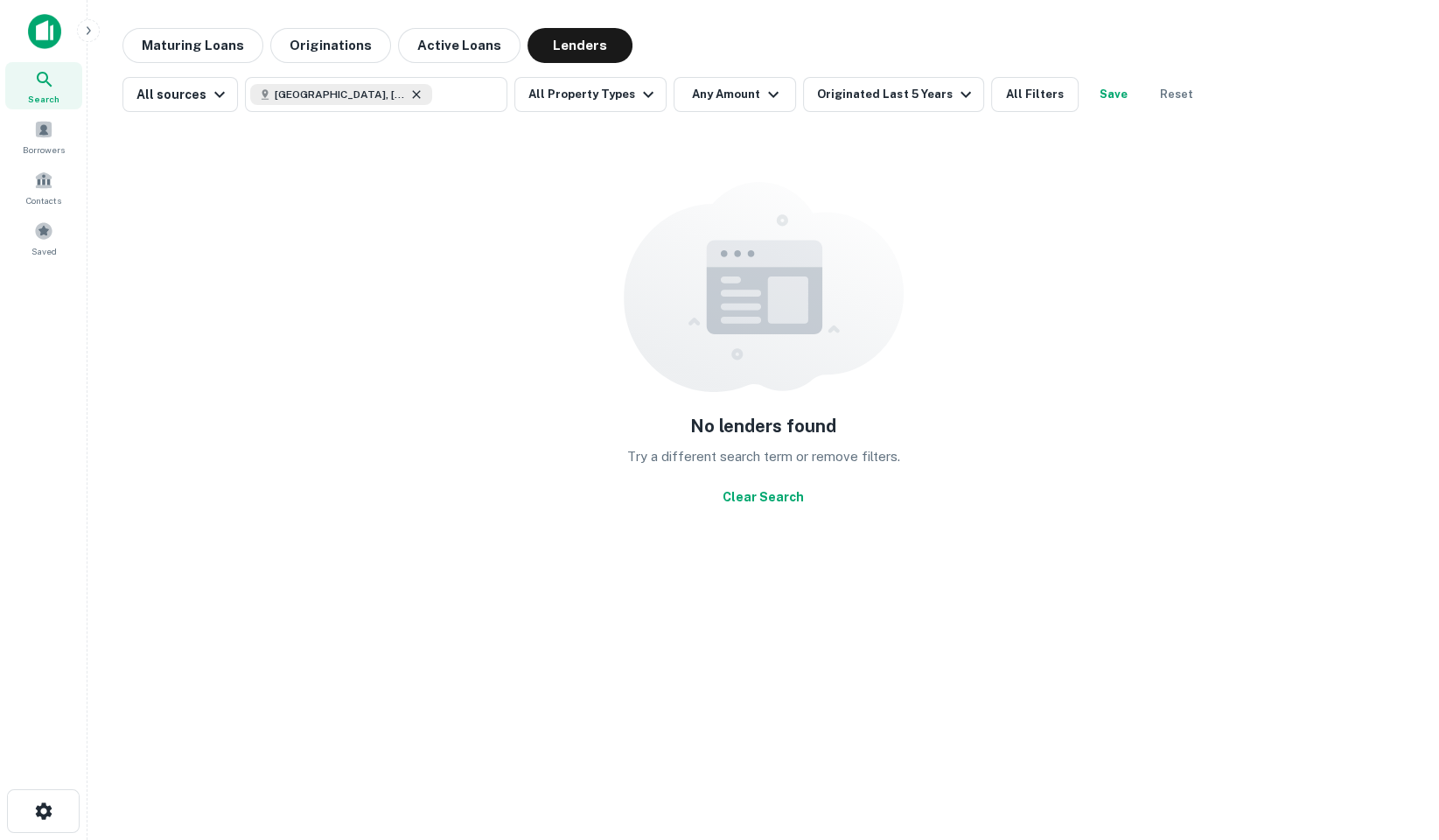
click at [409, 95] on icon at bounding box center [416, 94] width 14 height 14
type input "**********"
type input "*******"
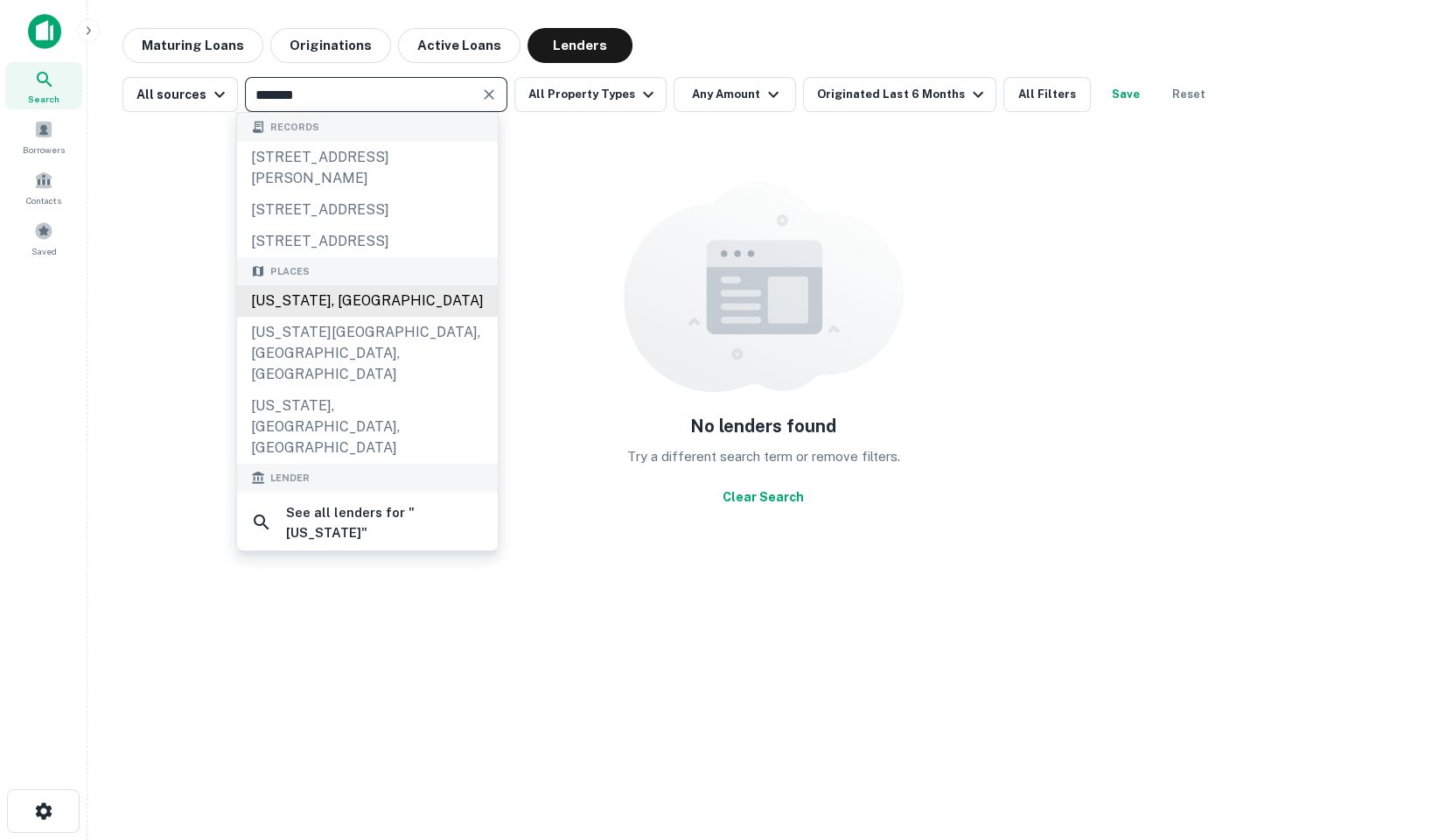
click at [346, 311] on div "[US_STATE], [GEOGRAPHIC_DATA]" at bounding box center [367, 300] width 261 height 31
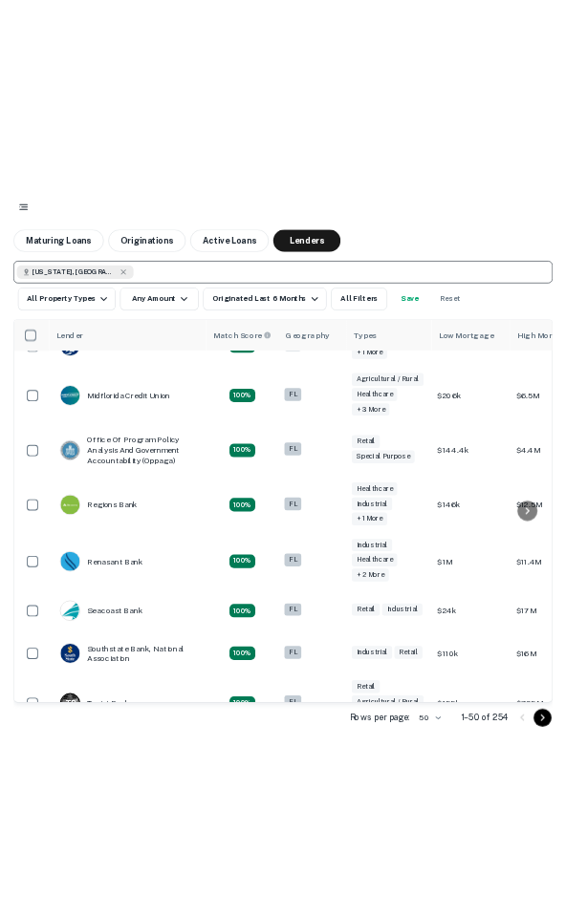
scroll to position [814, 0]
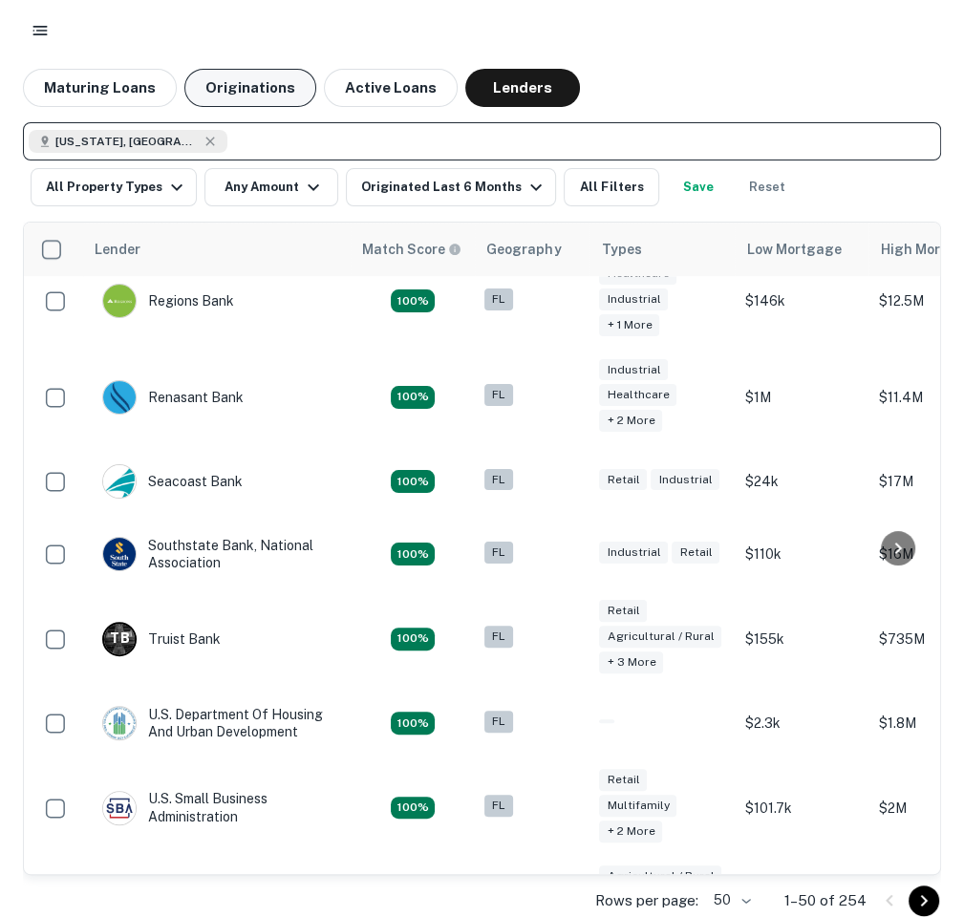
click at [260, 79] on button "Originations" at bounding box center [250, 88] width 132 height 38
